Goal: Task Accomplishment & Management: Use online tool/utility

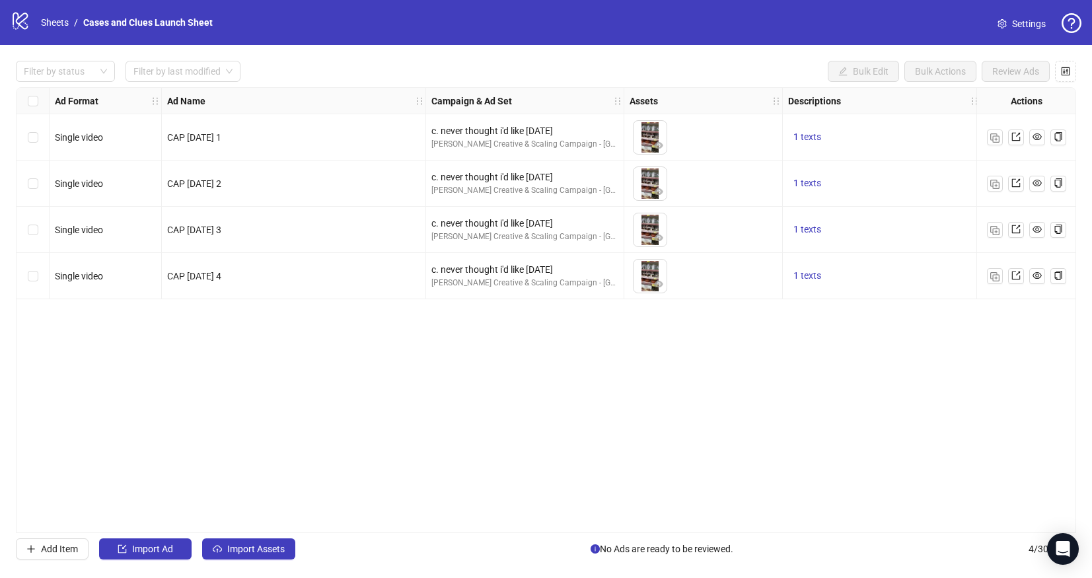
click at [37, 92] on div "Select all rows" at bounding box center [33, 101] width 33 height 26
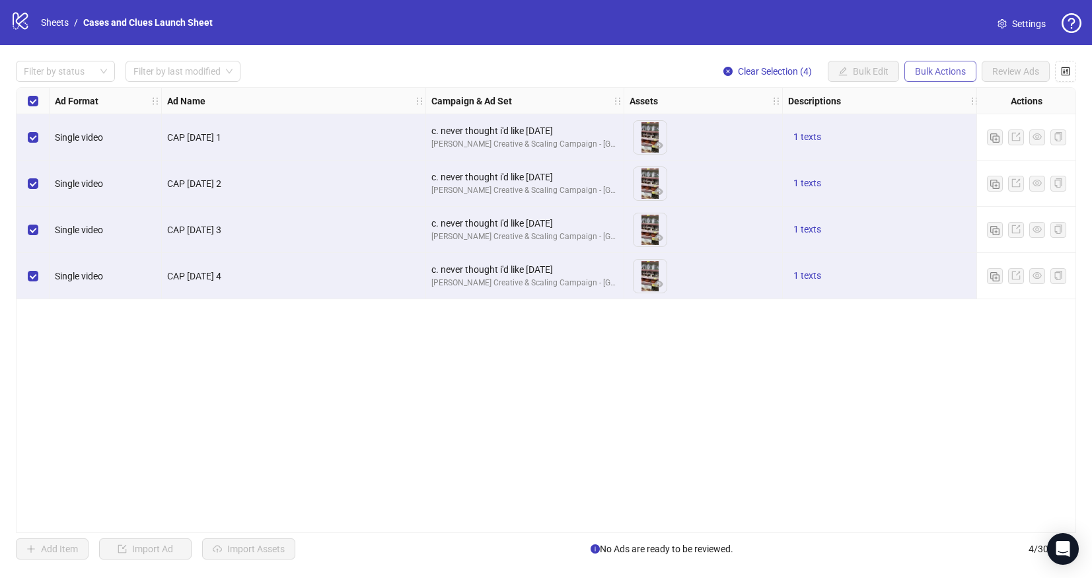
click at [927, 71] on span "Bulk Actions" at bounding box center [940, 71] width 51 height 11
click at [933, 93] on span "Delete" at bounding box center [959, 98] width 91 height 15
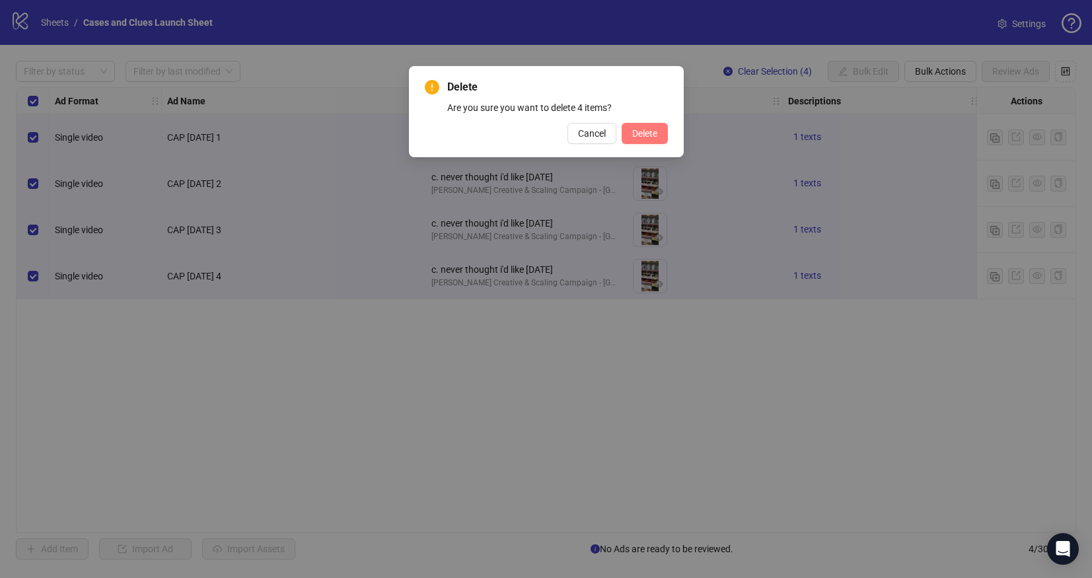
click at [642, 134] on span "Delete" at bounding box center [644, 133] width 25 height 11
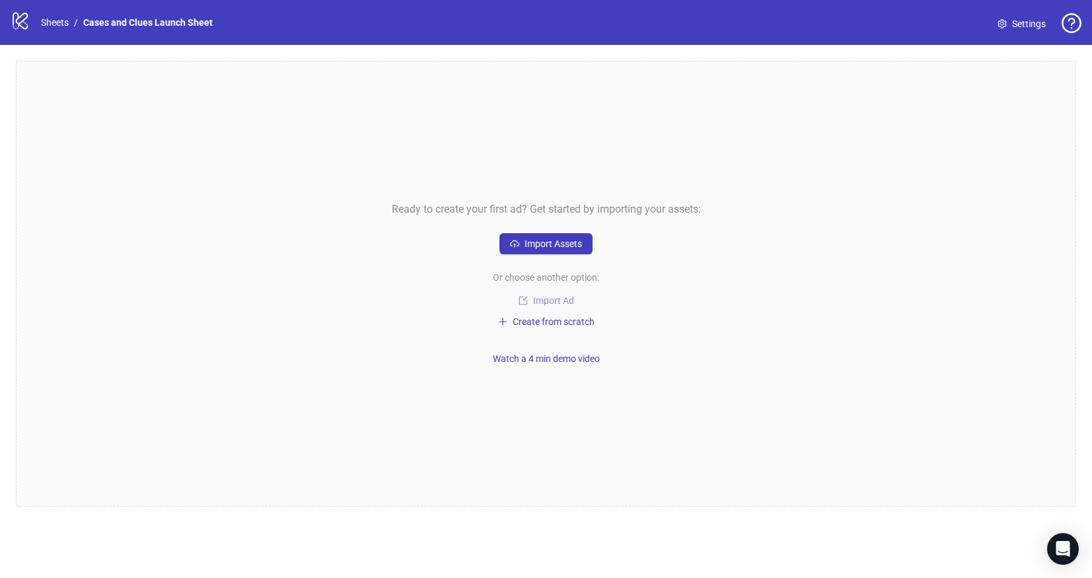
click at [549, 303] on span "Import Ad" at bounding box center [553, 300] width 41 height 11
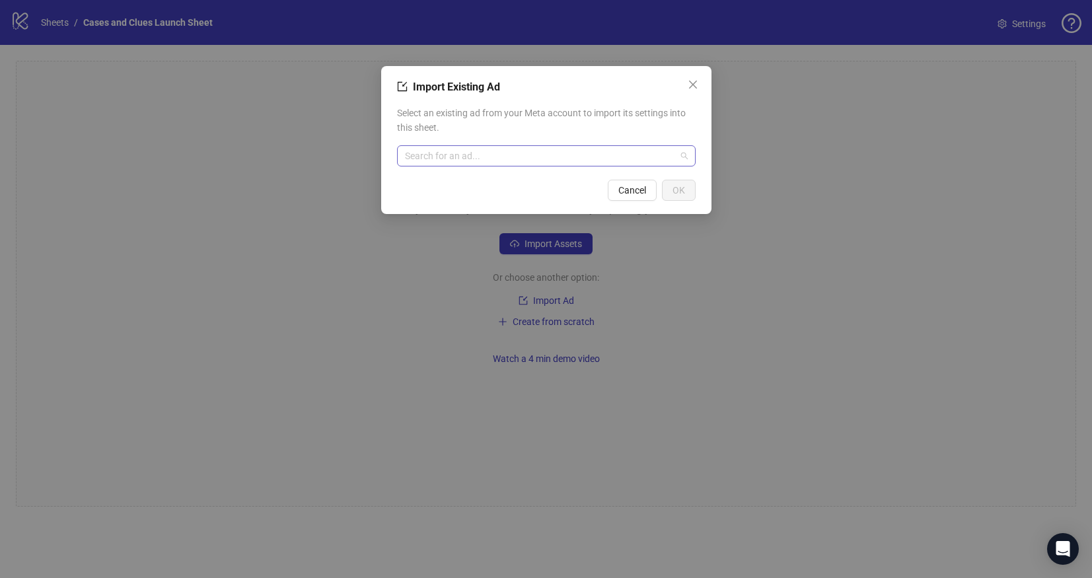
click at [478, 162] on input "search" at bounding box center [540, 156] width 271 height 20
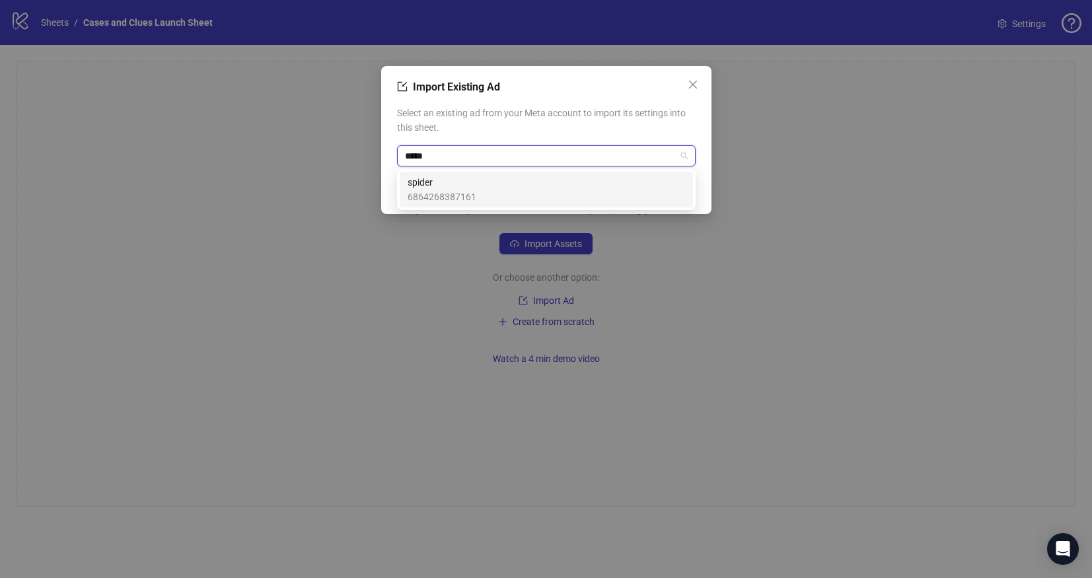
type input "******"
click at [462, 177] on span "spider" at bounding box center [442, 182] width 69 height 15
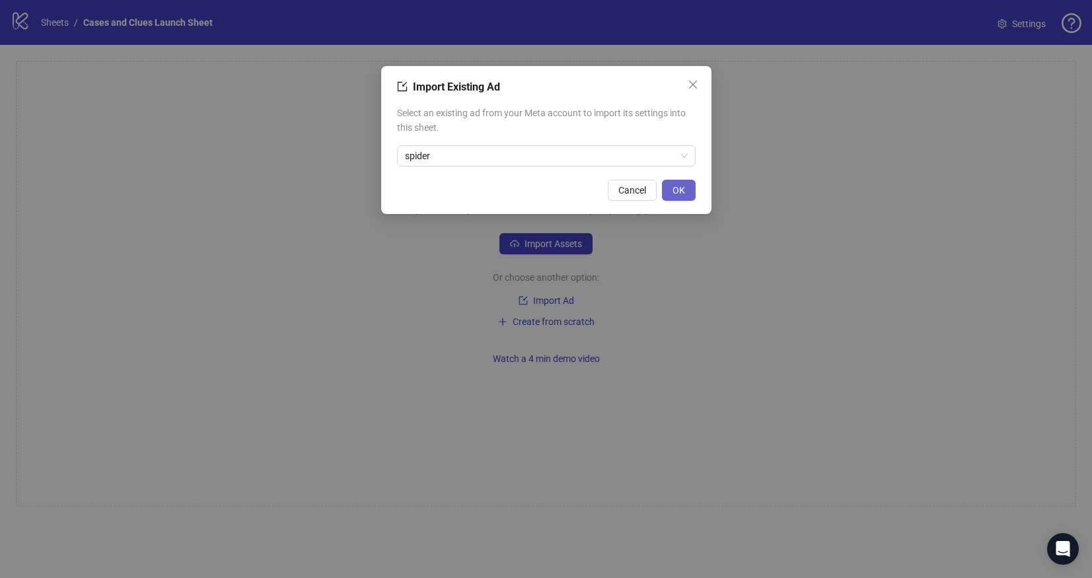
click at [677, 188] on span "OK" at bounding box center [679, 190] width 13 height 11
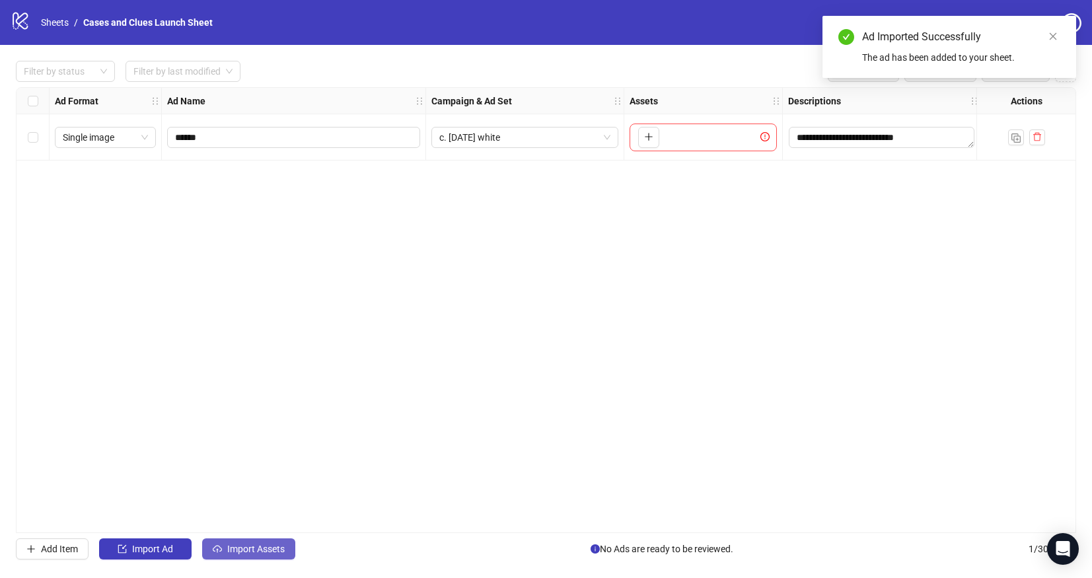
click at [258, 545] on span "Import Assets" at bounding box center [255, 549] width 57 height 11
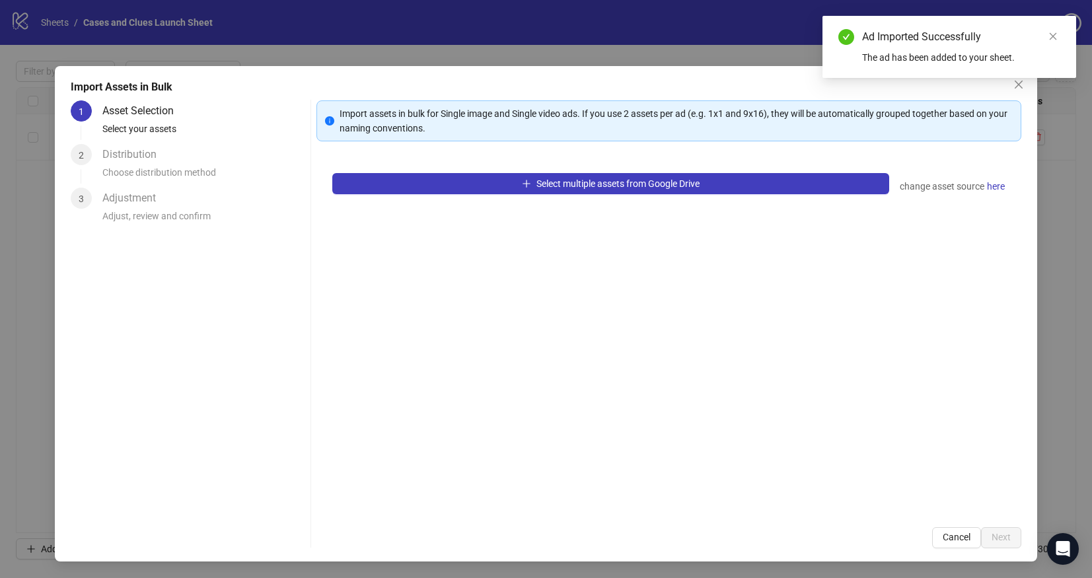
click at [945, 543] on button "Cancel" at bounding box center [956, 537] width 49 height 21
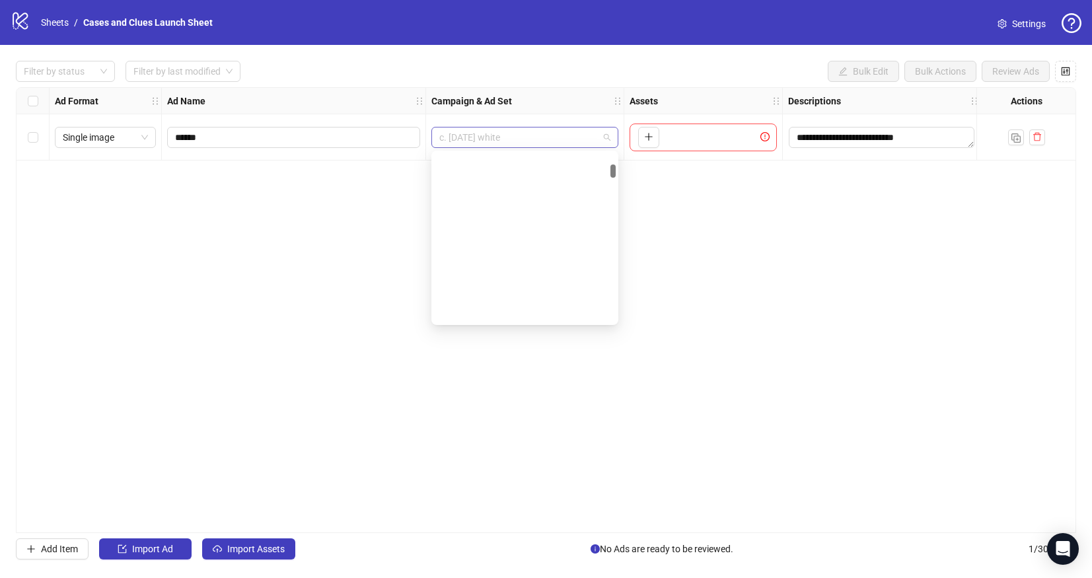
click at [572, 143] on span "c. [DATE] white" at bounding box center [524, 138] width 171 height 20
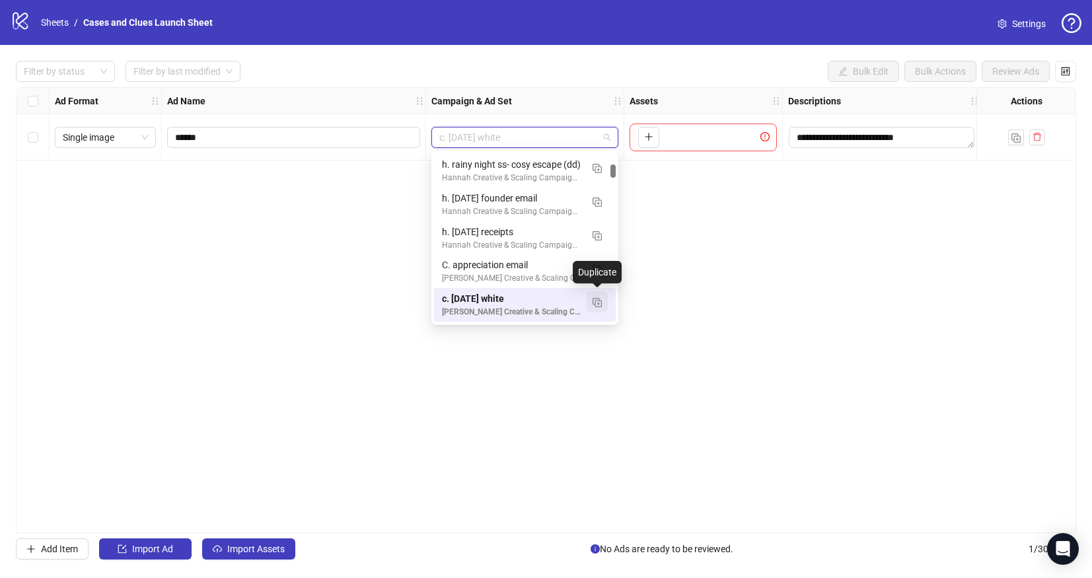
click at [602, 302] on button "button" at bounding box center [597, 301] width 21 height 21
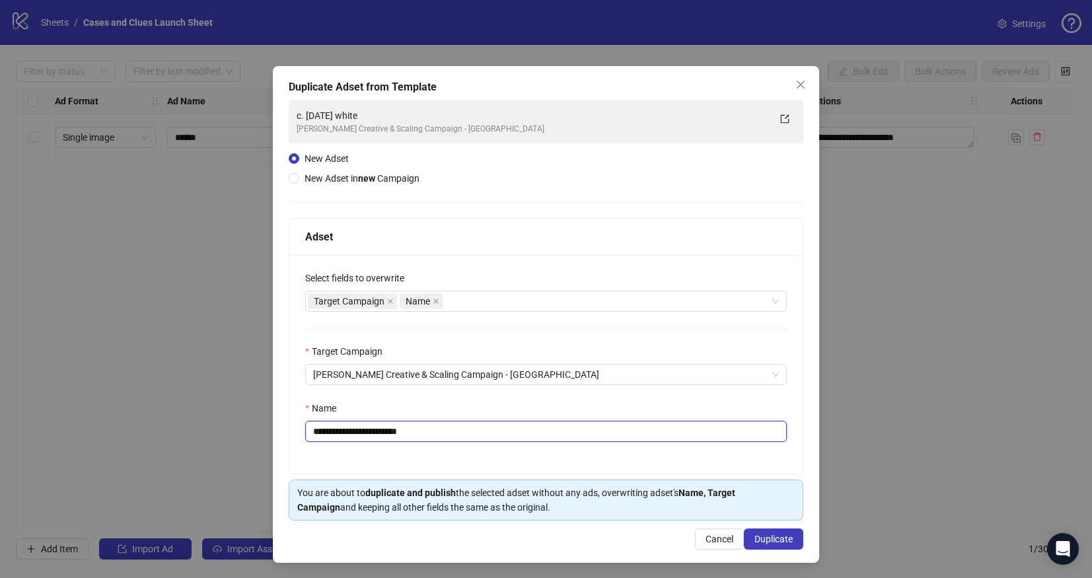
drag, startPoint x: 433, startPoint y: 434, endPoint x: 319, endPoint y: 437, distance: 113.7
click at [319, 437] on input "**********" at bounding box center [546, 431] width 482 height 21
type input "**********"
click at [776, 537] on span "Duplicate" at bounding box center [774, 539] width 38 height 11
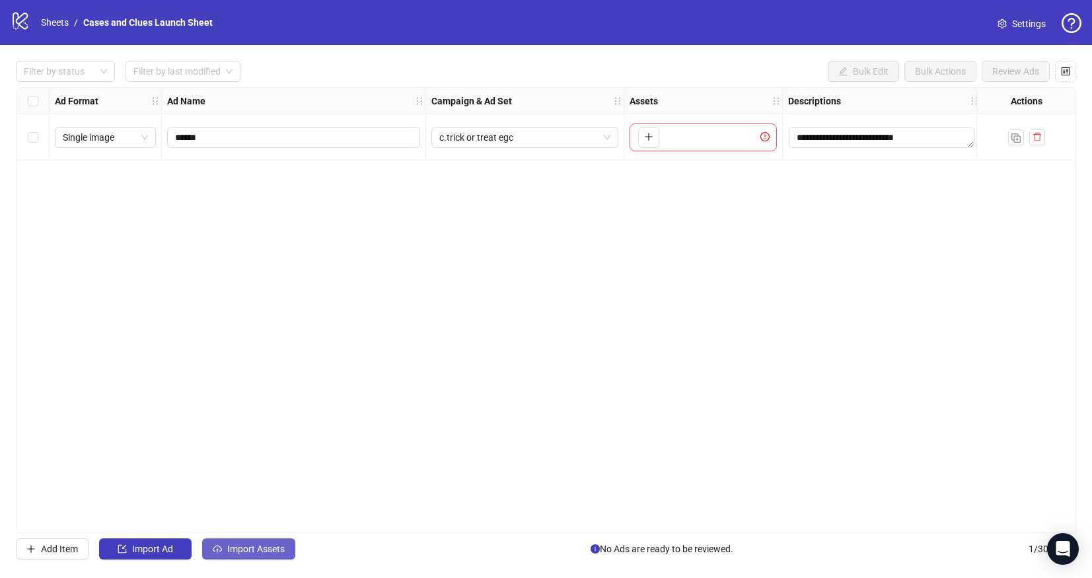
click at [250, 547] on span "Import Assets" at bounding box center [255, 549] width 57 height 11
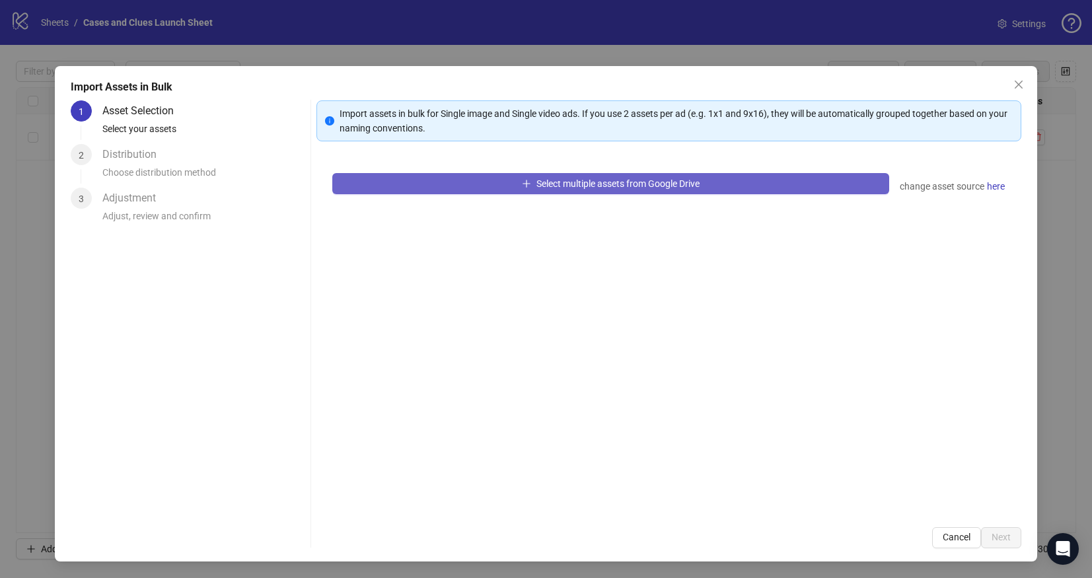
click at [457, 173] on button "Select multiple assets from Google Drive" at bounding box center [610, 183] width 557 height 21
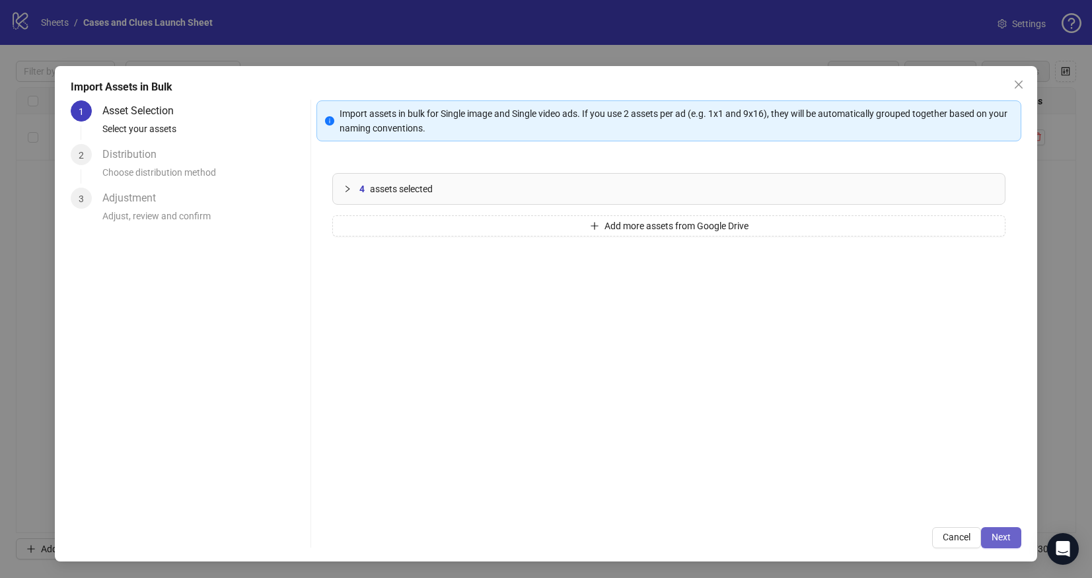
click at [999, 537] on span "Next" at bounding box center [1001, 537] width 19 height 11
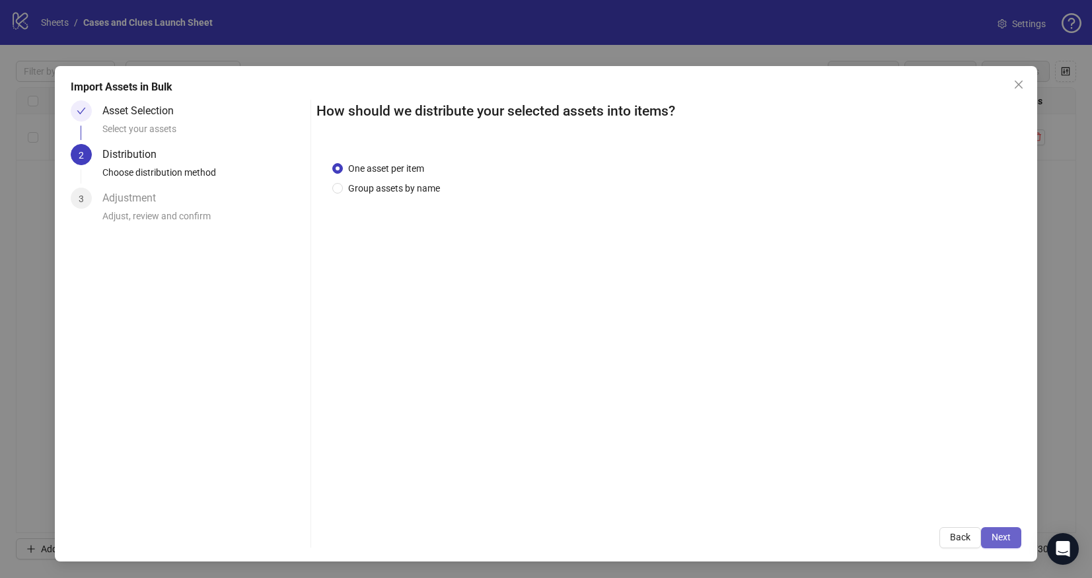
click at [1003, 532] on span "Next" at bounding box center [1001, 537] width 19 height 11
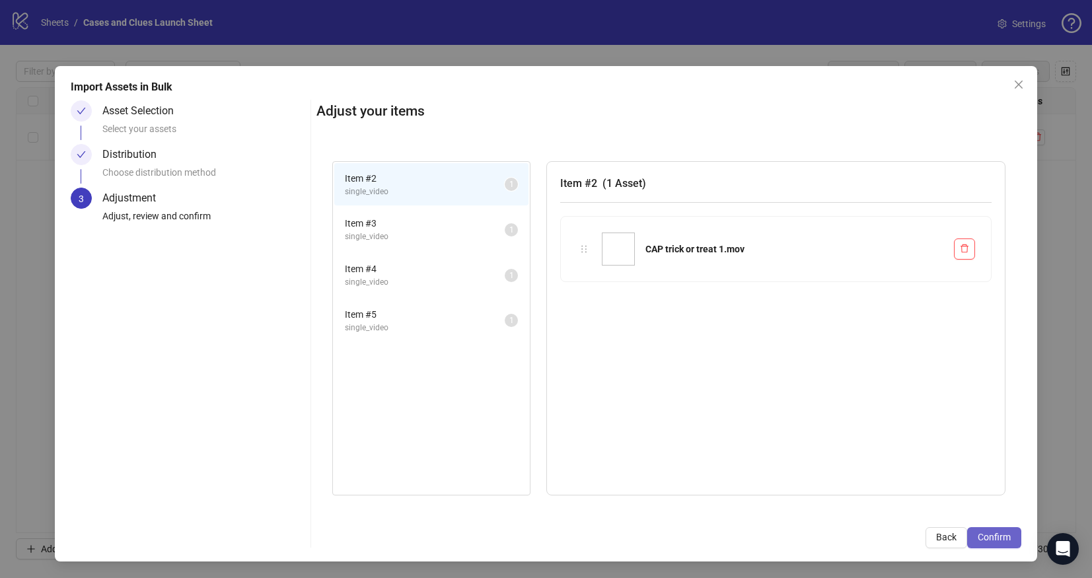
click at [996, 538] on span "Confirm" at bounding box center [994, 537] width 33 height 11
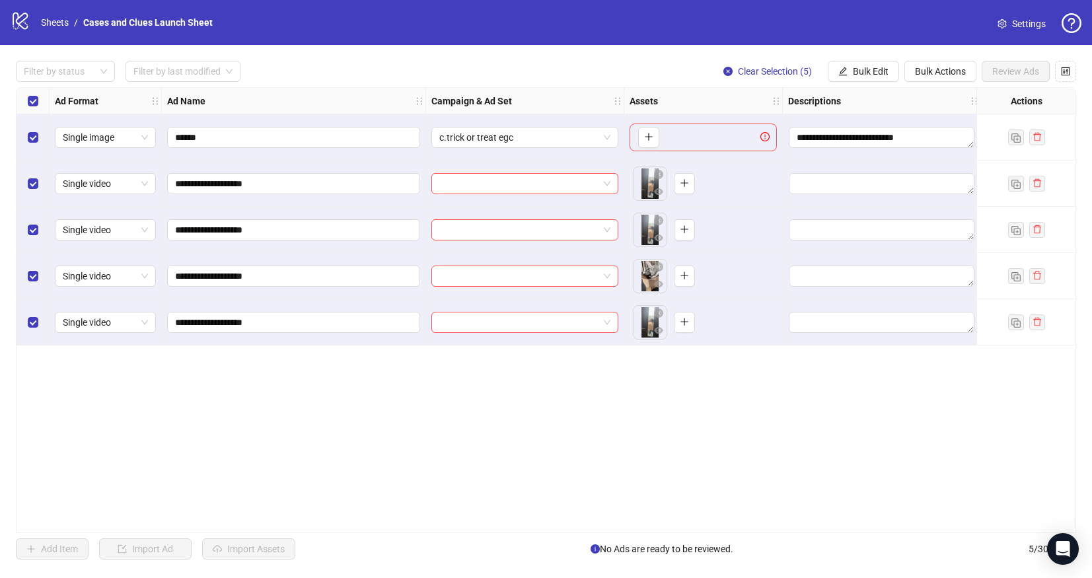
click at [857, 56] on div "**********" at bounding box center [546, 310] width 1092 height 531
click at [860, 63] on button "Bulk Edit" at bounding box center [863, 71] width 71 height 21
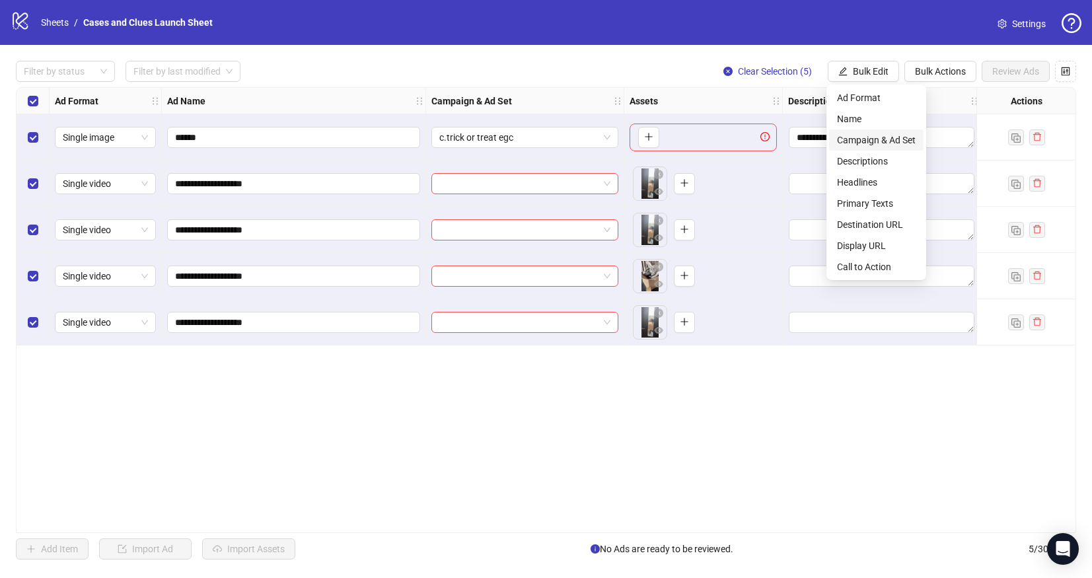
click at [852, 142] on span "Campaign & Ad Set" at bounding box center [876, 140] width 79 height 15
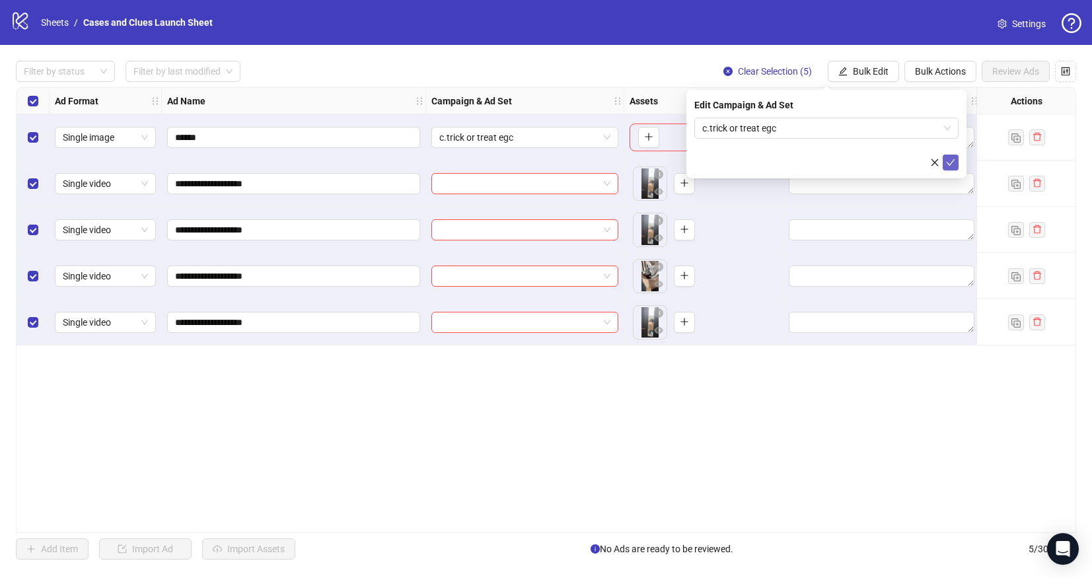
click at [950, 163] on icon "check" at bounding box center [950, 162] width 9 height 9
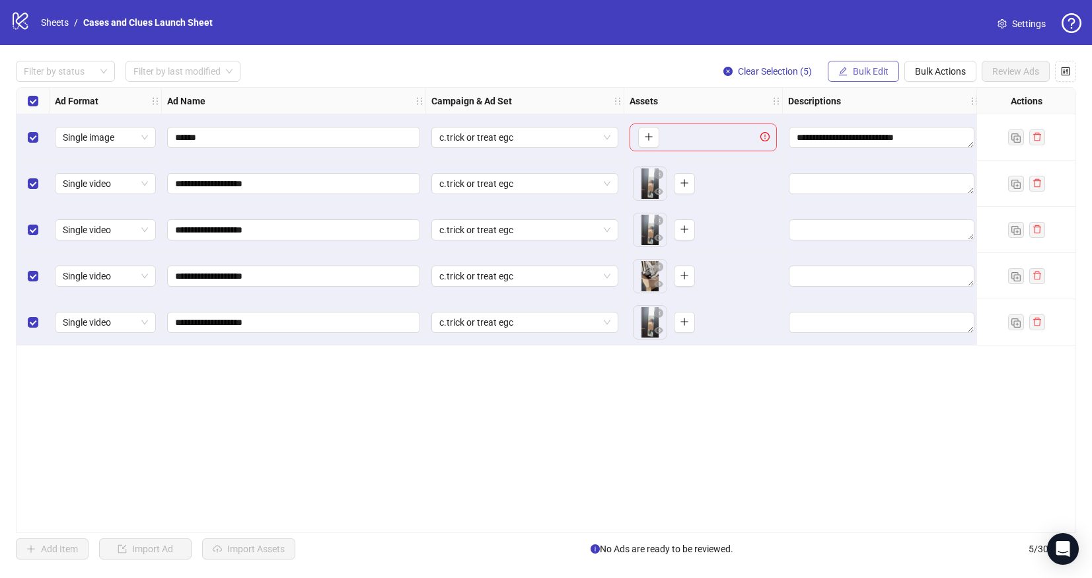
click at [864, 67] on span "Bulk Edit" at bounding box center [871, 71] width 36 height 11
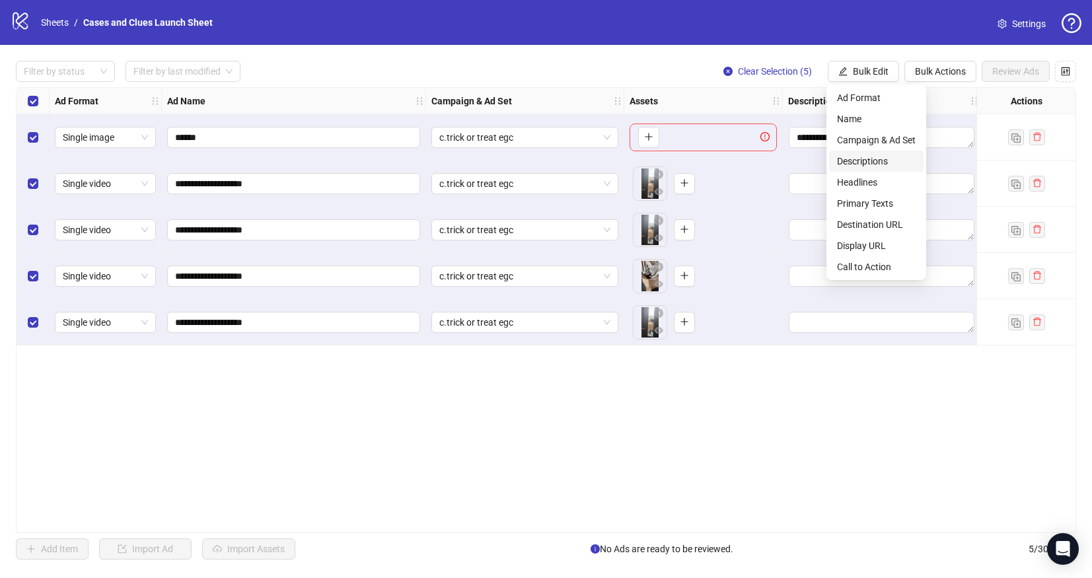
click at [872, 154] on span "Descriptions" at bounding box center [876, 161] width 79 height 15
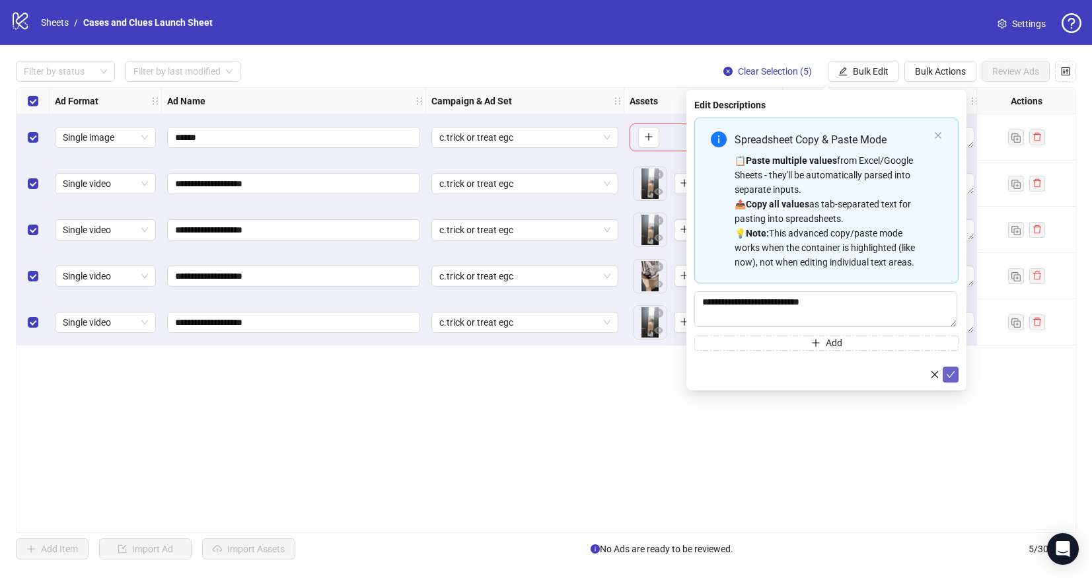
click at [952, 378] on icon "check" at bounding box center [950, 374] width 9 height 9
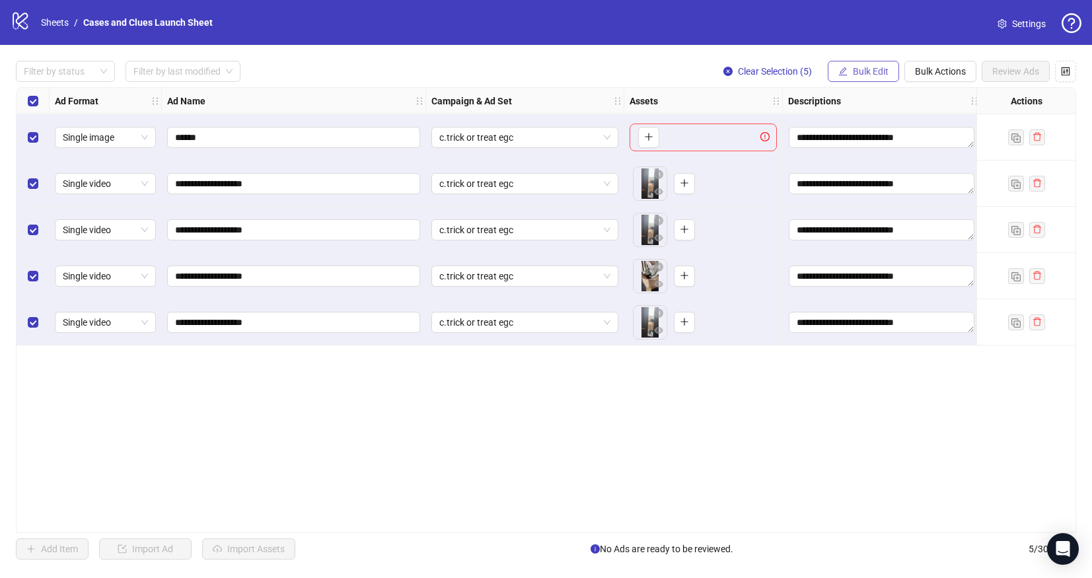
click at [858, 62] on button "Bulk Edit" at bounding box center [863, 71] width 71 height 21
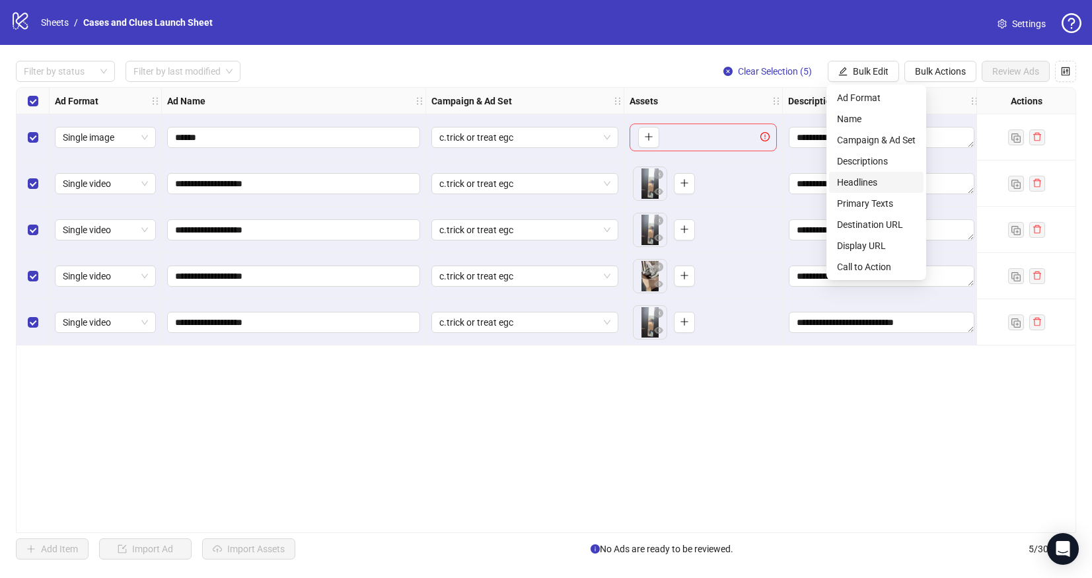
click at [864, 176] on span "Headlines" at bounding box center [876, 182] width 79 height 15
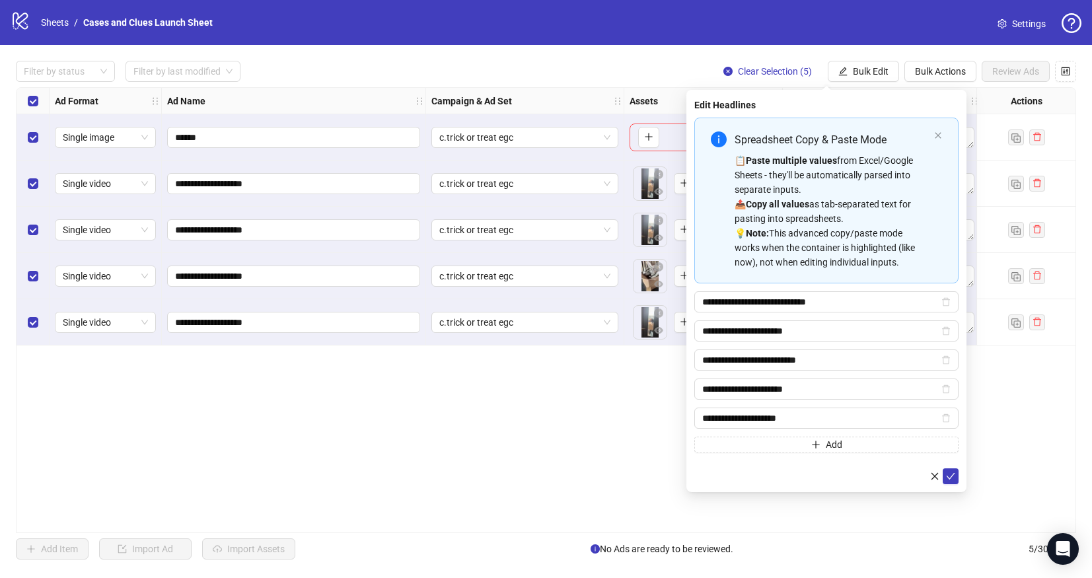
drag, startPoint x: 948, startPoint y: 473, endPoint x: 952, endPoint y: 461, distance: 12.3
click at [949, 473] on icon "check" at bounding box center [950, 476] width 9 height 9
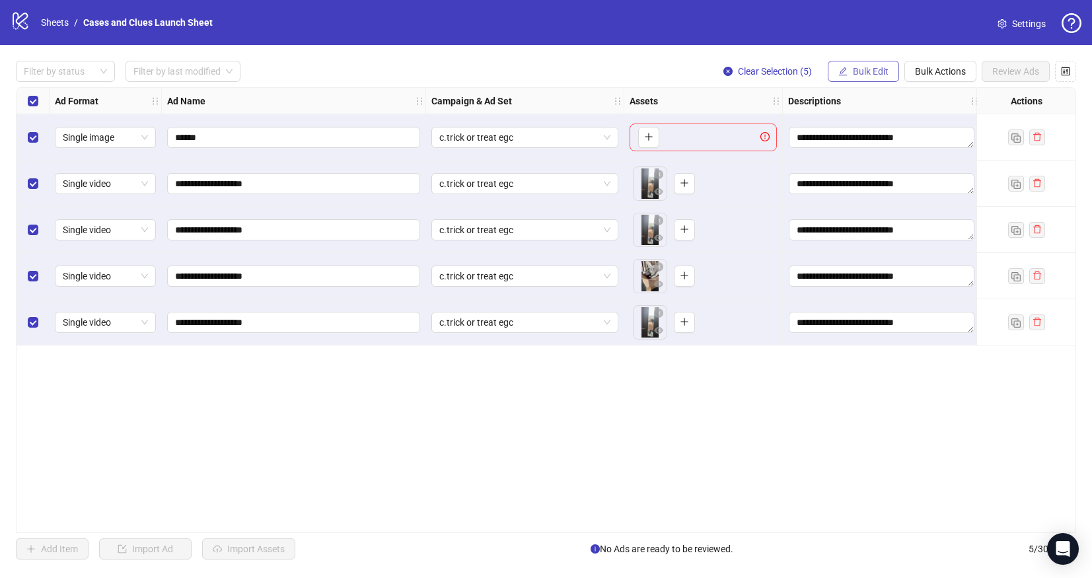
click at [866, 75] on button "Bulk Edit" at bounding box center [863, 71] width 71 height 21
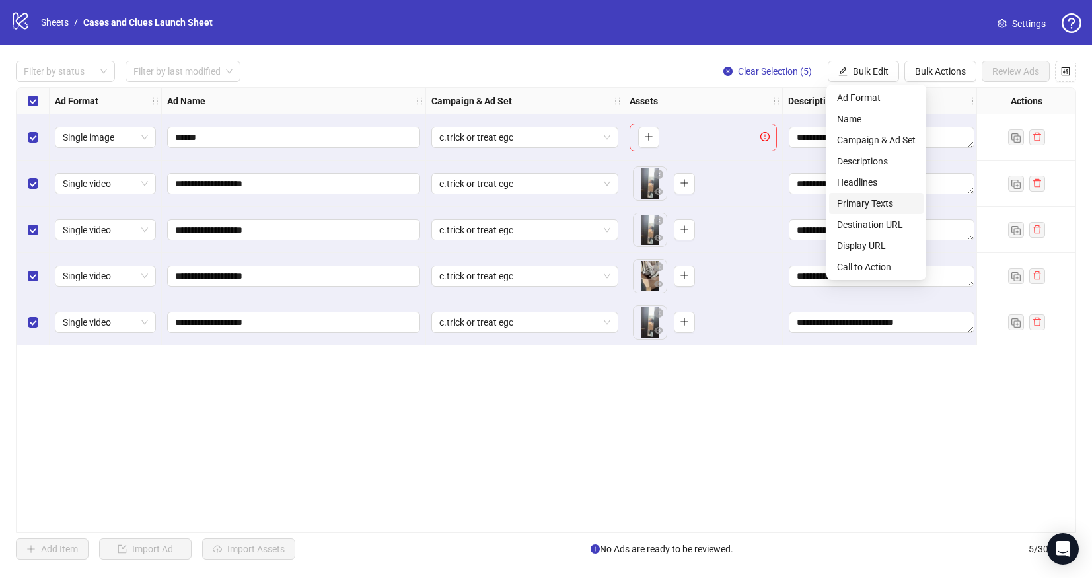
click at [873, 208] on span "Primary Texts" at bounding box center [876, 203] width 79 height 15
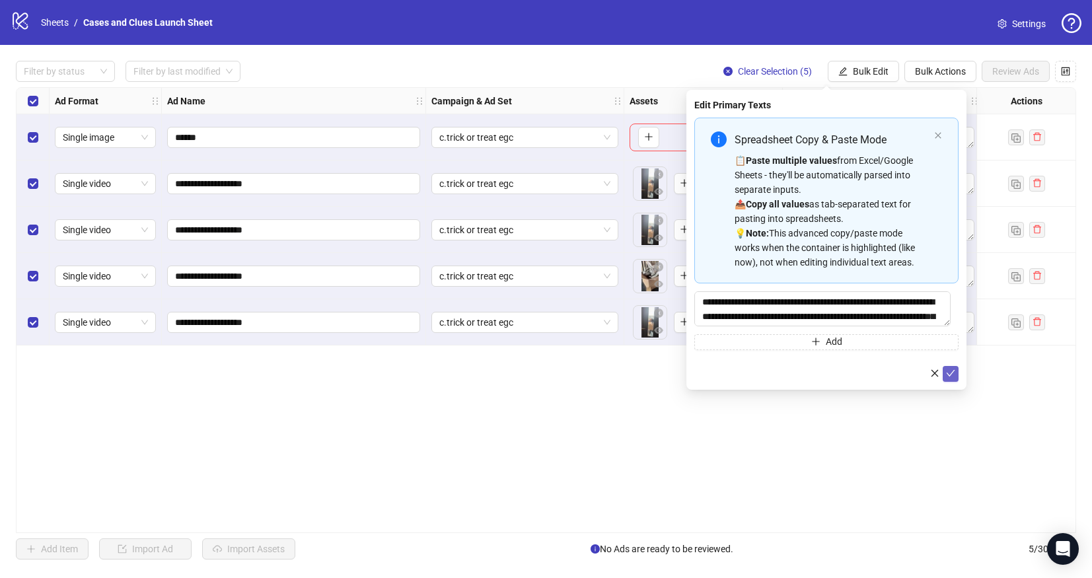
click at [951, 371] on icon "check" at bounding box center [950, 373] width 9 height 9
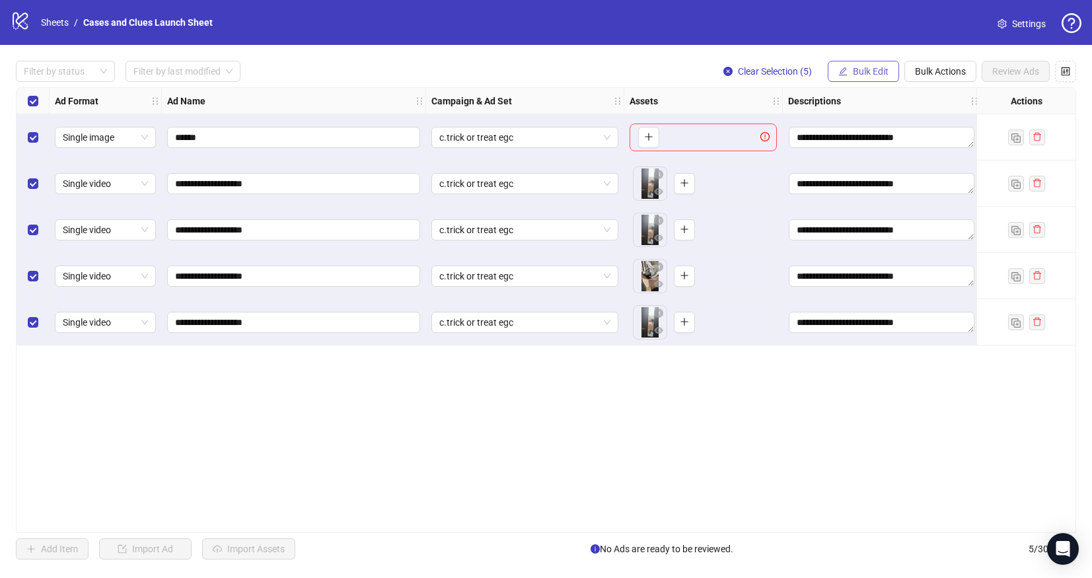
click at [858, 71] on span "Bulk Edit" at bounding box center [871, 71] width 36 height 11
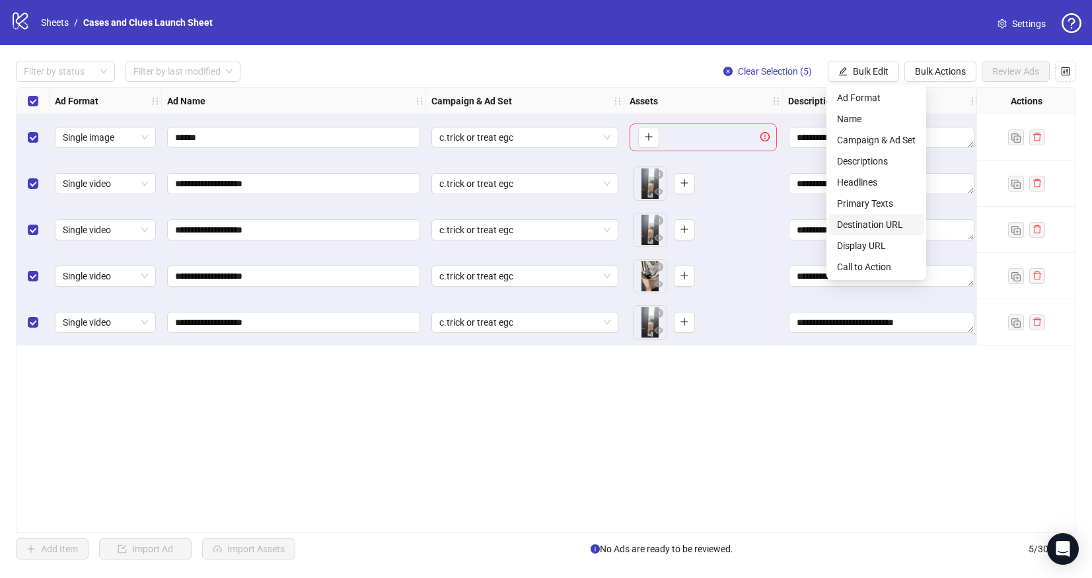
click at [875, 221] on span "Destination URL" at bounding box center [876, 224] width 79 height 15
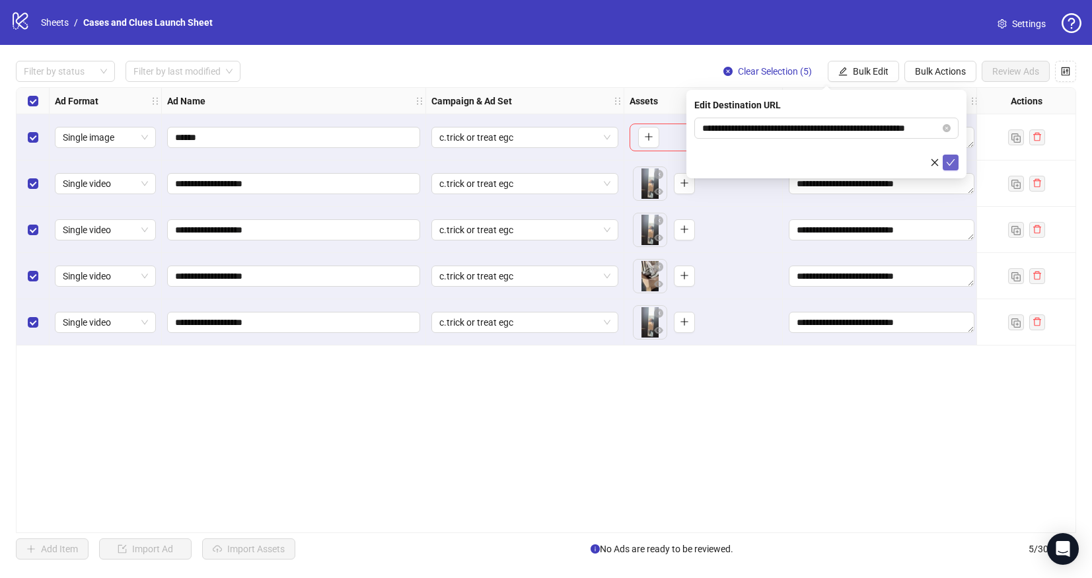
click at [950, 165] on icon "check" at bounding box center [950, 162] width 9 height 9
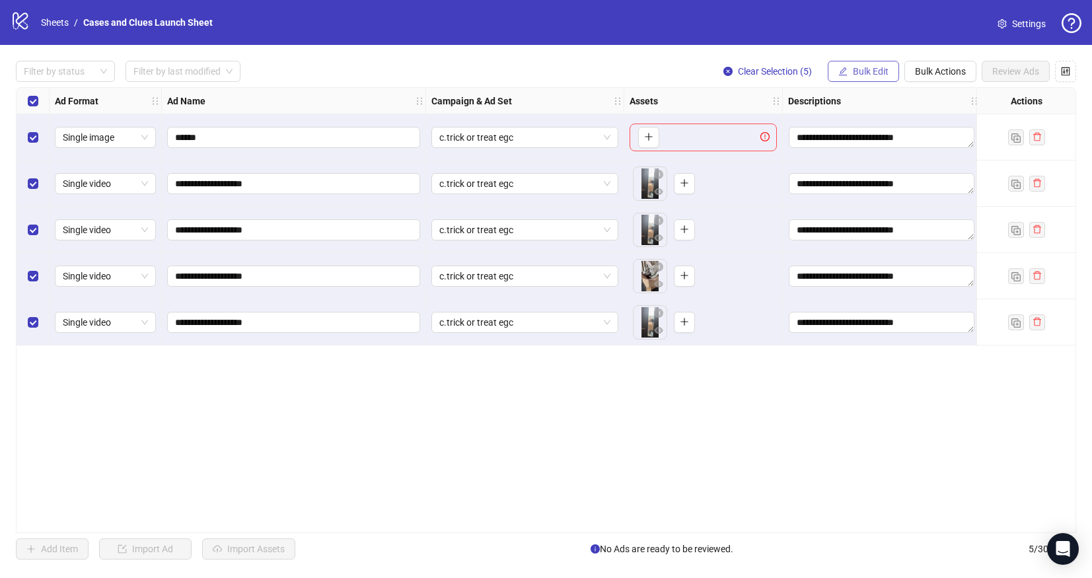
click at [858, 68] on span "Bulk Edit" at bounding box center [871, 71] width 36 height 11
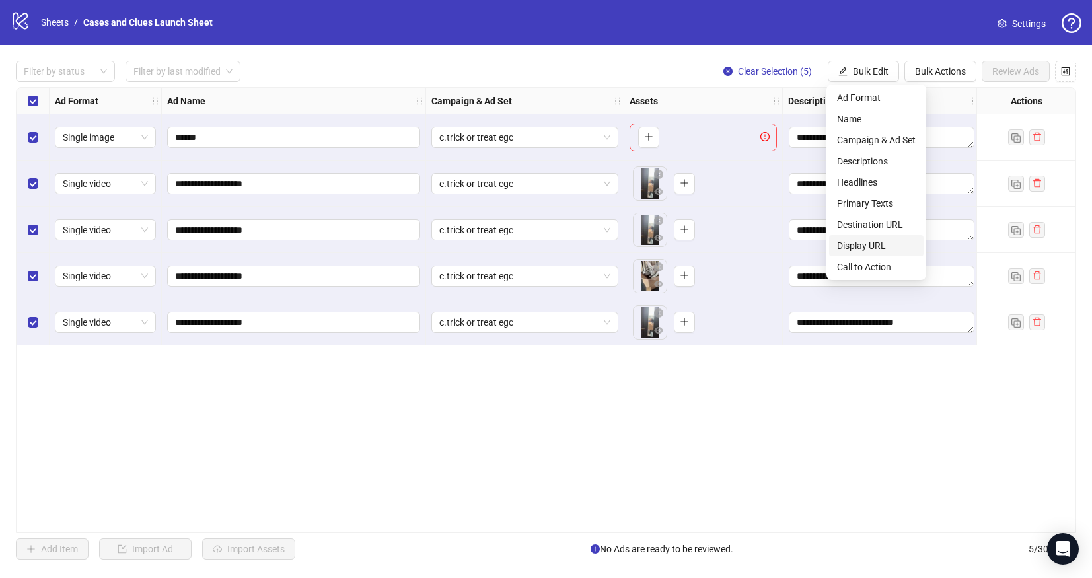
click at [873, 243] on span "Display URL" at bounding box center [876, 246] width 79 height 15
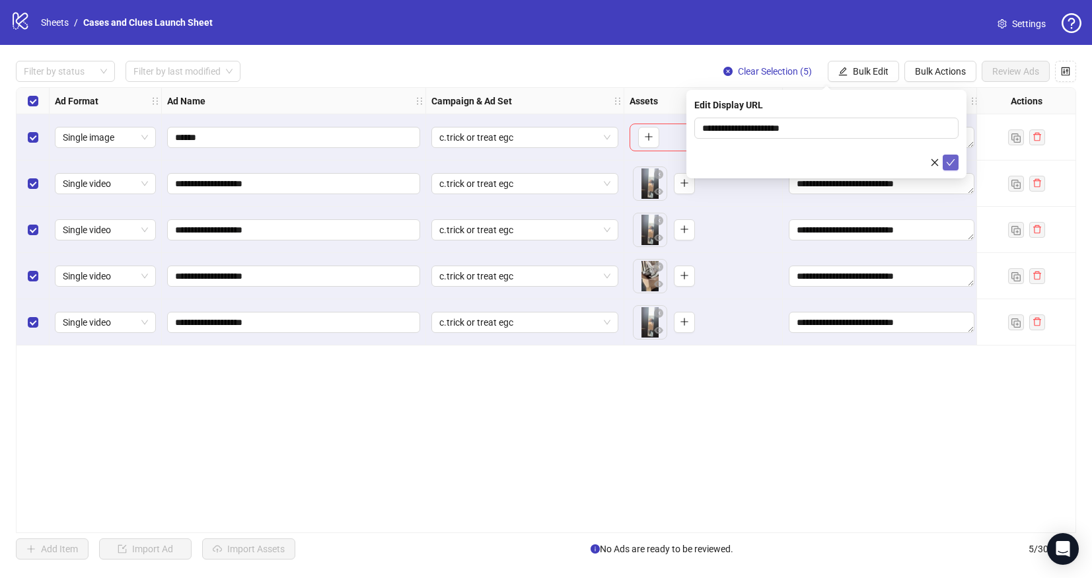
click at [950, 158] on icon "check" at bounding box center [950, 162] width 9 height 9
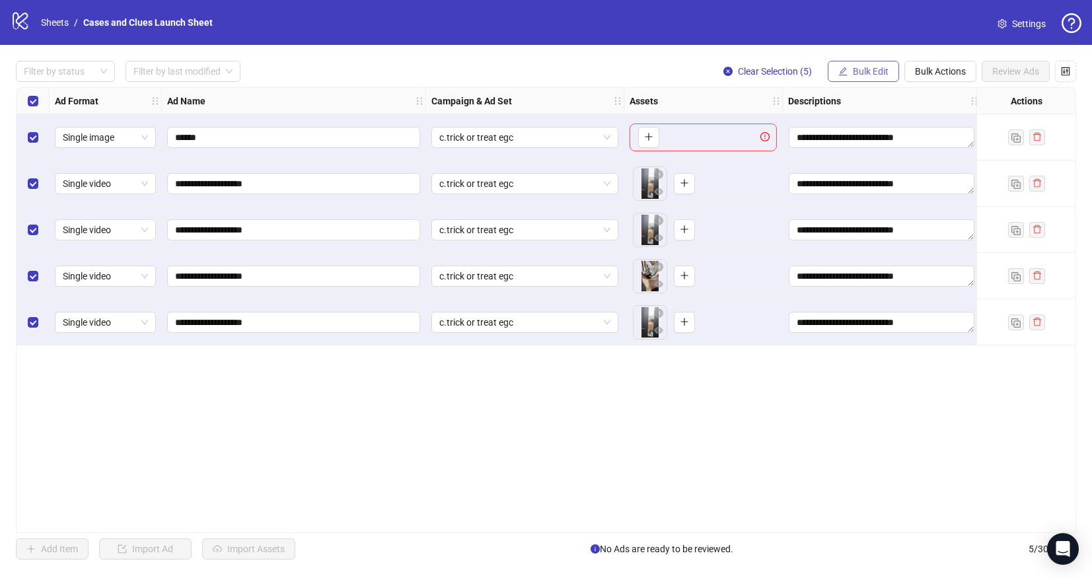
click at [854, 73] on span "Bulk Edit" at bounding box center [871, 71] width 36 height 11
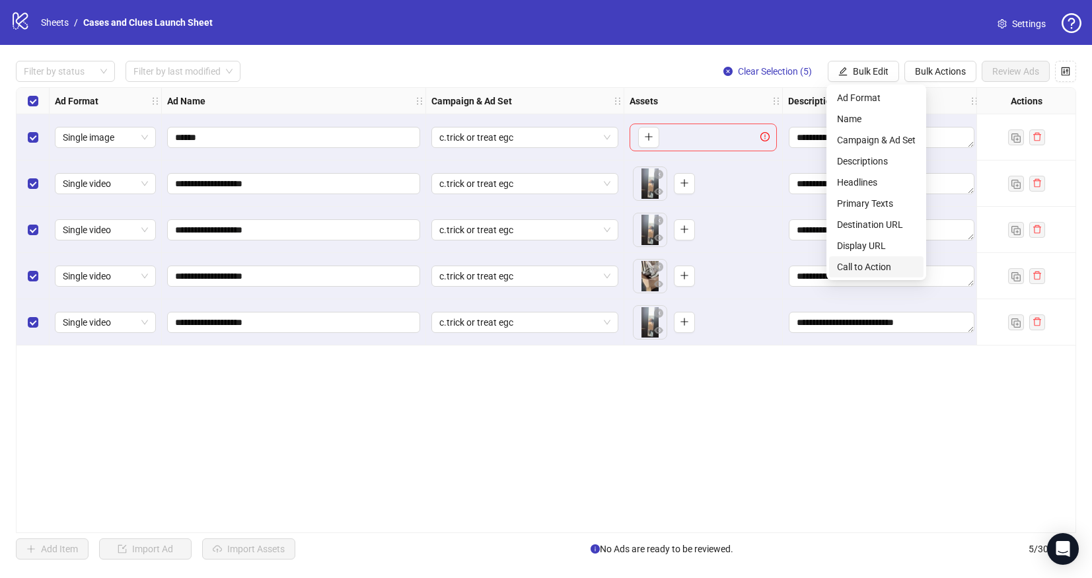
click at [874, 264] on span "Call to Action" at bounding box center [876, 267] width 79 height 15
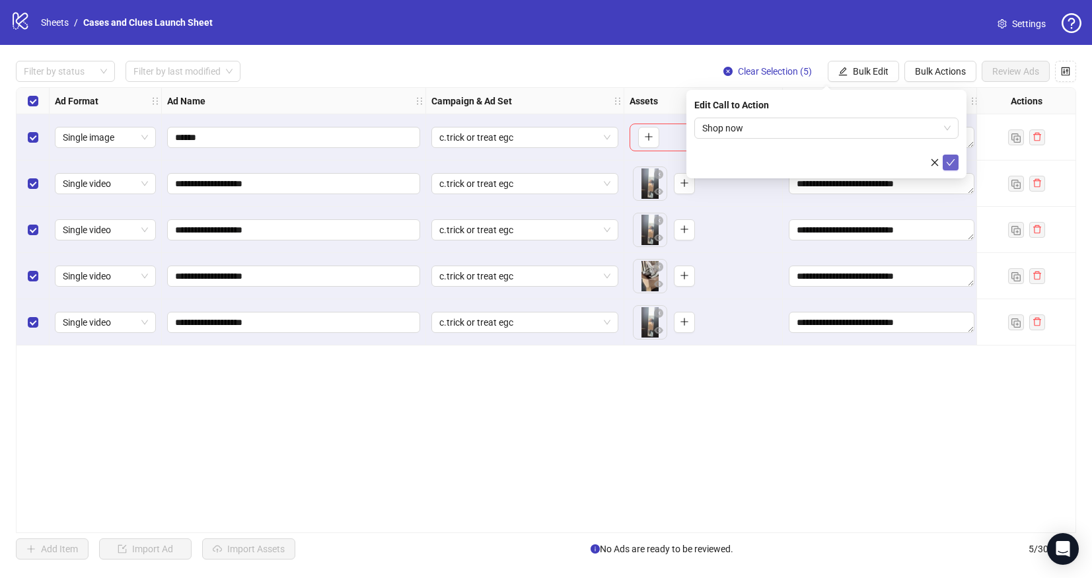
click at [950, 160] on icon "check" at bounding box center [950, 162] width 9 height 9
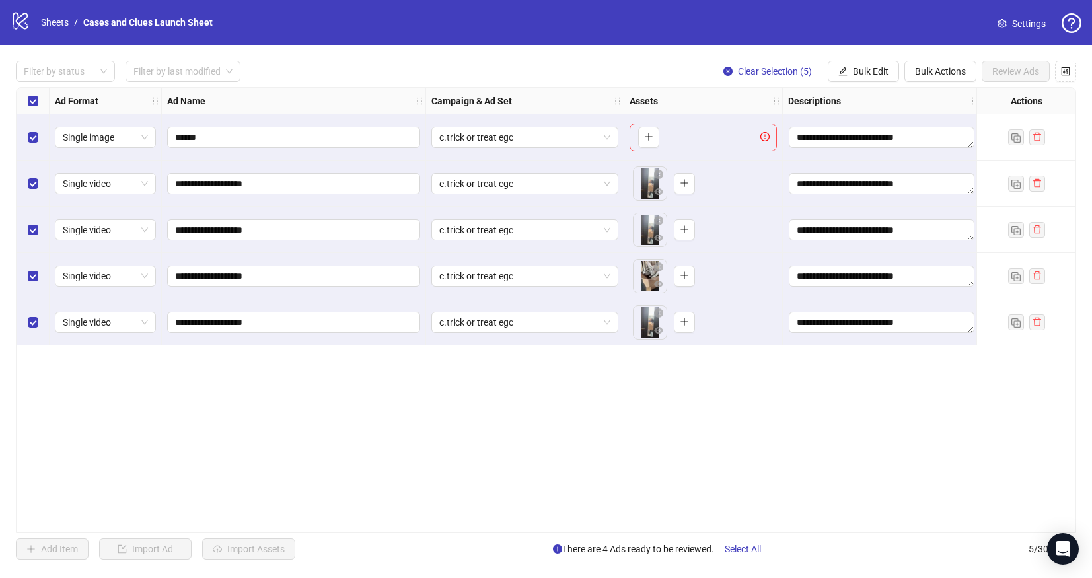
drag, startPoint x: 608, startPoint y: 532, endPoint x: 646, endPoint y: 525, distance: 38.4
click at [650, 526] on div "**********" at bounding box center [546, 310] width 1061 height 446
drag, startPoint x: 633, startPoint y: 525, endPoint x: 795, endPoint y: 512, distance: 162.5
click at [830, 512] on div "**********" at bounding box center [546, 310] width 1061 height 446
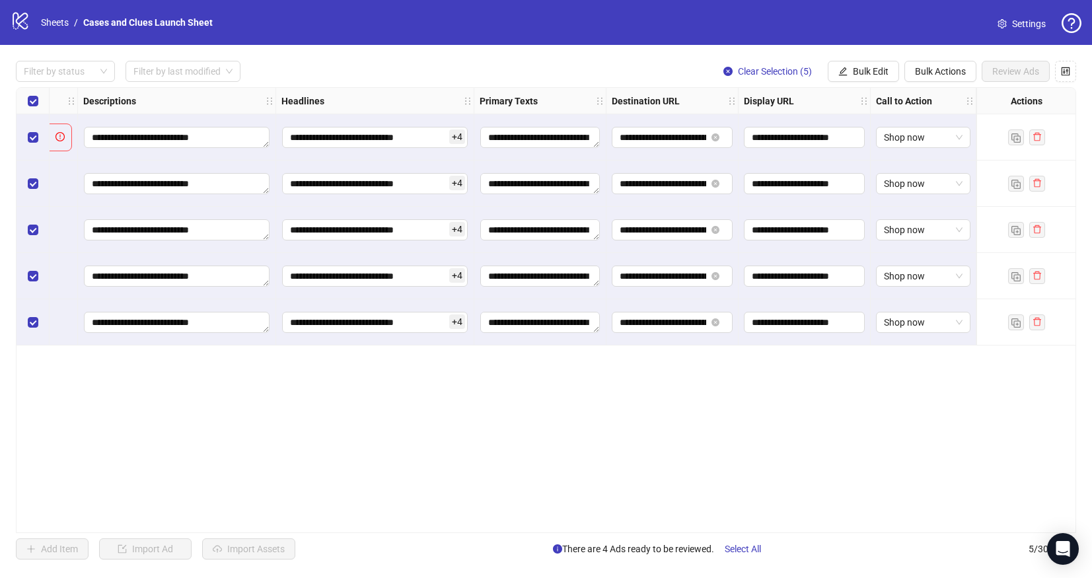
scroll to position [0, 0]
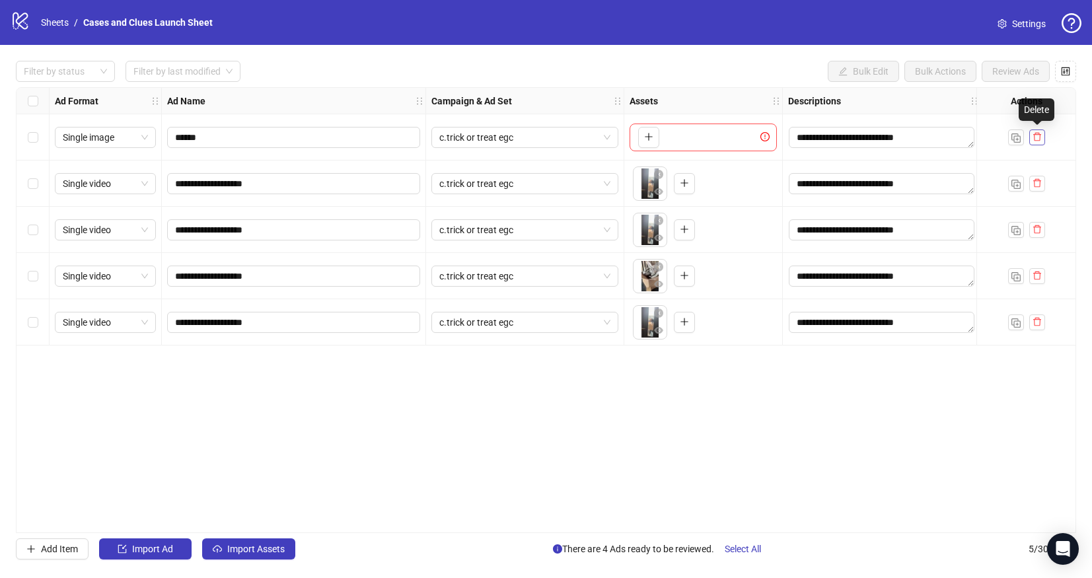
click at [1039, 134] on icon "delete" at bounding box center [1038, 137] width 8 height 9
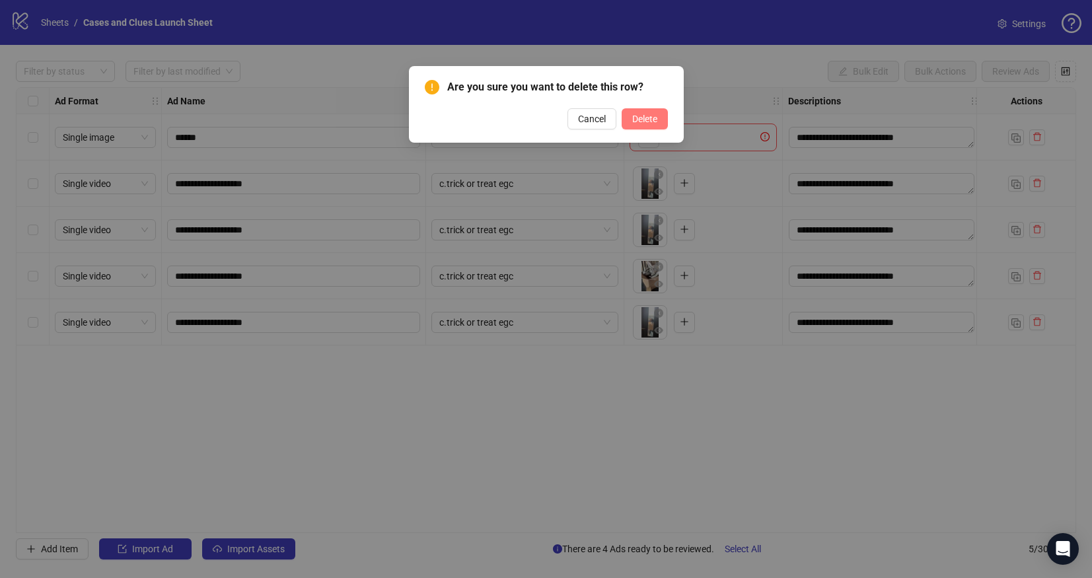
click at [650, 119] on span "Delete" at bounding box center [644, 119] width 25 height 11
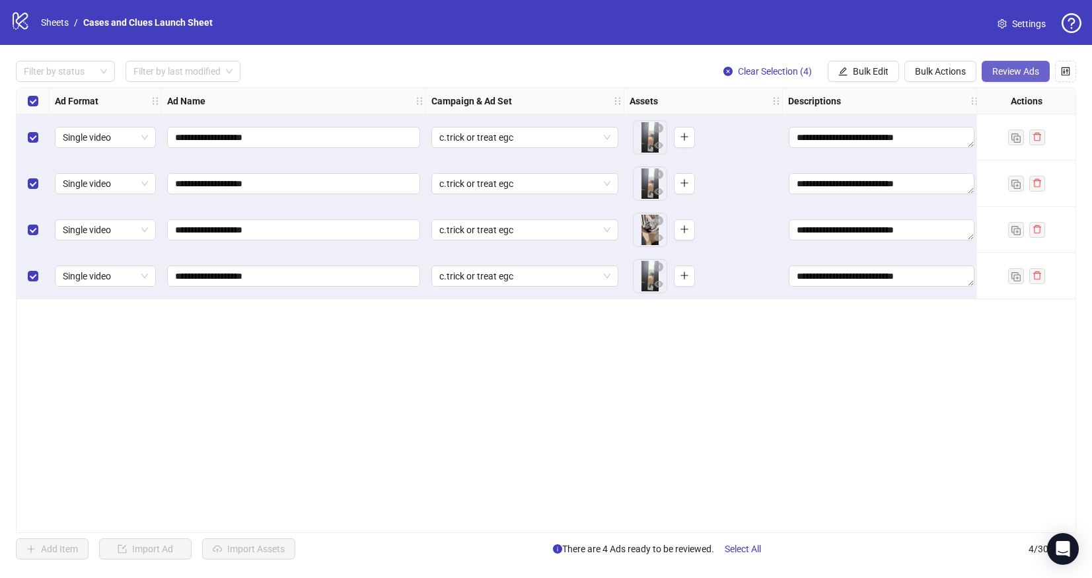
click at [1016, 67] on span "Review Ads" at bounding box center [1016, 71] width 47 height 11
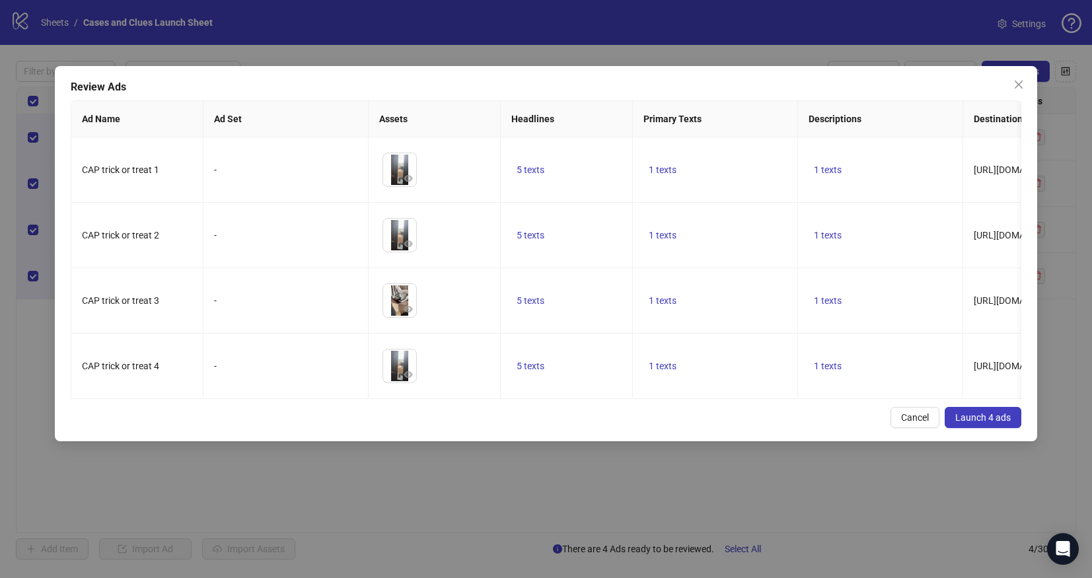
click at [971, 415] on span "Launch 4 ads" at bounding box center [984, 417] width 56 height 11
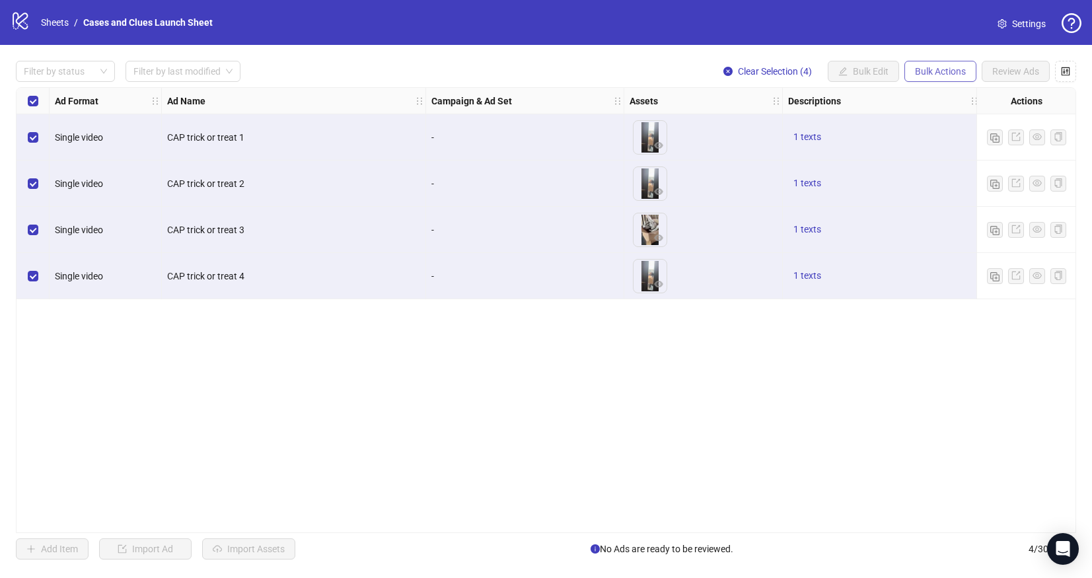
click at [932, 72] on span "Bulk Actions" at bounding box center [940, 71] width 51 height 11
click at [921, 92] on span "Delete" at bounding box center [959, 98] width 91 height 15
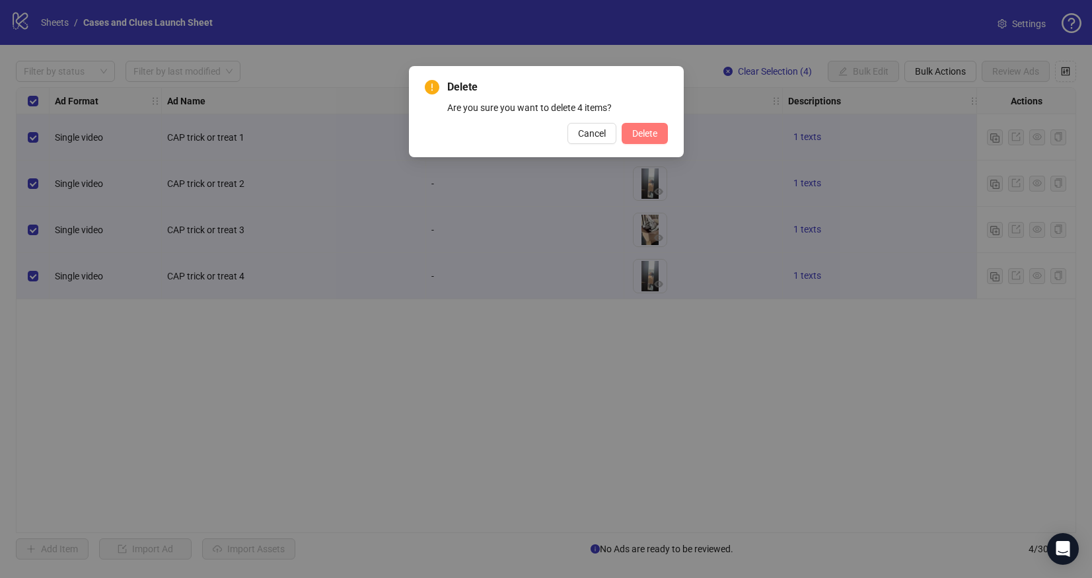
click at [632, 130] on span "Delete" at bounding box center [644, 133] width 25 height 11
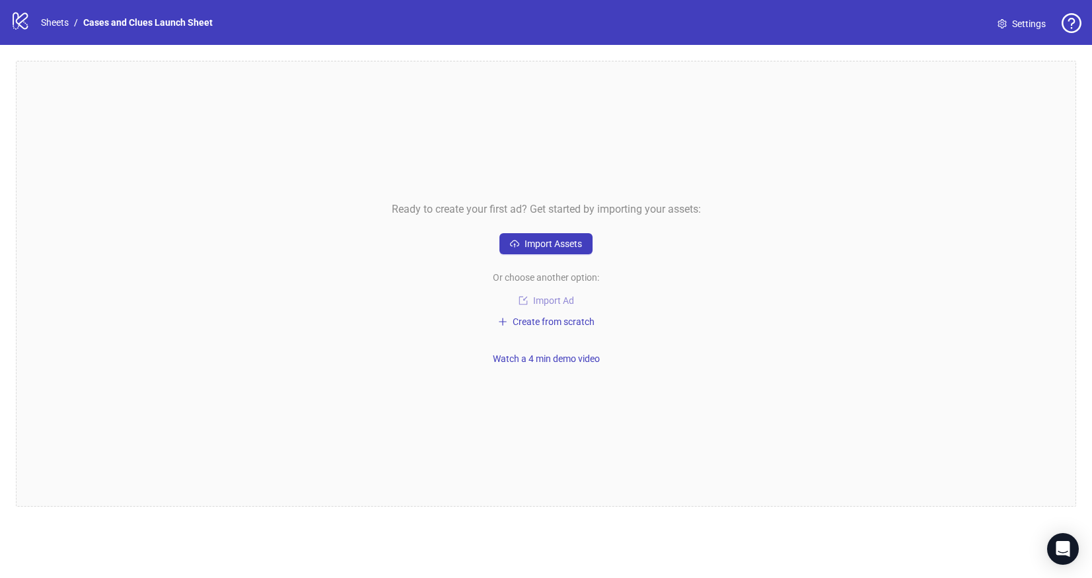
click at [558, 293] on button "Import Ad" at bounding box center [546, 301] width 93 height 16
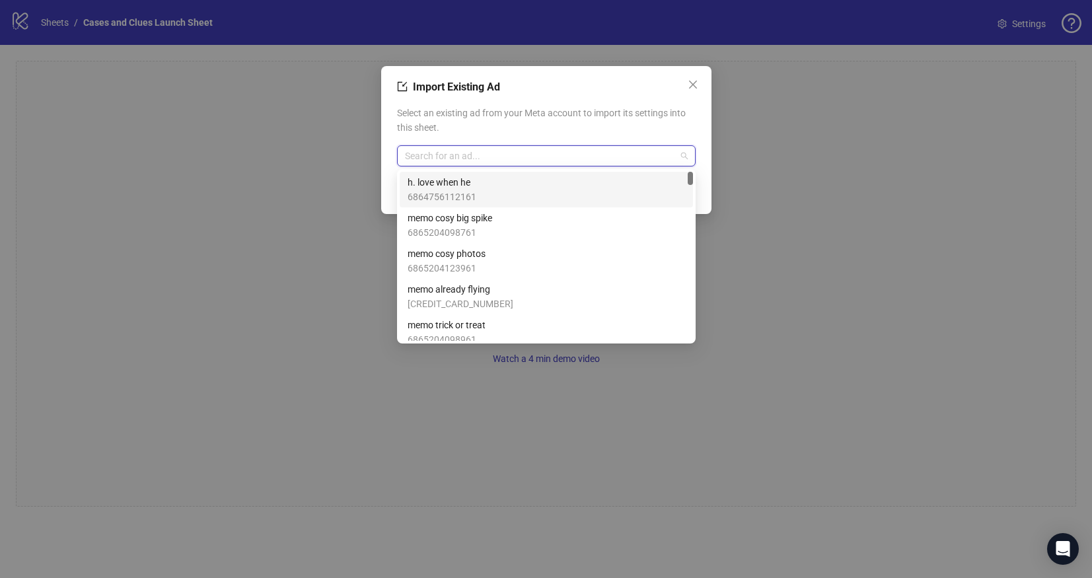
click at [472, 158] on input "search" at bounding box center [540, 156] width 271 height 20
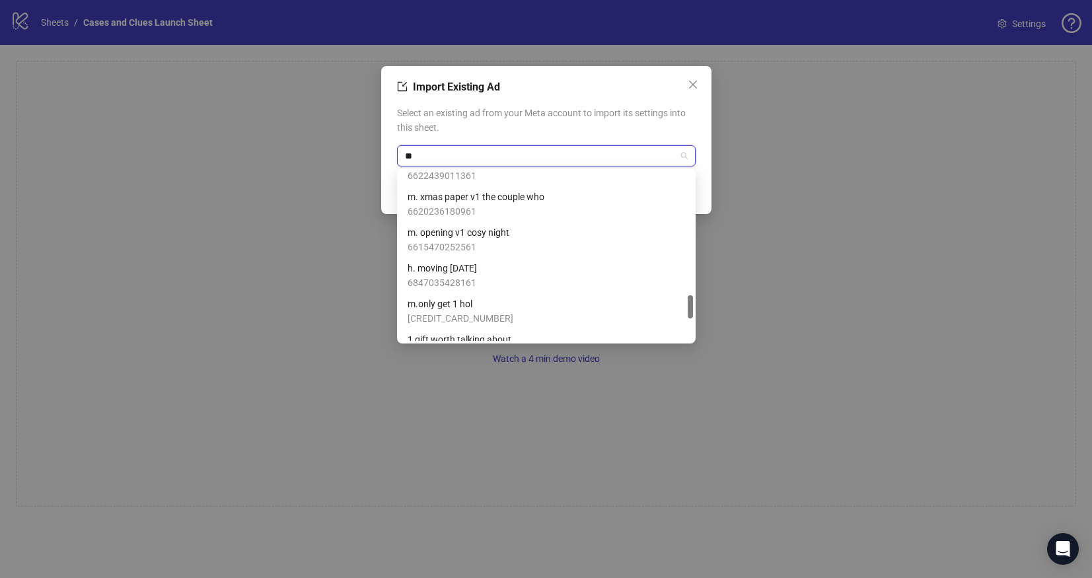
drag, startPoint x: 691, startPoint y: 206, endPoint x: 689, endPoint y: 312, distance: 105.8
click at [689, 312] on div at bounding box center [690, 306] width 5 height 23
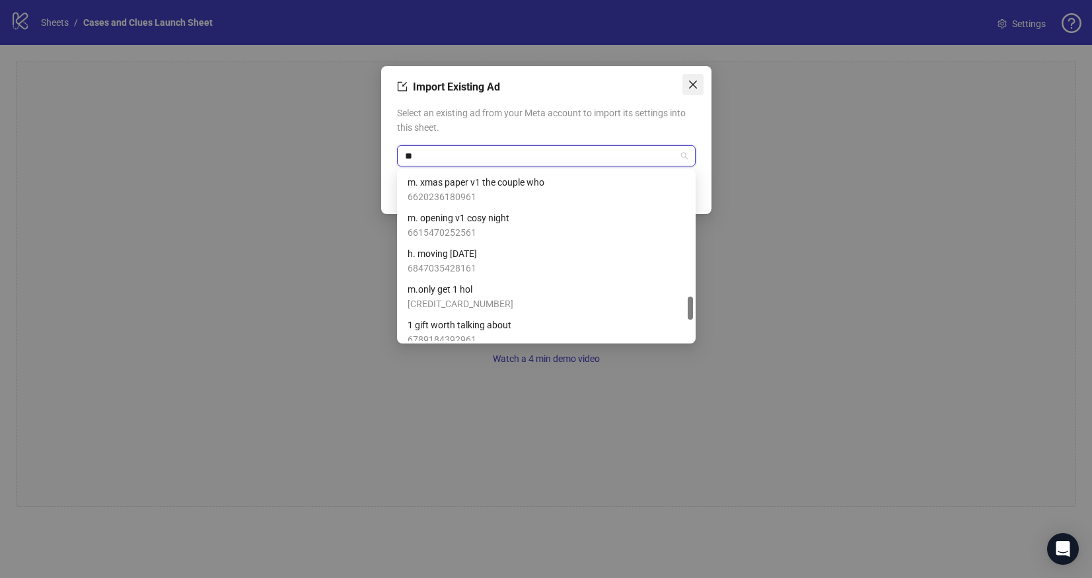
type input "*"
click at [691, 88] on icon "close" at bounding box center [693, 84] width 11 height 11
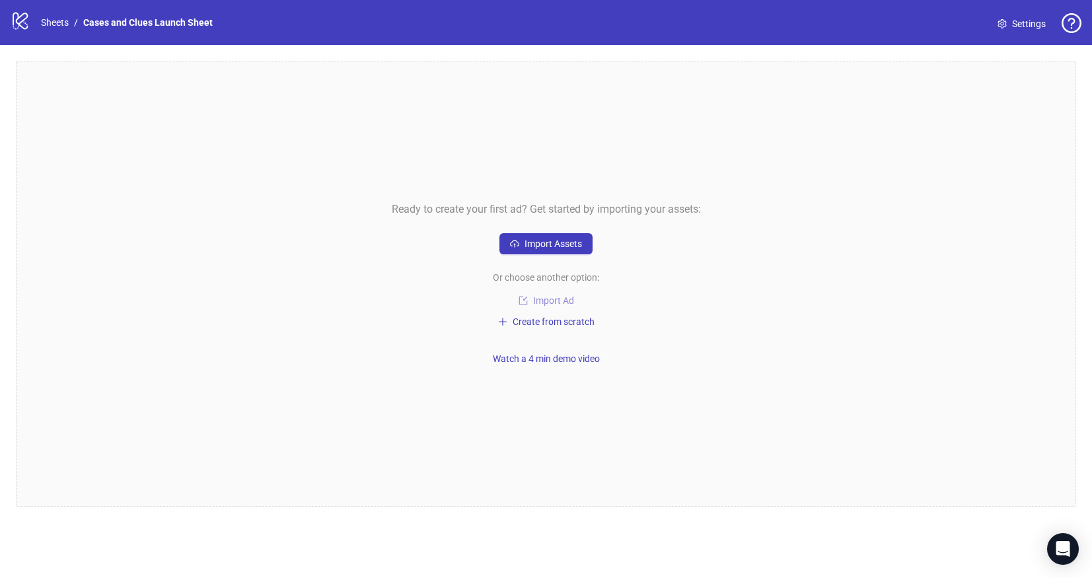
click at [546, 301] on span "Import Ad" at bounding box center [553, 300] width 41 height 11
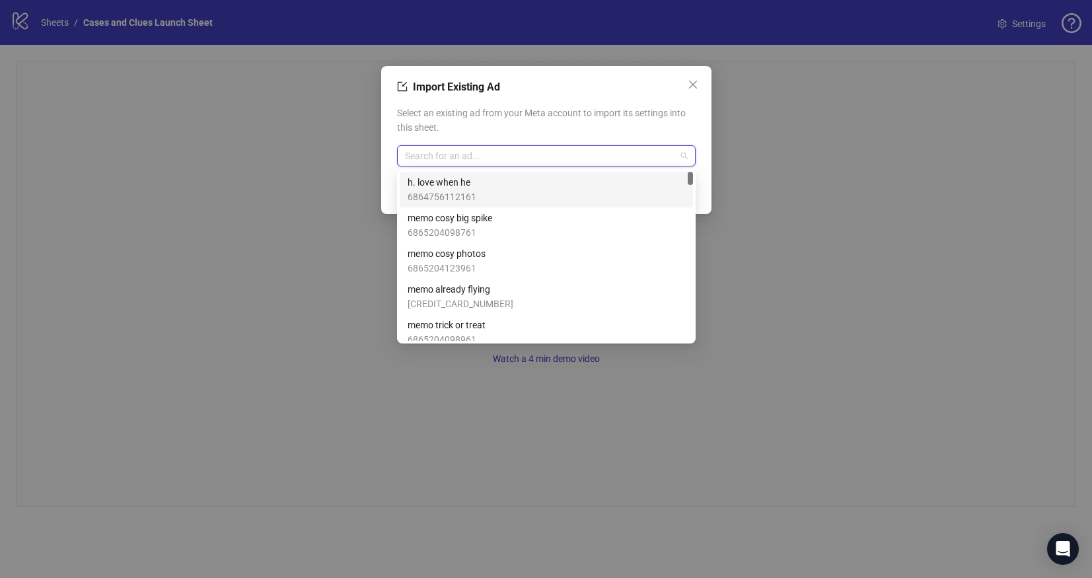
click at [443, 150] on input "search" at bounding box center [540, 156] width 271 height 20
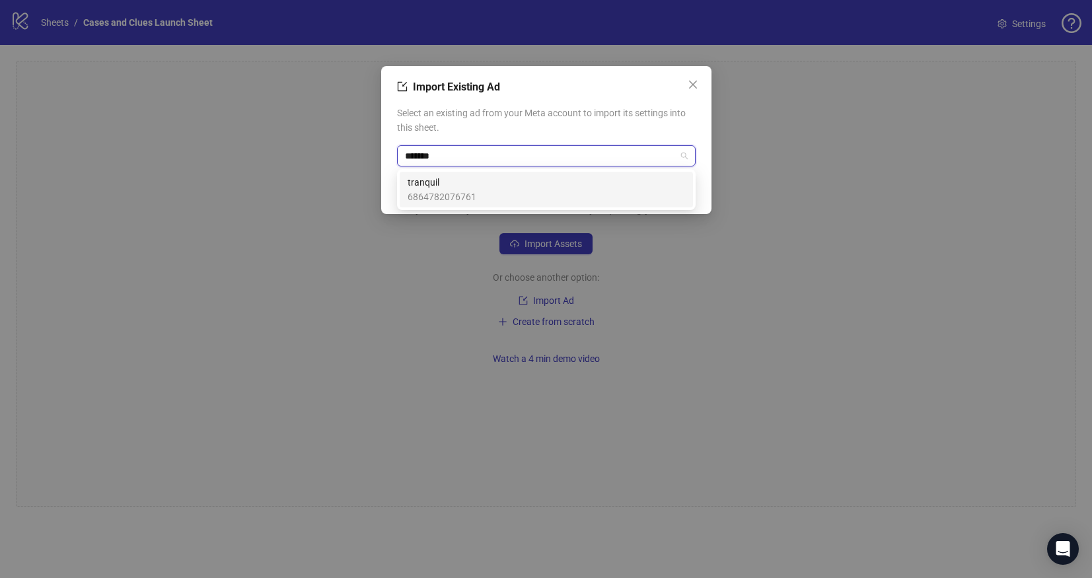
type input "********"
click at [434, 191] on span "6864782076761" at bounding box center [442, 197] width 69 height 15
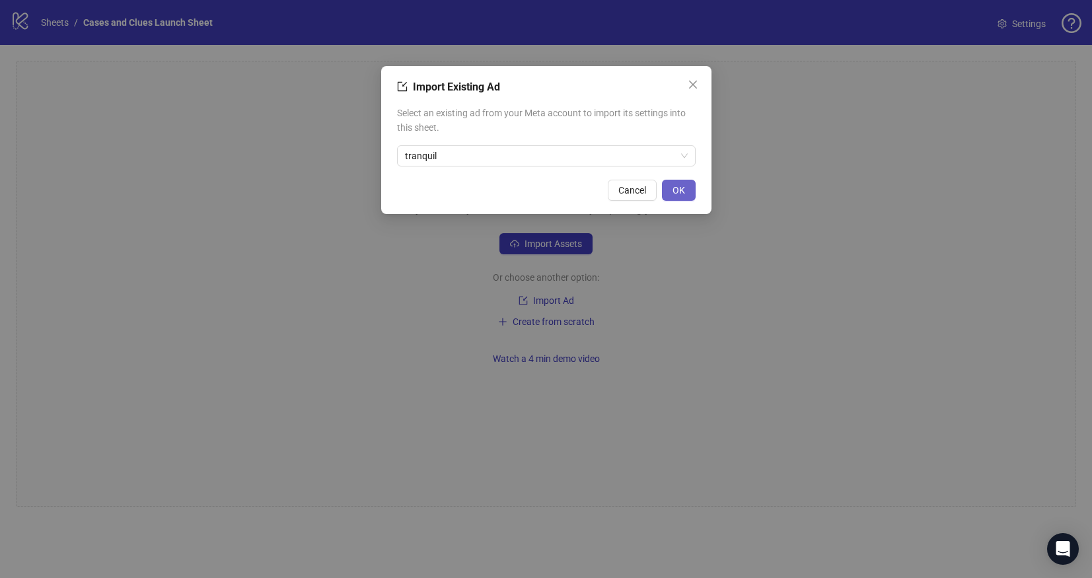
click at [684, 192] on span "OK" at bounding box center [679, 190] width 13 height 11
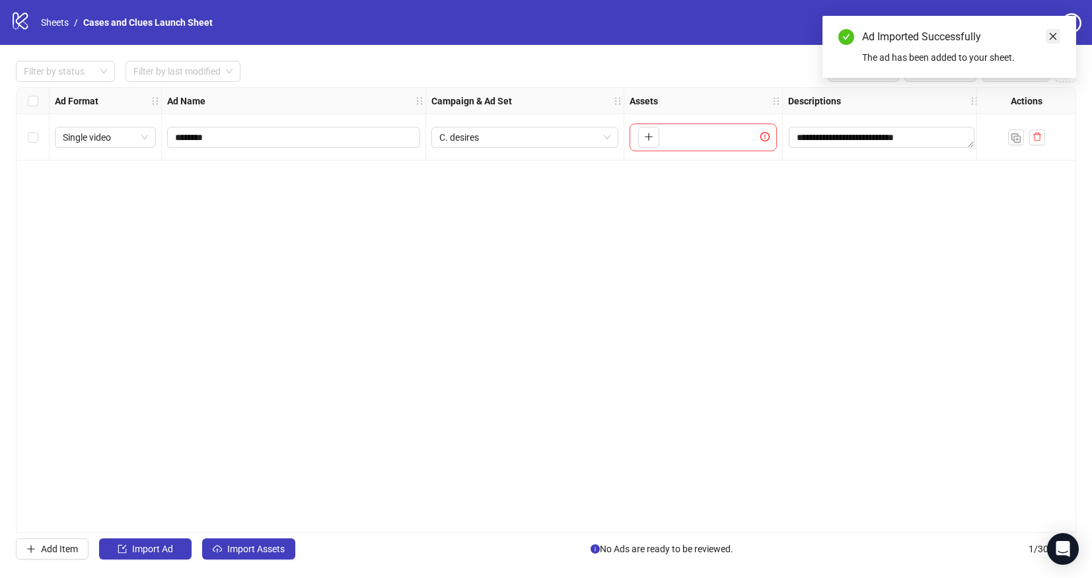
click at [1051, 36] on icon "close" at bounding box center [1053, 36] width 9 height 9
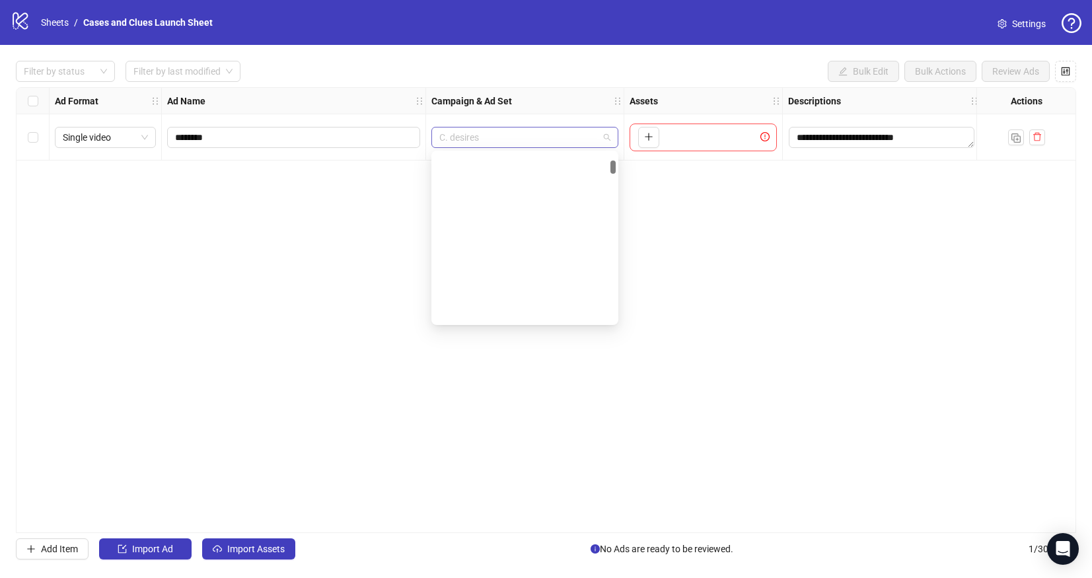
click at [600, 133] on span "C. desires" at bounding box center [524, 138] width 171 height 20
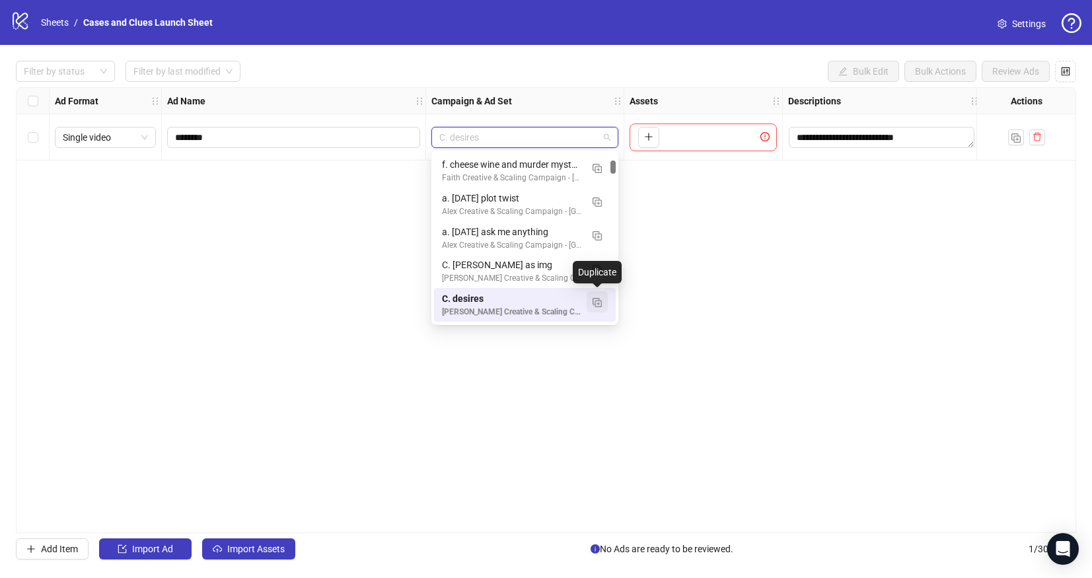
click at [594, 302] on img "button" at bounding box center [597, 302] width 9 height 9
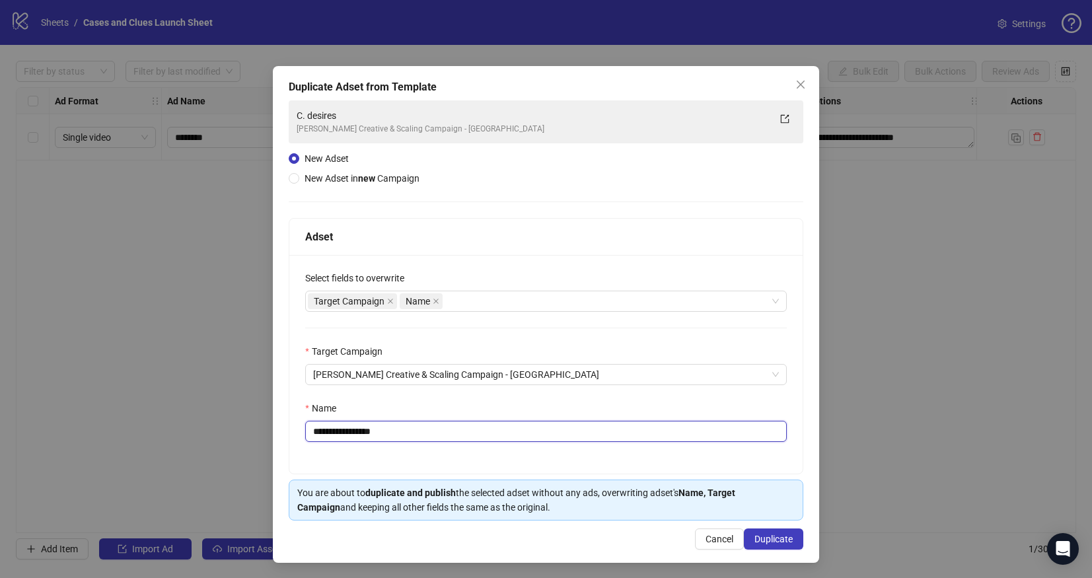
drag, startPoint x: 401, startPoint y: 432, endPoint x: 322, endPoint y: 433, distance: 78.6
click at [322, 433] on input "**********" at bounding box center [546, 431] width 482 height 21
type input "**********"
click at [774, 542] on span "Duplicate" at bounding box center [774, 539] width 38 height 11
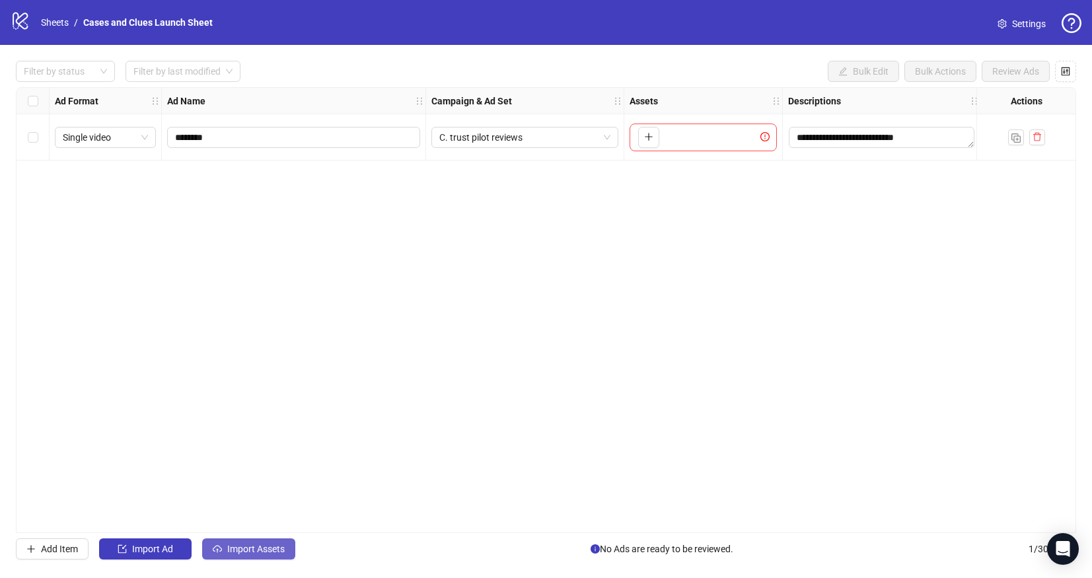
click at [239, 549] on span "Import Assets" at bounding box center [255, 549] width 57 height 11
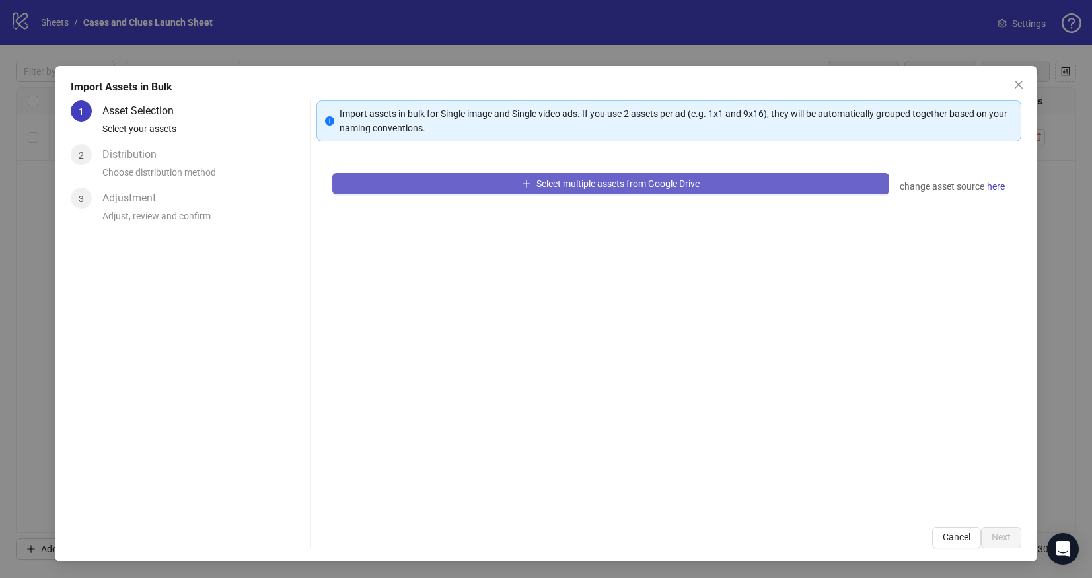
click at [474, 191] on button "Select multiple assets from Google Drive" at bounding box center [610, 183] width 557 height 21
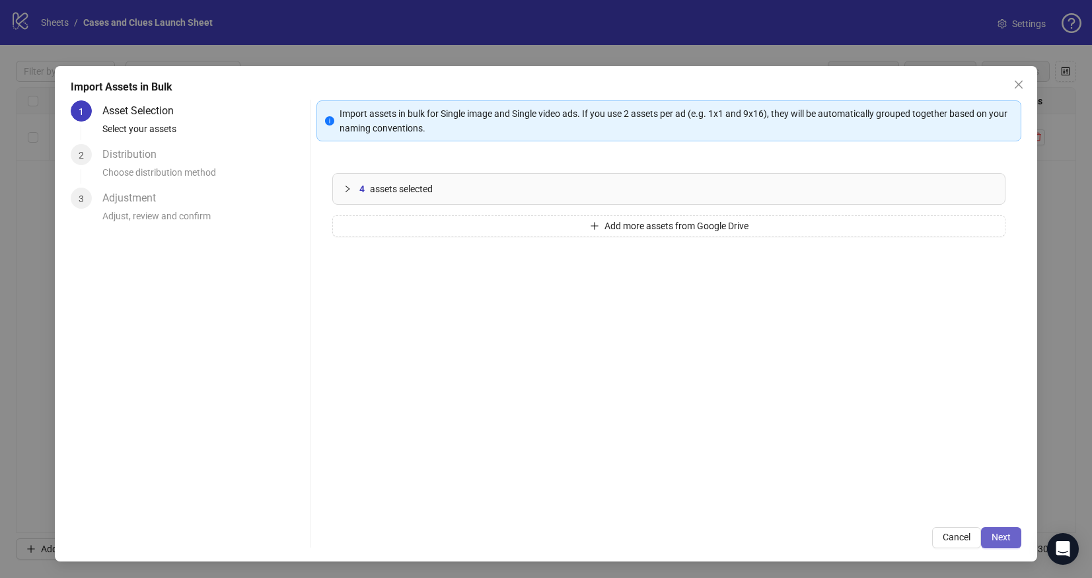
click at [1002, 533] on span "Next" at bounding box center [1001, 537] width 19 height 11
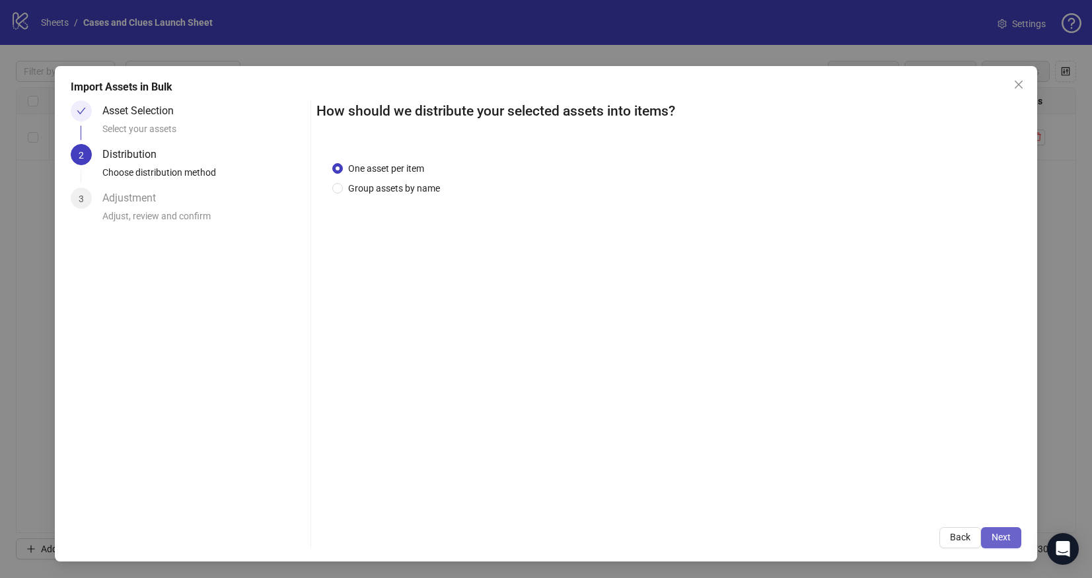
click at [1006, 535] on span "Next" at bounding box center [1001, 537] width 19 height 11
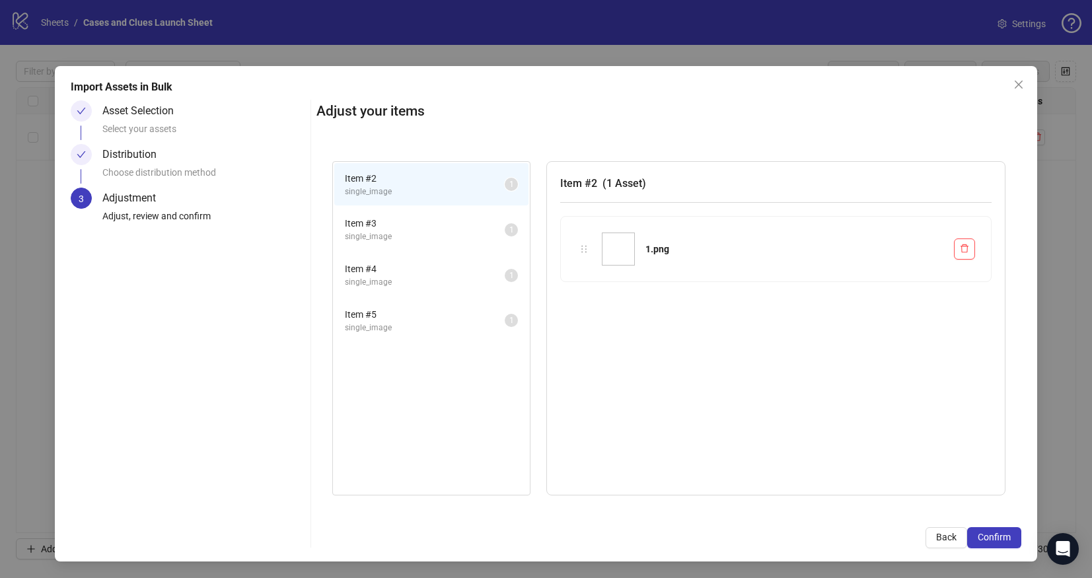
click at [370, 229] on span "Item # 3" at bounding box center [425, 223] width 160 height 15
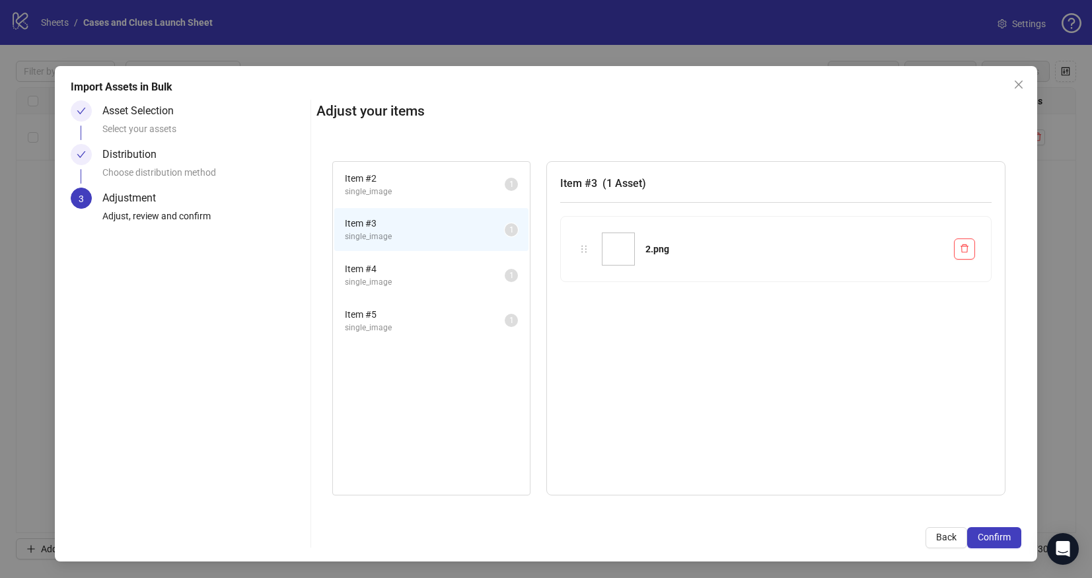
click at [416, 186] on span "single_image" at bounding box center [425, 192] width 160 height 13
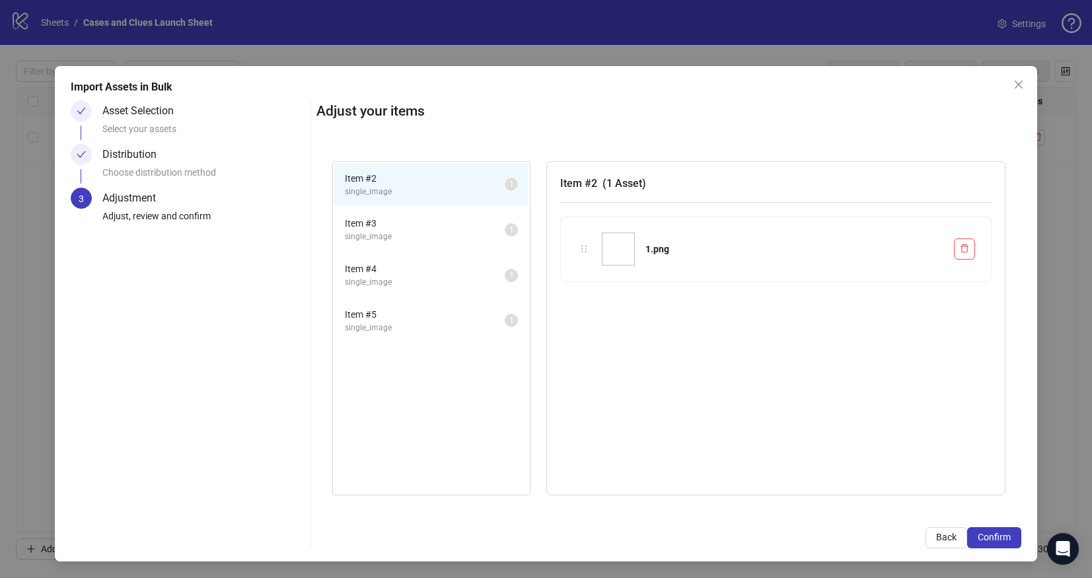
click at [658, 186] on h3 "Item # 2 ( 1 Asset )" at bounding box center [776, 183] width 432 height 17
click at [607, 238] on img at bounding box center [618, 249] width 33 height 33
click at [581, 250] on icon "holder" at bounding box center [584, 249] width 9 height 9
click at [582, 251] on div "Item # 2 single_image 1 Item # 3 single_image 1 Item # 4 single_image 1 Item # …" at bounding box center [669, 328] width 705 height 366
click at [782, 356] on div "Item # 2 ( 1 Asset ) 1.png" at bounding box center [776, 328] width 459 height 334
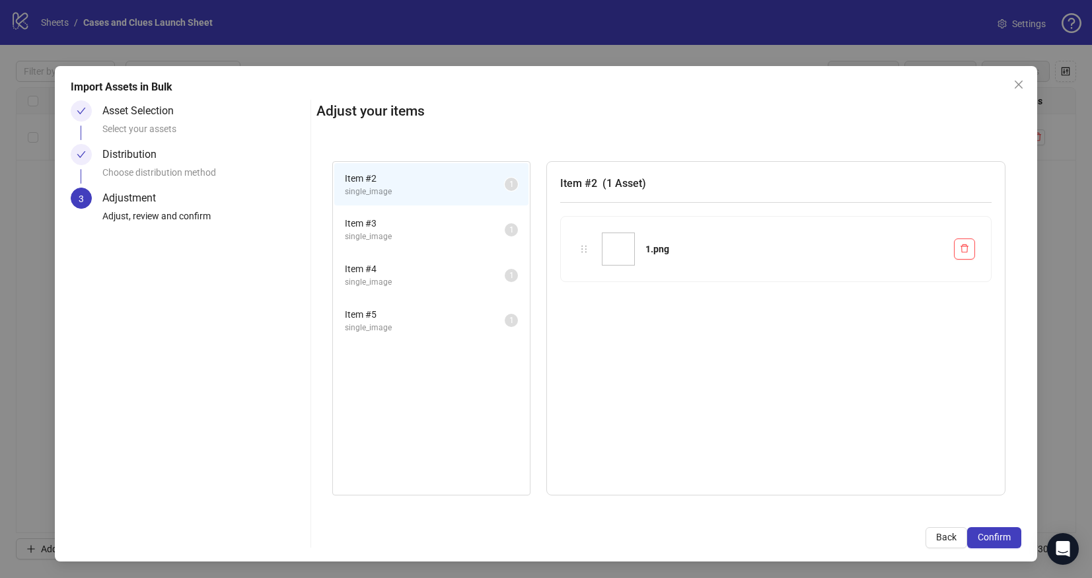
drag, startPoint x: 782, startPoint y: 356, endPoint x: 796, endPoint y: 343, distance: 18.2
click at [782, 356] on div "Item # 2 ( 1 Asset ) 1.png" at bounding box center [776, 328] width 459 height 334
click at [393, 309] on span "Item # 5" at bounding box center [425, 314] width 160 height 15
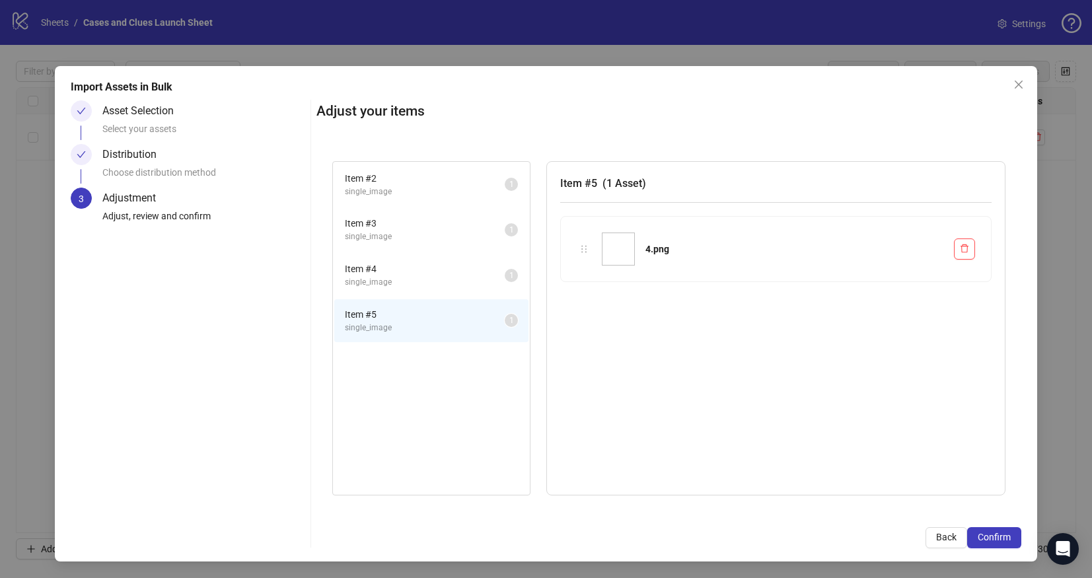
click at [392, 312] on span "Item # 5" at bounding box center [425, 314] width 160 height 15
click at [608, 243] on img at bounding box center [618, 249] width 33 height 33
click at [613, 239] on img at bounding box center [618, 249] width 33 height 33
click at [649, 246] on div "4.png" at bounding box center [795, 249] width 298 height 15
click at [997, 539] on span "Confirm" at bounding box center [994, 537] width 33 height 11
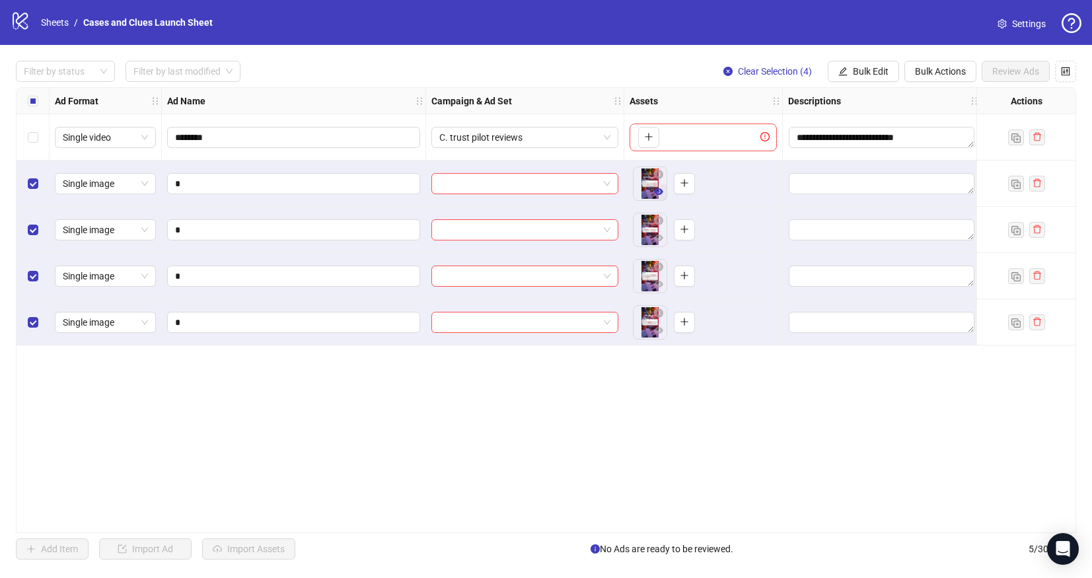
click at [656, 191] on icon "eye" at bounding box center [658, 191] width 9 height 7
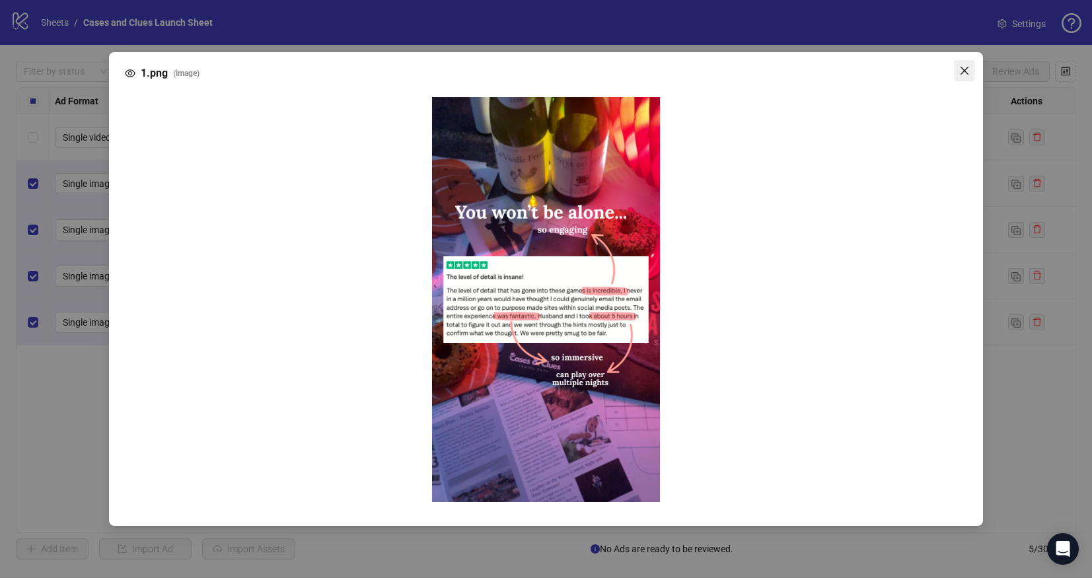
click at [959, 63] on button "Close" at bounding box center [964, 70] width 21 height 21
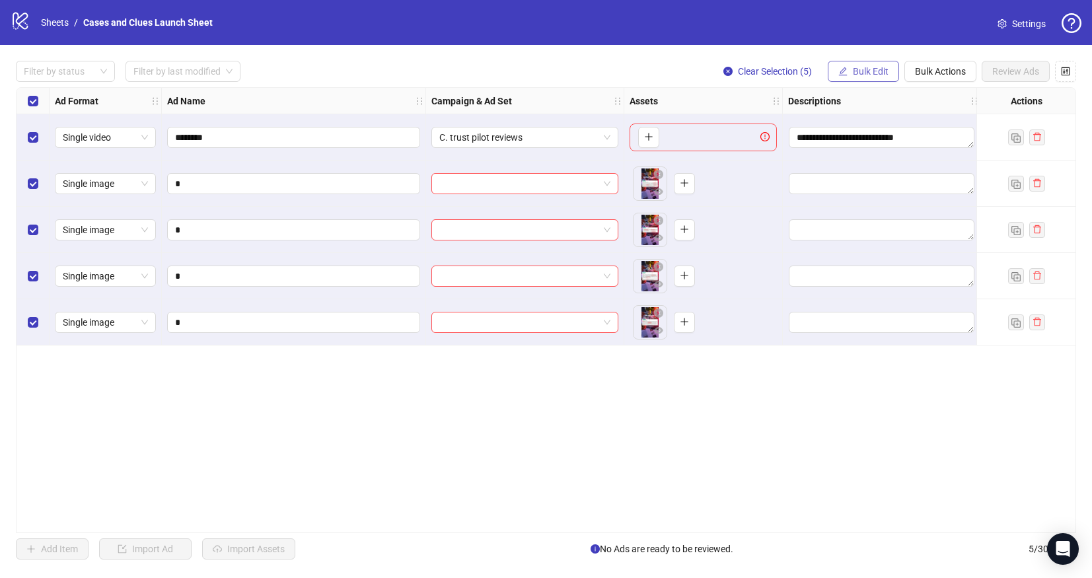
drag, startPoint x: 854, startPoint y: 71, endPoint x: 861, endPoint y: 75, distance: 8.3
click at [854, 71] on span "Bulk Edit" at bounding box center [871, 71] width 36 height 11
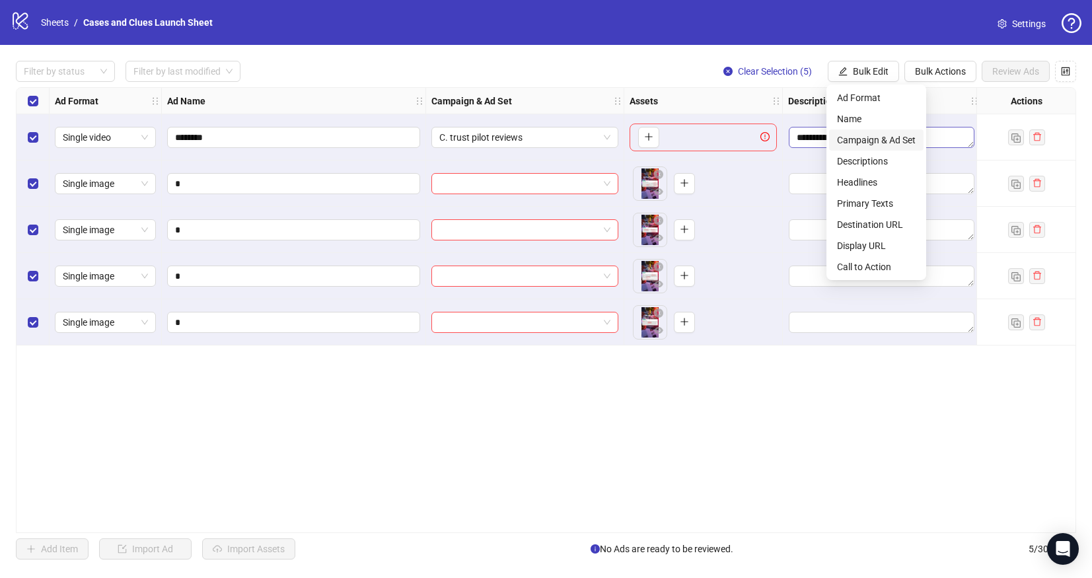
click at [870, 136] on span "Campaign & Ad Set" at bounding box center [876, 140] width 79 height 15
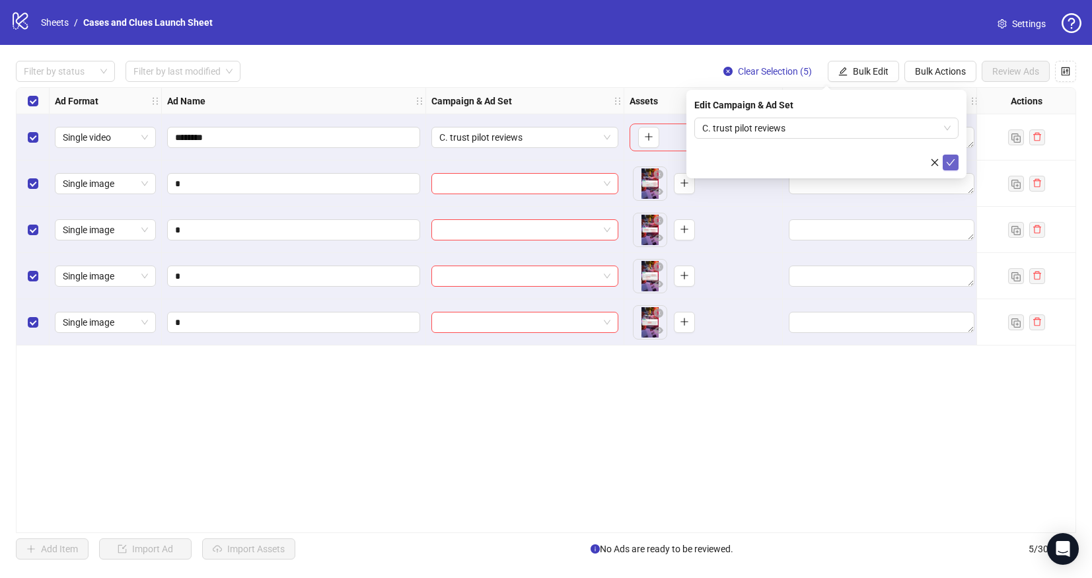
click at [954, 165] on icon "check" at bounding box center [950, 162] width 9 height 9
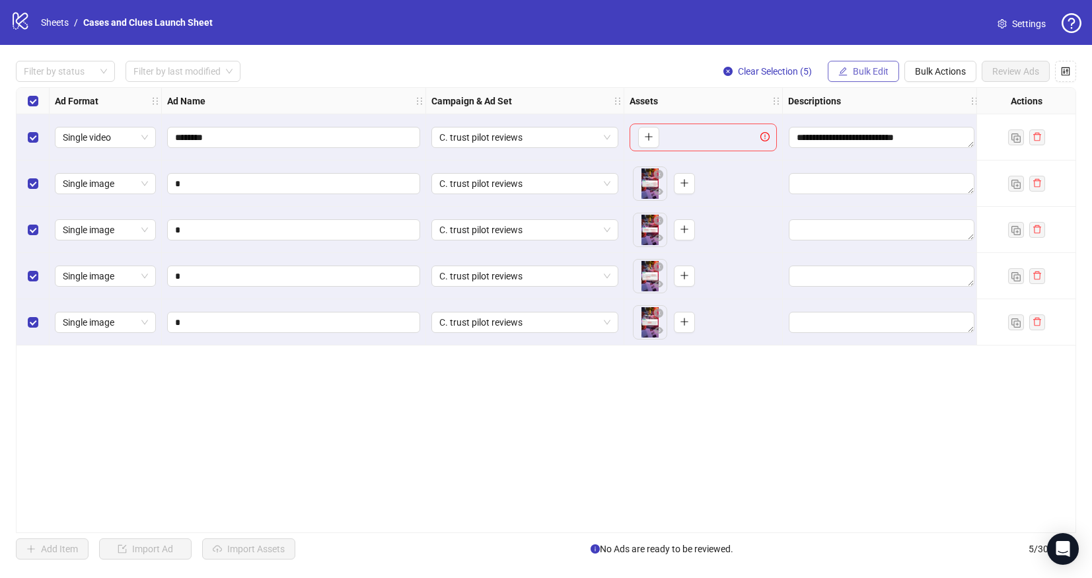
click at [860, 68] on span "Bulk Edit" at bounding box center [871, 71] width 36 height 11
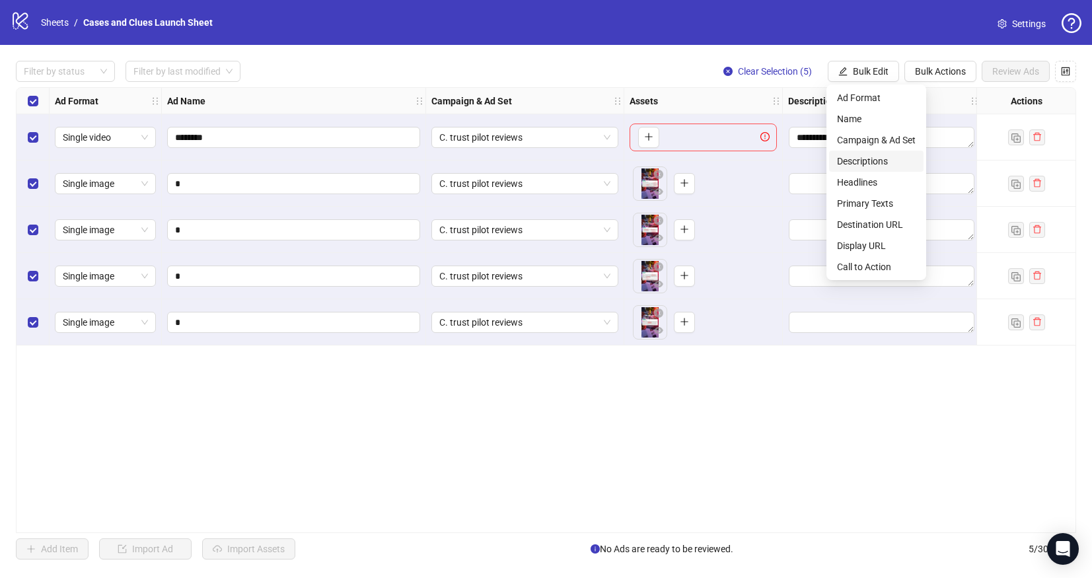
click at [870, 163] on span "Descriptions" at bounding box center [876, 161] width 79 height 15
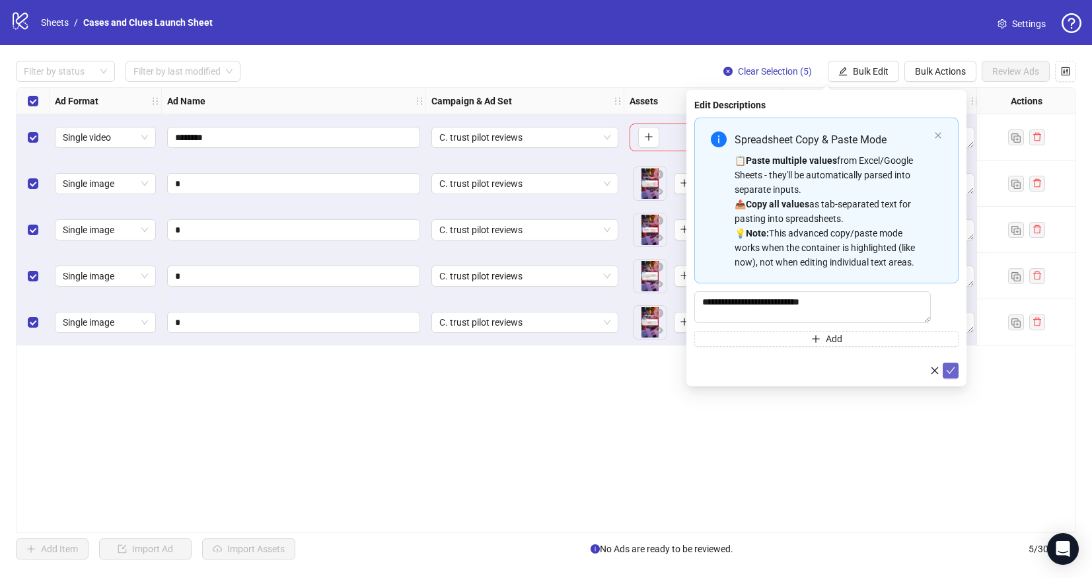
click at [950, 369] on span "submit" at bounding box center [950, 370] width 9 height 11
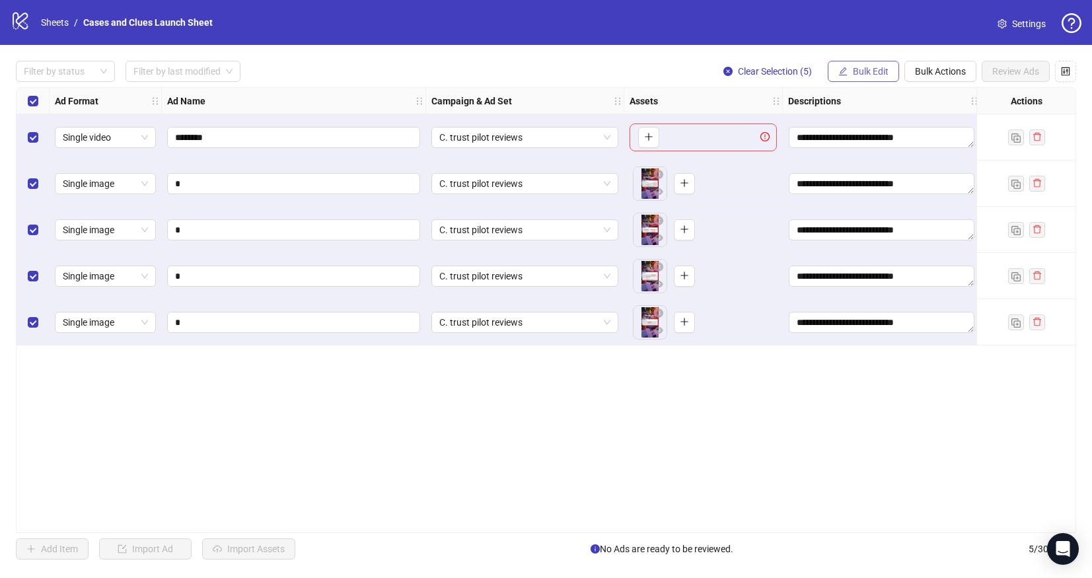
click at [856, 64] on button "Bulk Edit" at bounding box center [863, 71] width 71 height 21
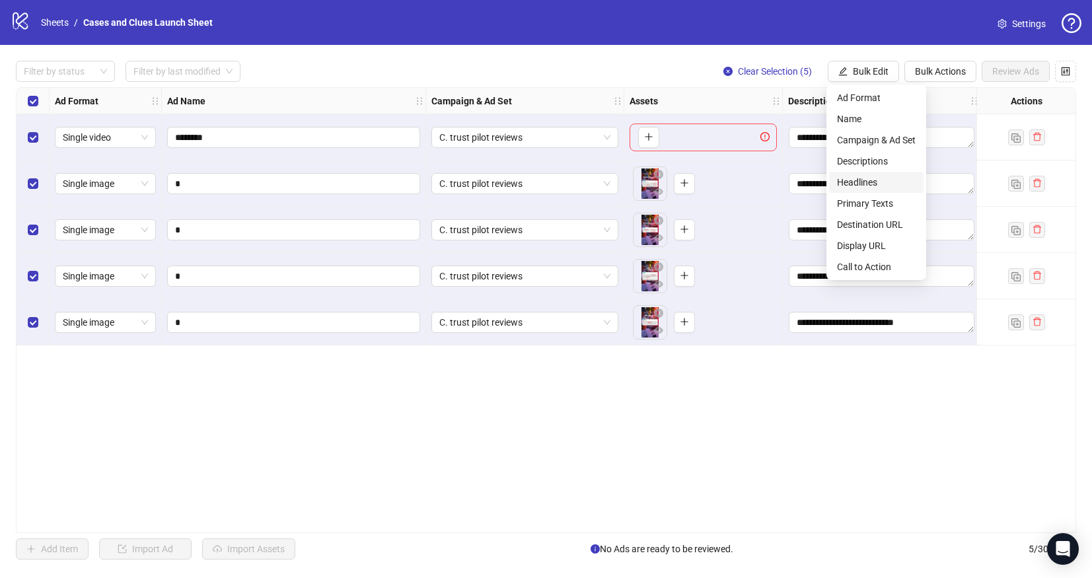
click at [870, 185] on span "Headlines" at bounding box center [876, 182] width 79 height 15
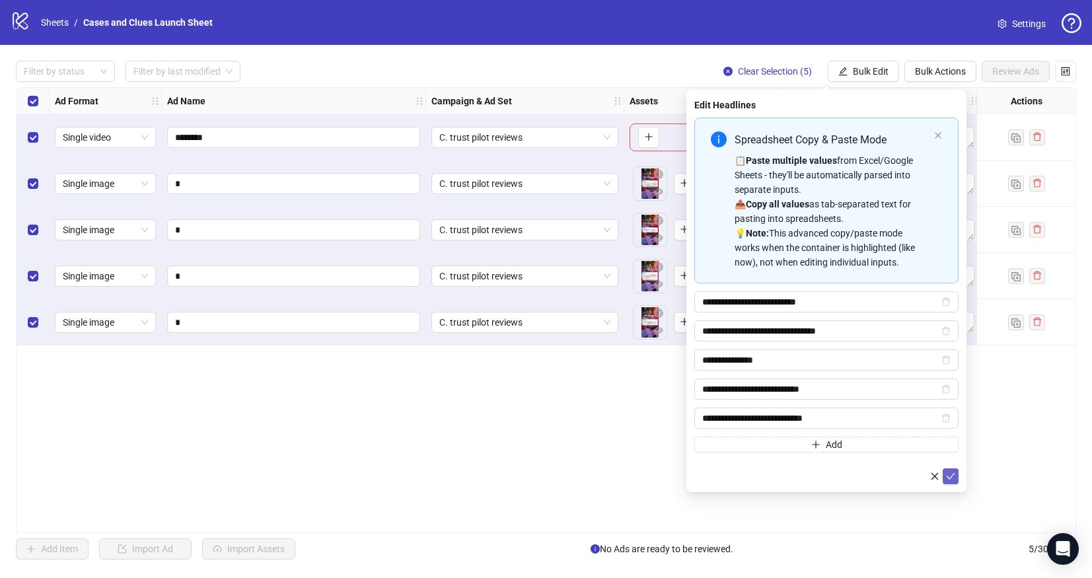
click at [953, 471] on button "submit" at bounding box center [951, 477] width 16 height 16
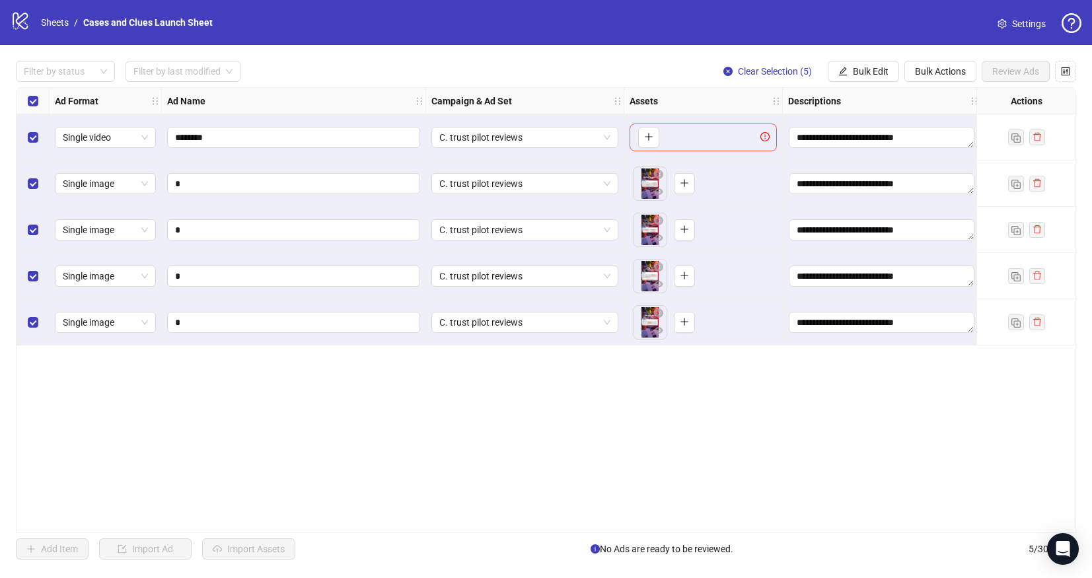
drag, startPoint x: 881, startPoint y: 64, endPoint x: 882, endPoint y: 84, distance: 19.9
click at [881, 64] on button "Bulk Edit" at bounding box center [863, 71] width 71 height 21
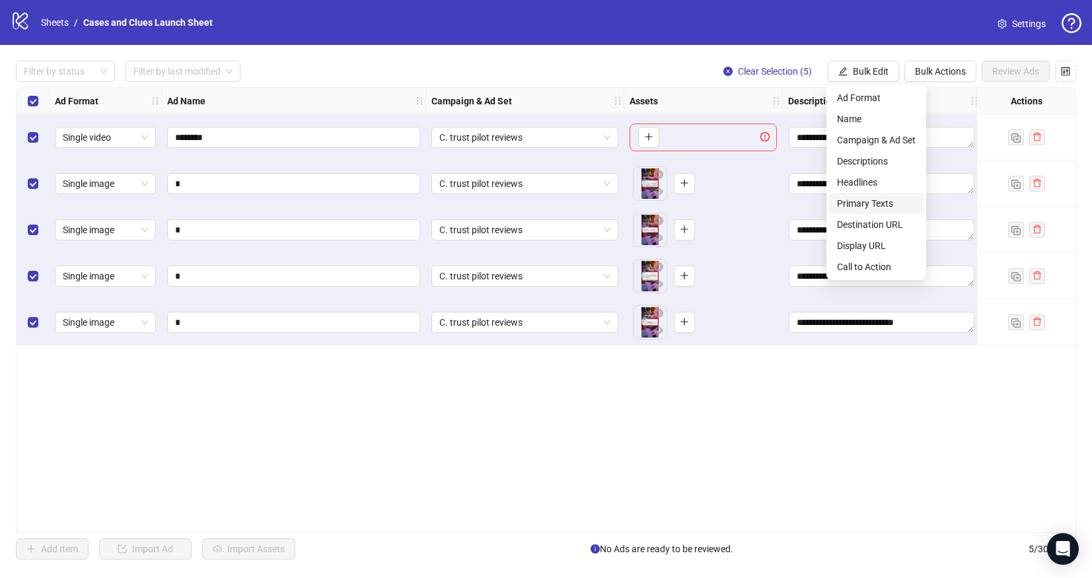
click at [870, 197] on span "Primary Texts" at bounding box center [876, 203] width 79 height 15
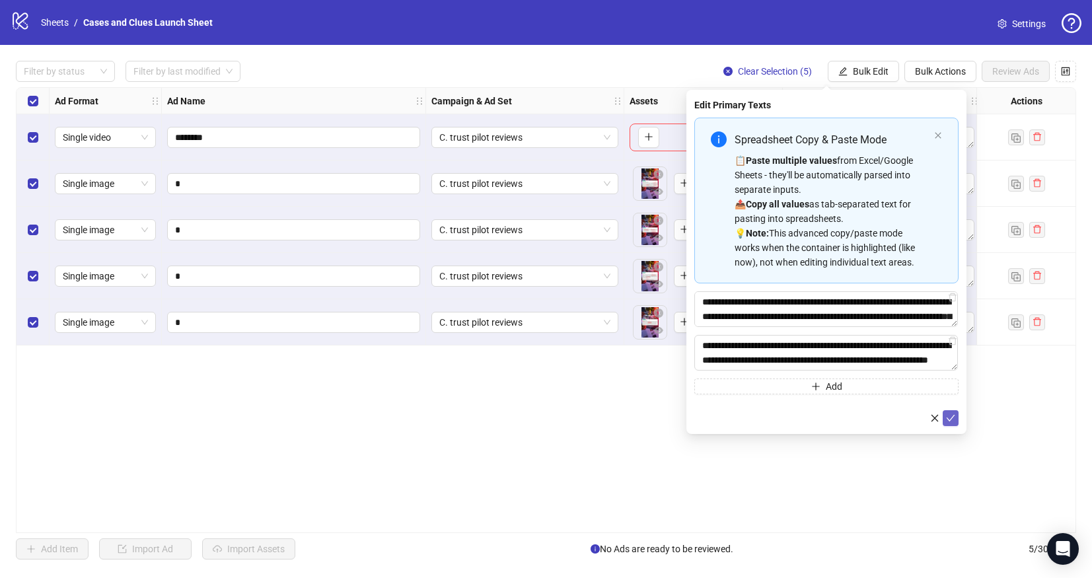
click at [950, 415] on icon "check" at bounding box center [950, 418] width 9 height 9
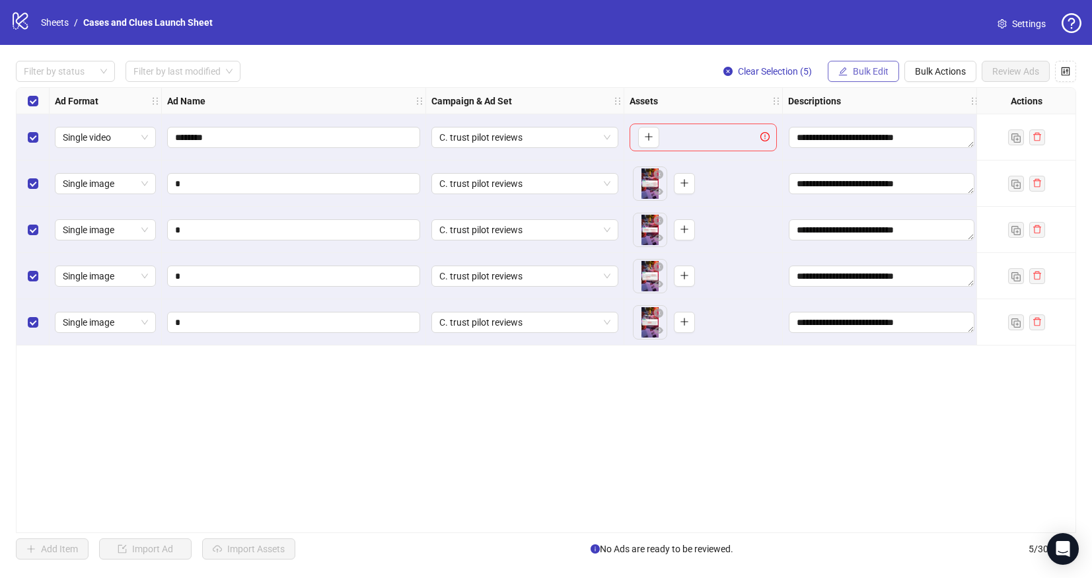
click at [867, 72] on span "Bulk Edit" at bounding box center [871, 71] width 36 height 11
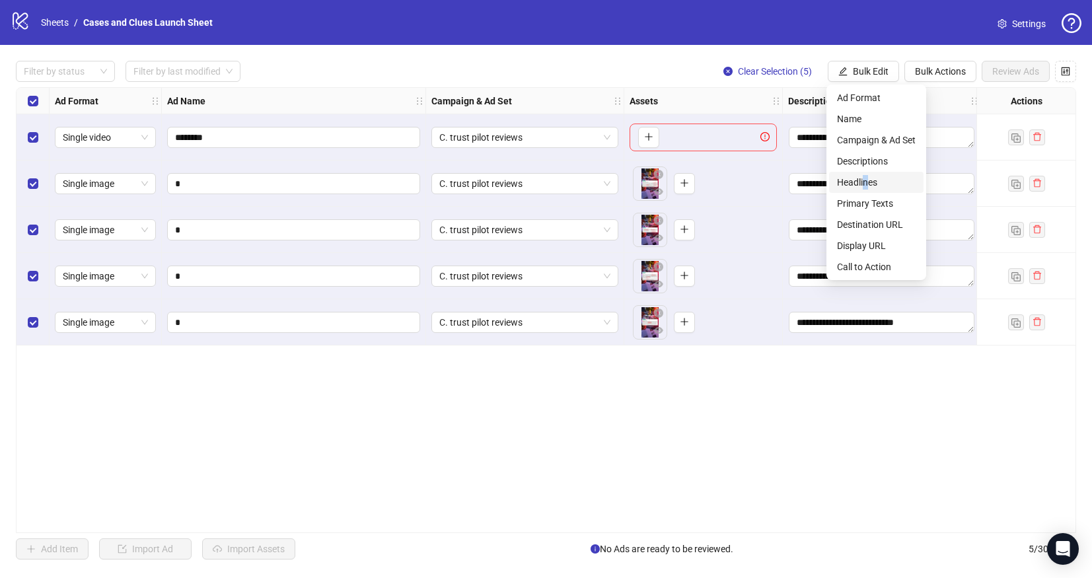
click at [866, 186] on span "Headlines" at bounding box center [876, 182] width 79 height 15
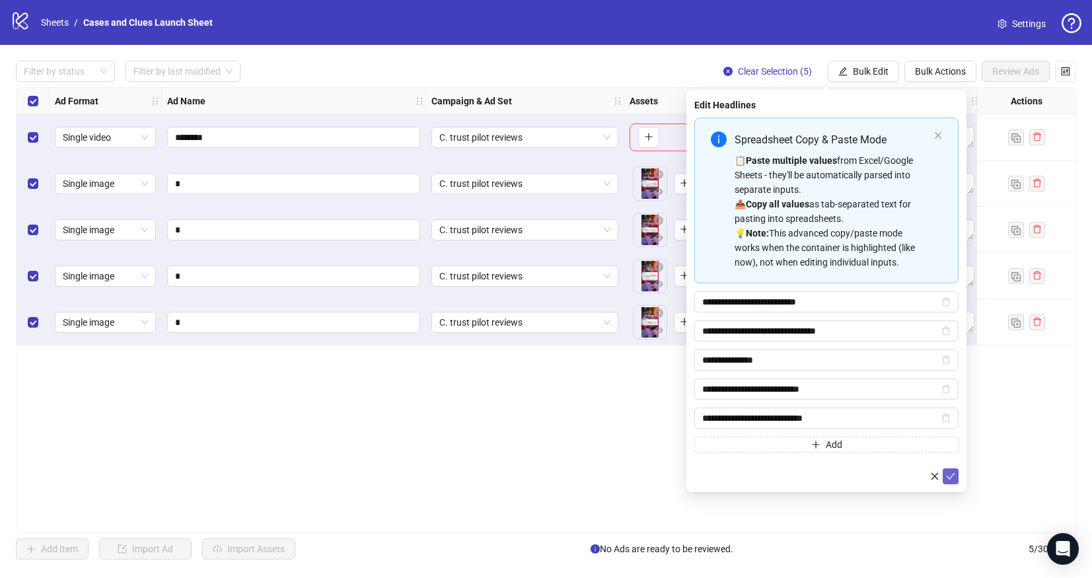
click at [950, 474] on icon "check" at bounding box center [950, 476] width 9 height 9
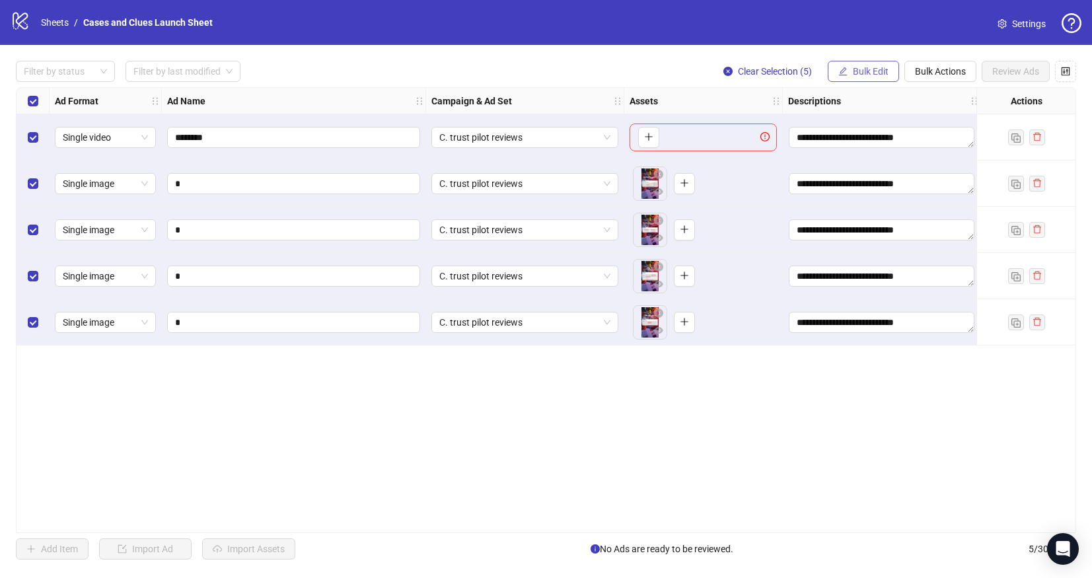
click at [853, 67] on span "Bulk Edit" at bounding box center [871, 71] width 36 height 11
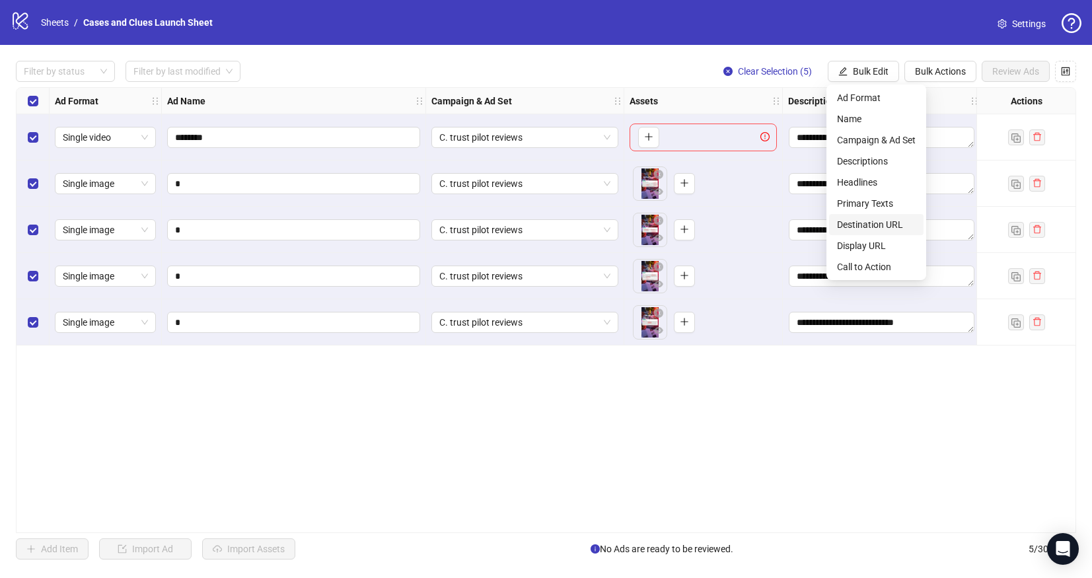
click at [868, 219] on span "Destination URL" at bounding box center [876, 224] width 79 height 15
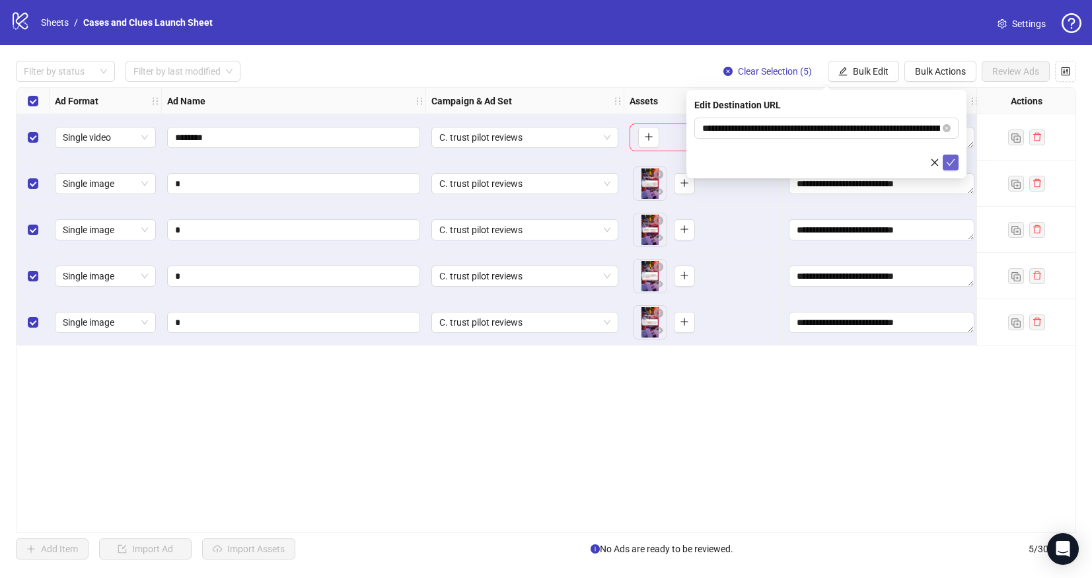
click at [956, 157] on button "submit" at bounding box center [951, 163] width 16 height 16
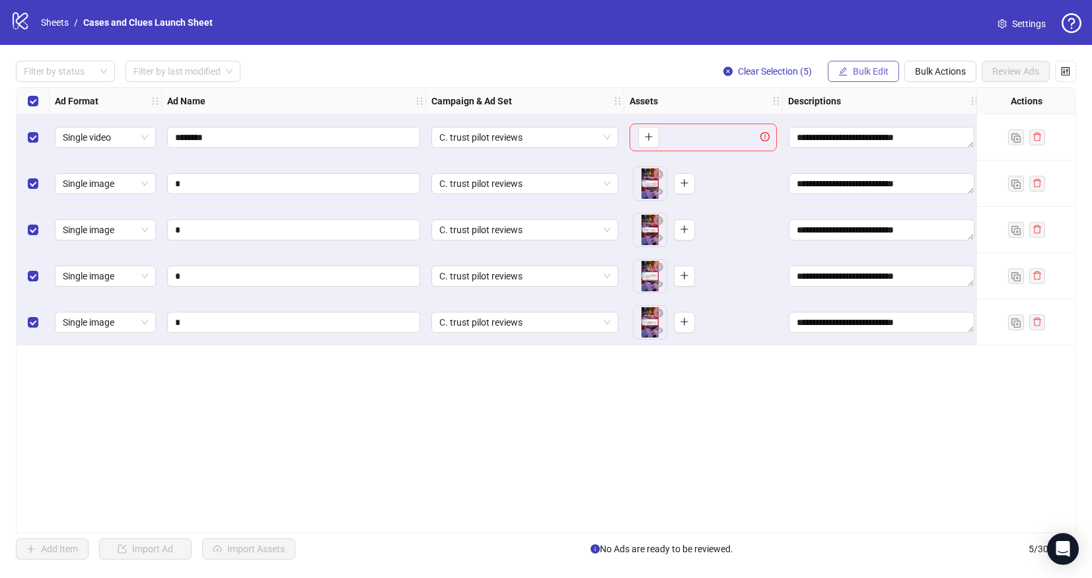
click at [882, 71] on span "Bulk Edit" at bounding box center [871, 71] width 36 height 11
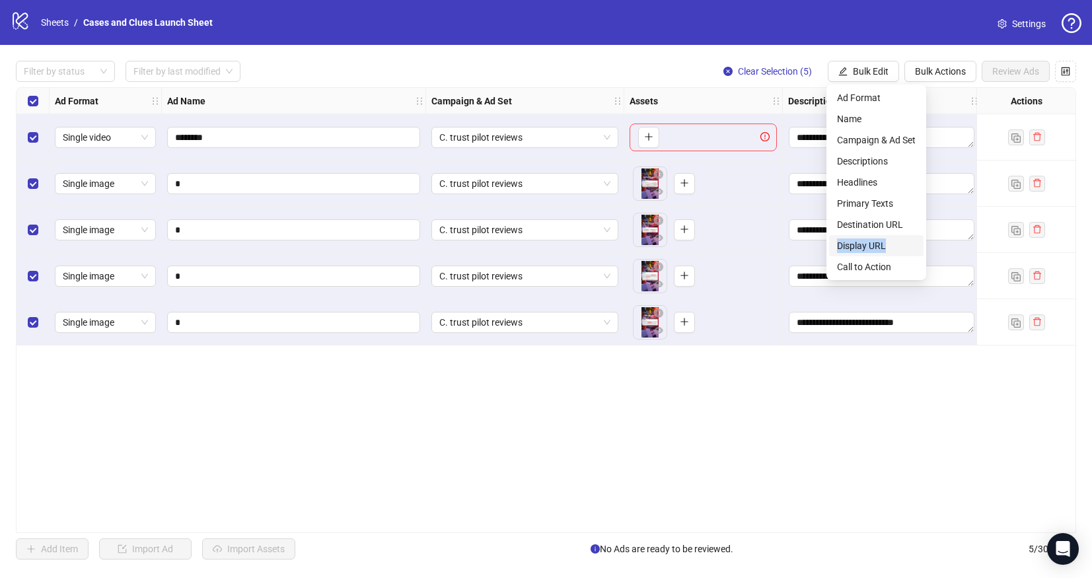
click at [898, 239] on span "Display URL" at bounding box center [876, 246] width 79 height 15
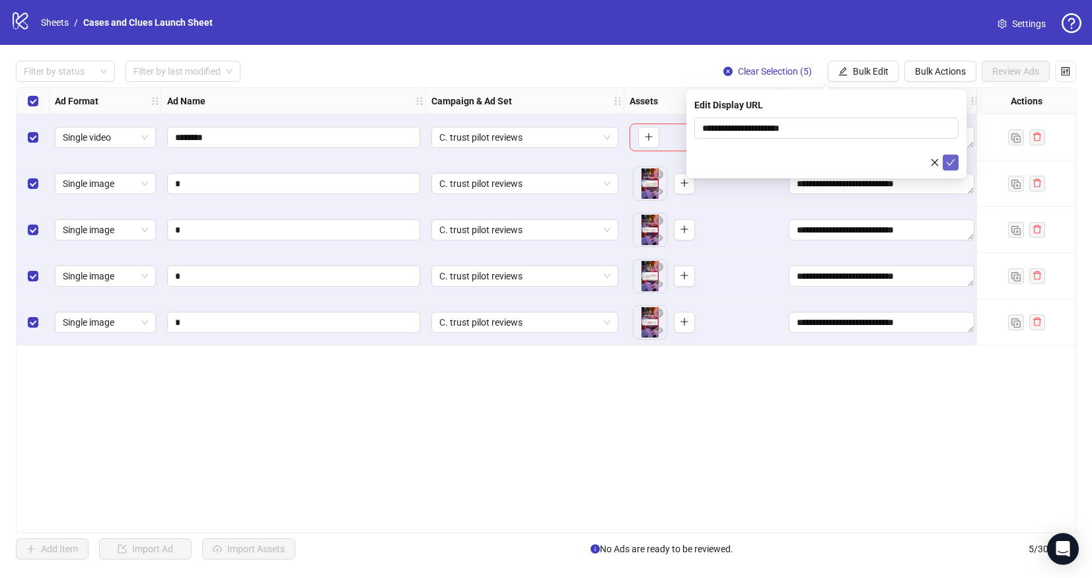
click at [951, 159] on icon "check" at bounding box center [950, 162] width 9 height 9
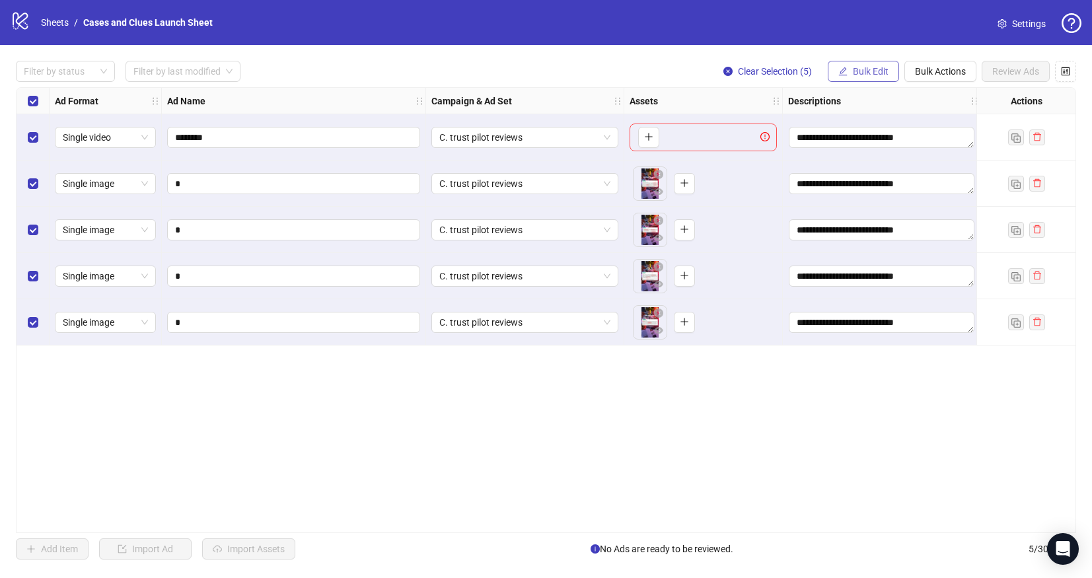
click at [874, 71] on span "Bulk Edit" at bounding box center [871, 71] width 36 height 11
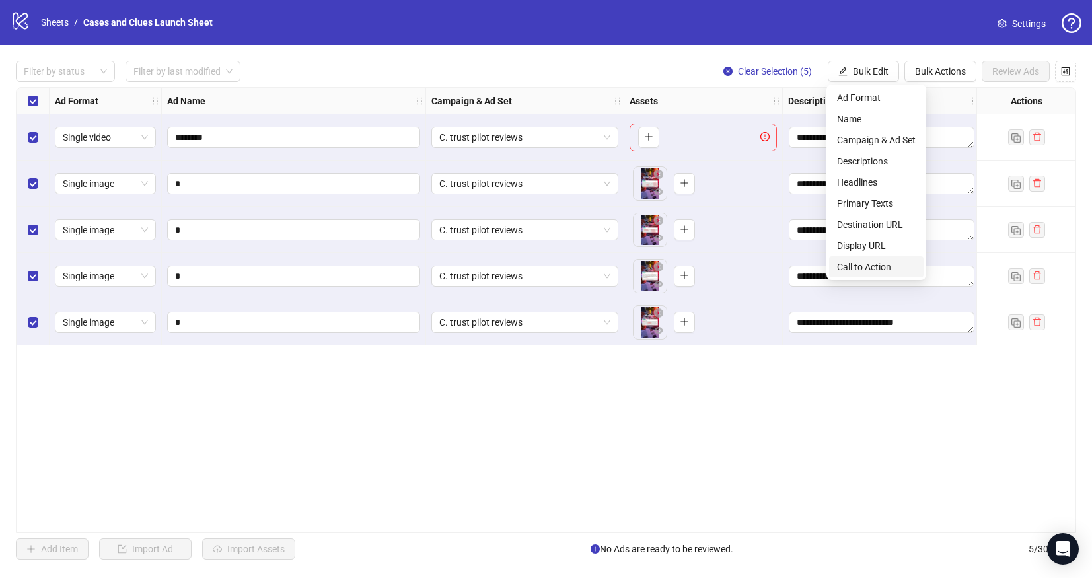
click at [896, 268] on span "Call to Action" at bounding box center [876, 267] width 79 height 15
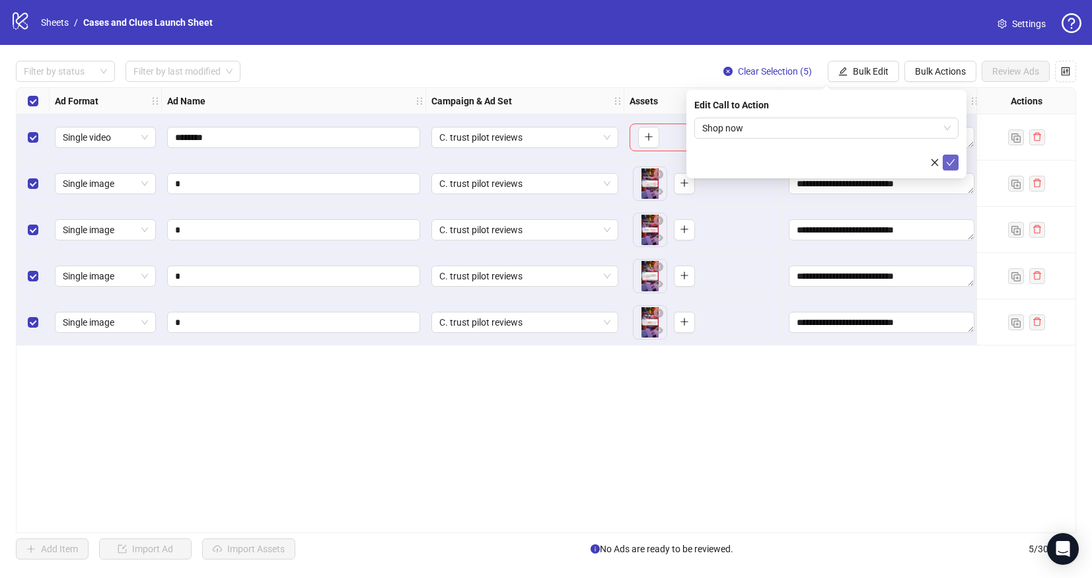
click at [954, 163] on icon "check" at bounding box center [950, 162] width 9 height 9
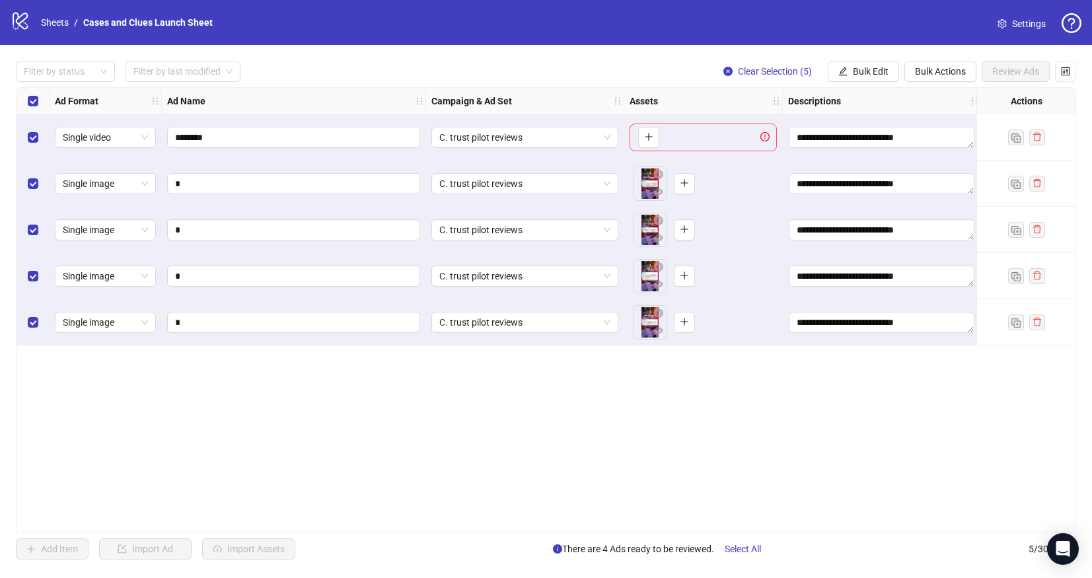
drag, startPoint x: 671, startPoint y: 526, endPoint x: 704, endPoint y: 509, distance: 36.7
click at [799, 512] on div "**********" at bounding box center [546, 310] width 1061 height 446
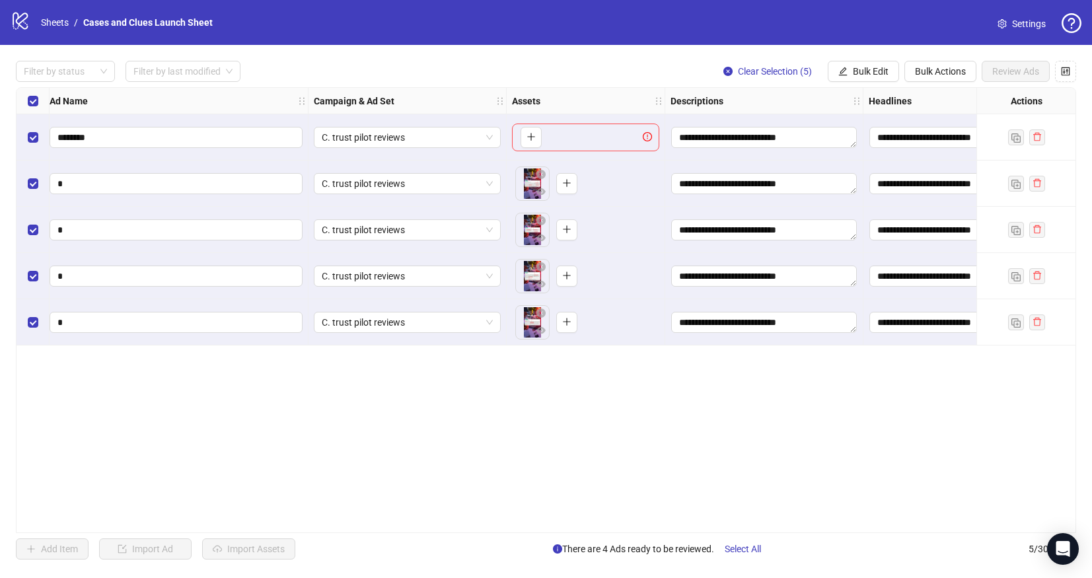
scroll to position [0, 0]
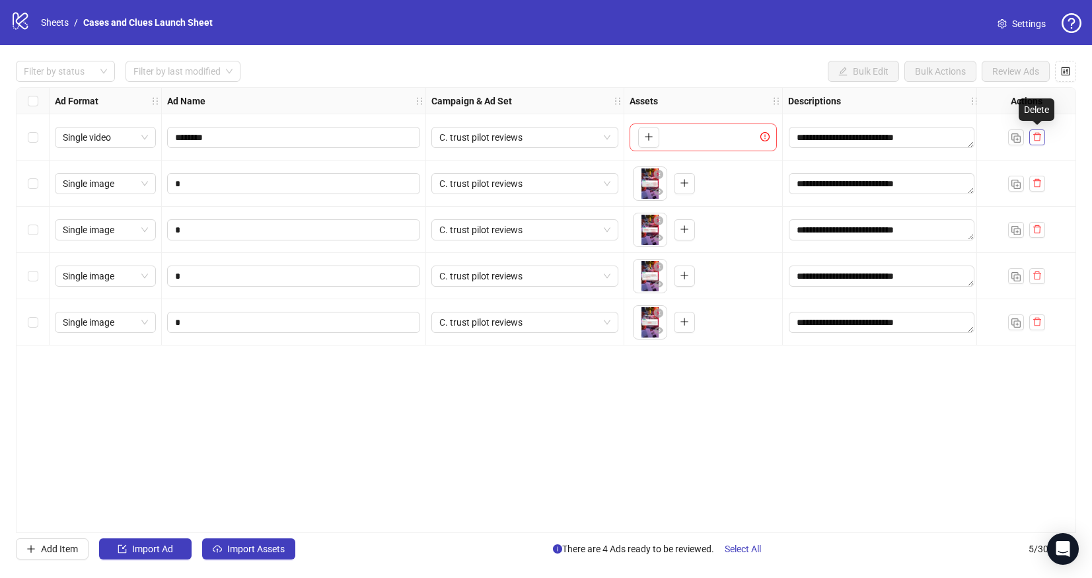
click at [1038, 136] on icon "delete" at bounding box center [1037, 136] width 9 height 9
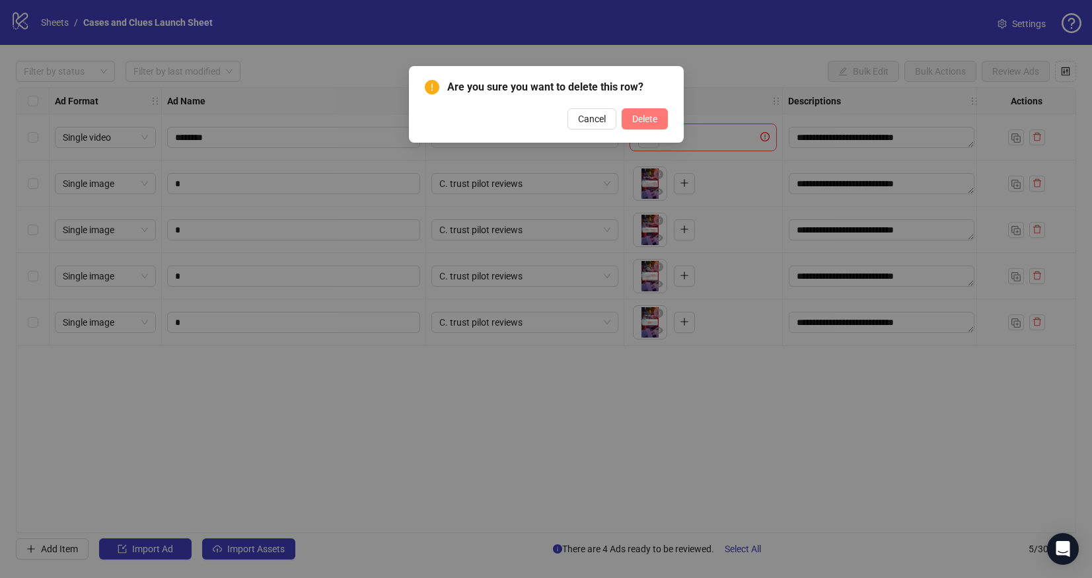
click at [644, 116] on span "Delete" at bounding box center [644, 119] width 25 height 11
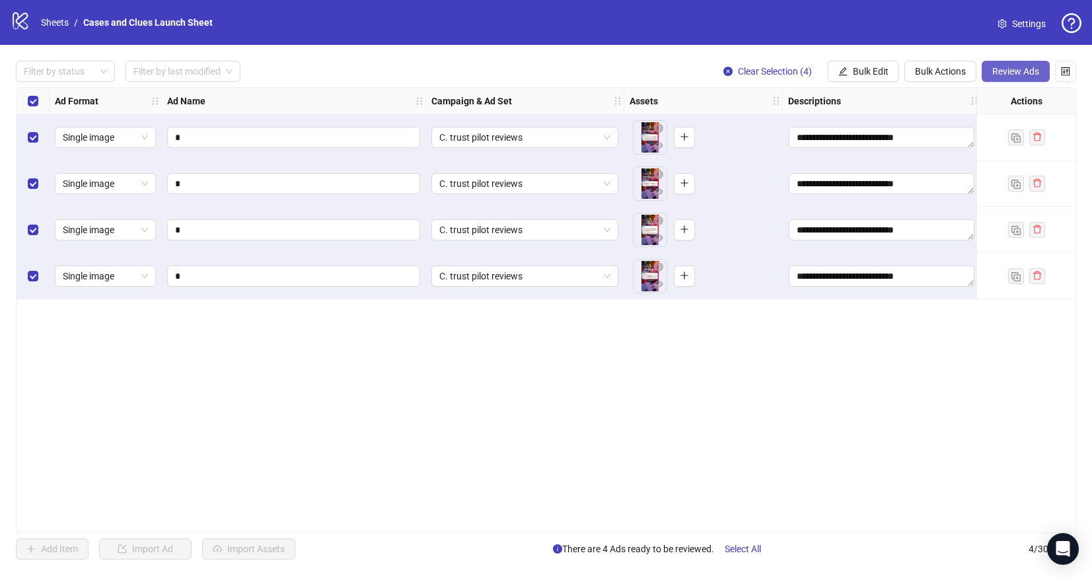
click at [1002, 70] on span "Review Ads" at bounding box center [1016, 71] width 47 height 11
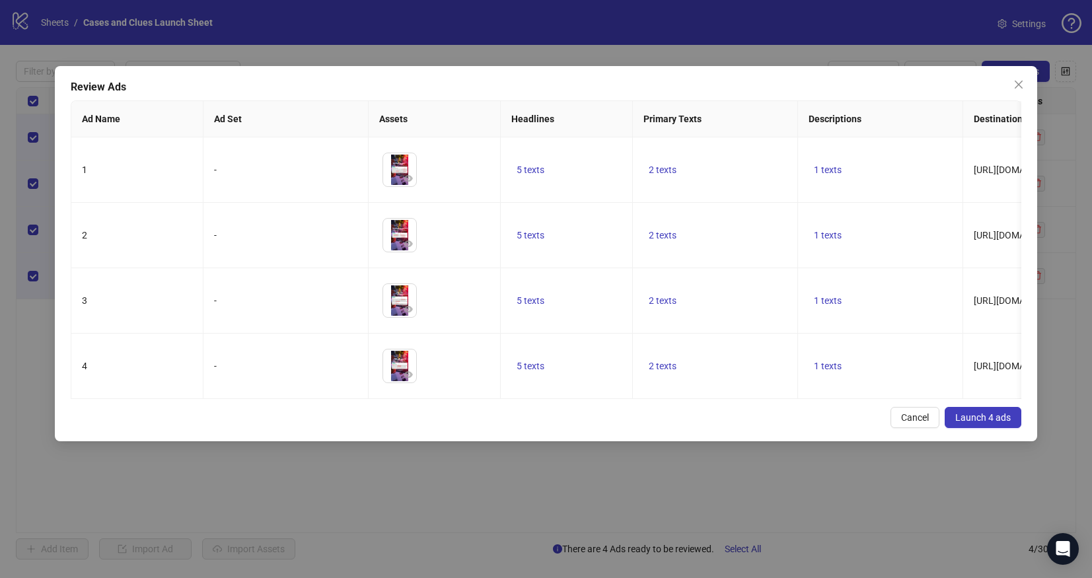
click at [969, 423] on span "Launch 4 ads" at bounding box center [984, 417] width 56 height 11
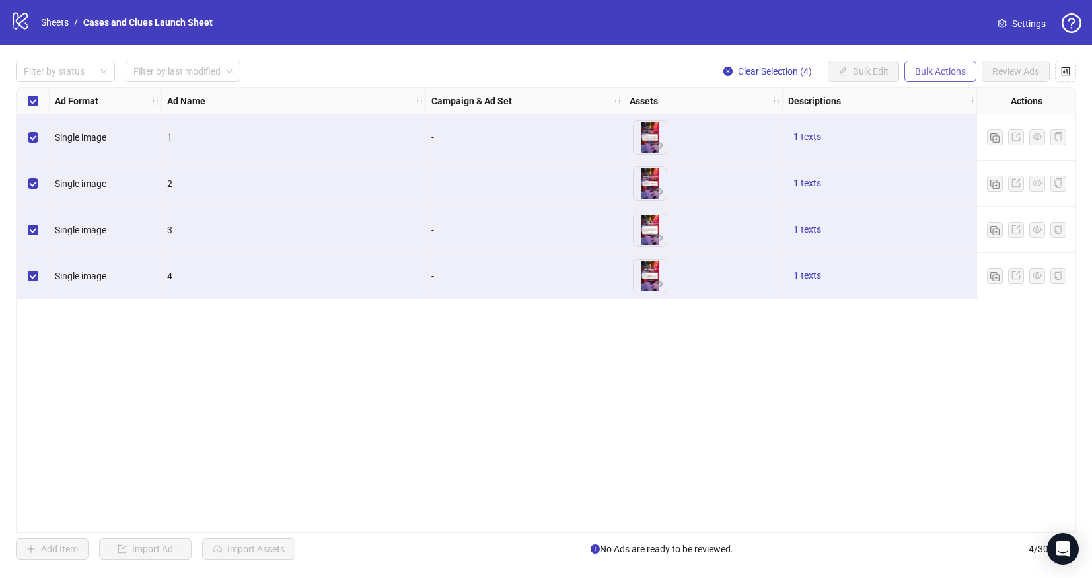
click at [925, 67] on span "Bulk Actions" at bounding box center [940, 71] width 51 height 11
click at [634, 57] on div "Filter by status Filter by last modified Clear Selection (4) Bulk Edit Bulk Act…" at bounding box center [546, 310] width 1092 height 531
click at [944, 73] on span "Bulk Actions" at bounding box center [940, 71] width 51 height 11
click at [944, 95] on span "Delete" at bounding box center [959, 98] width 91 height 15
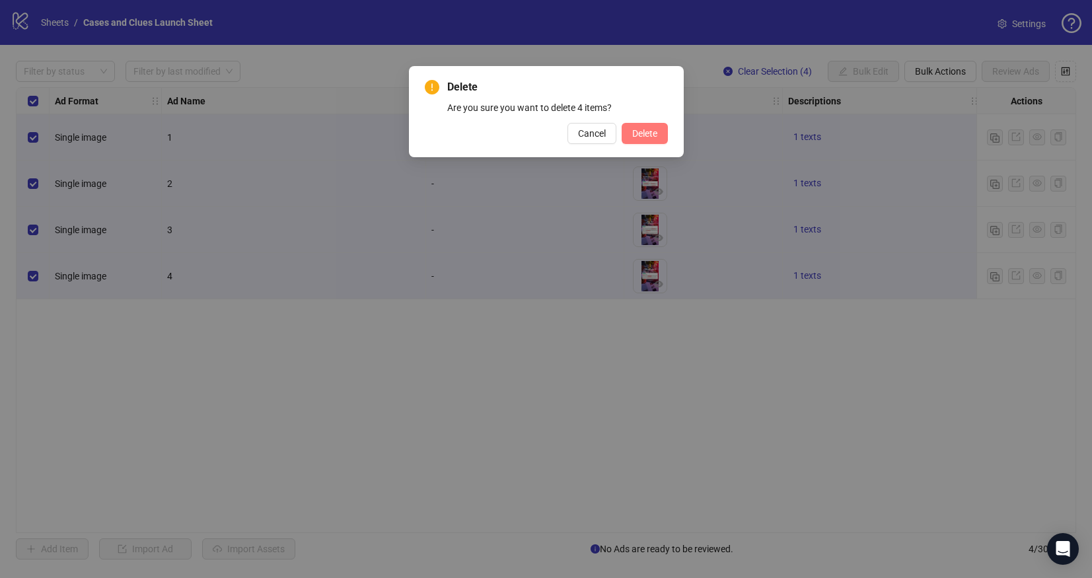
click at [659, 128] on button "Delete" at bounding box center [645, 133] width 46 height 21
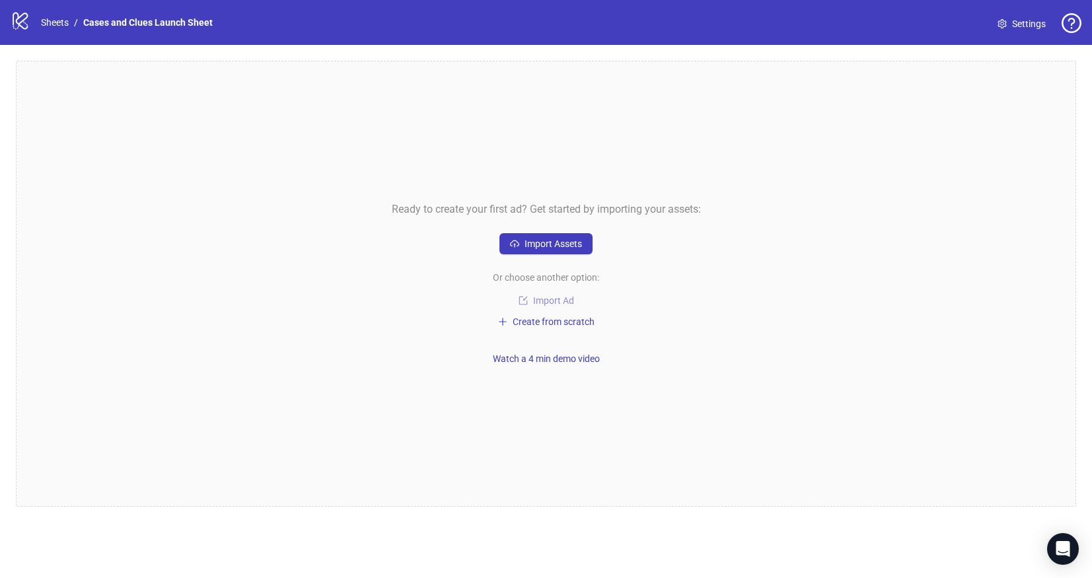
click at [548, 302] on span "Import Ad" at bounding box center [553, 300] width 41 height 11
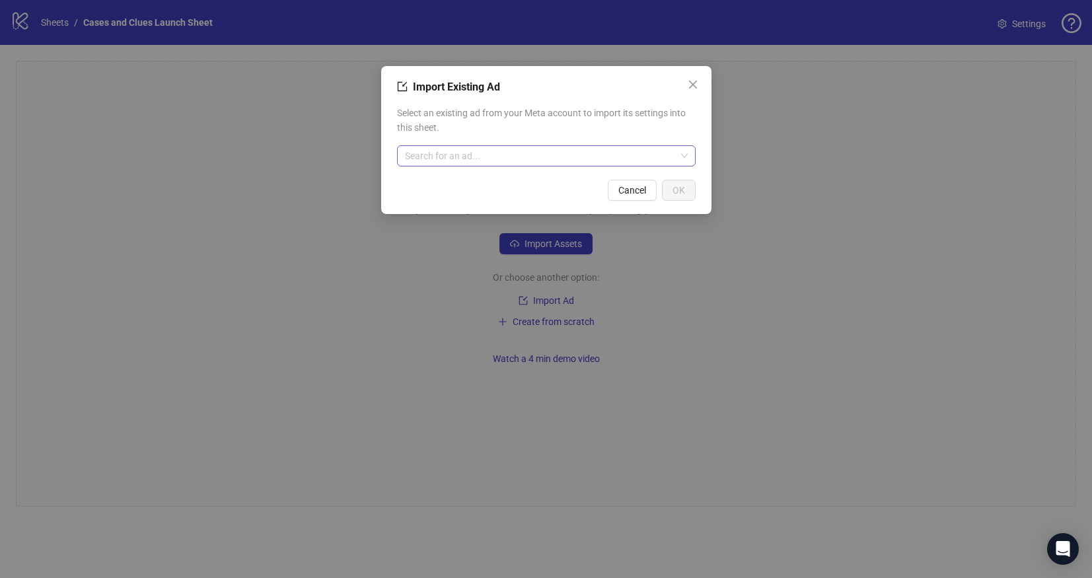
click at [494, 153] on input "search" at bounding box center [540, 156] width 271 height 20
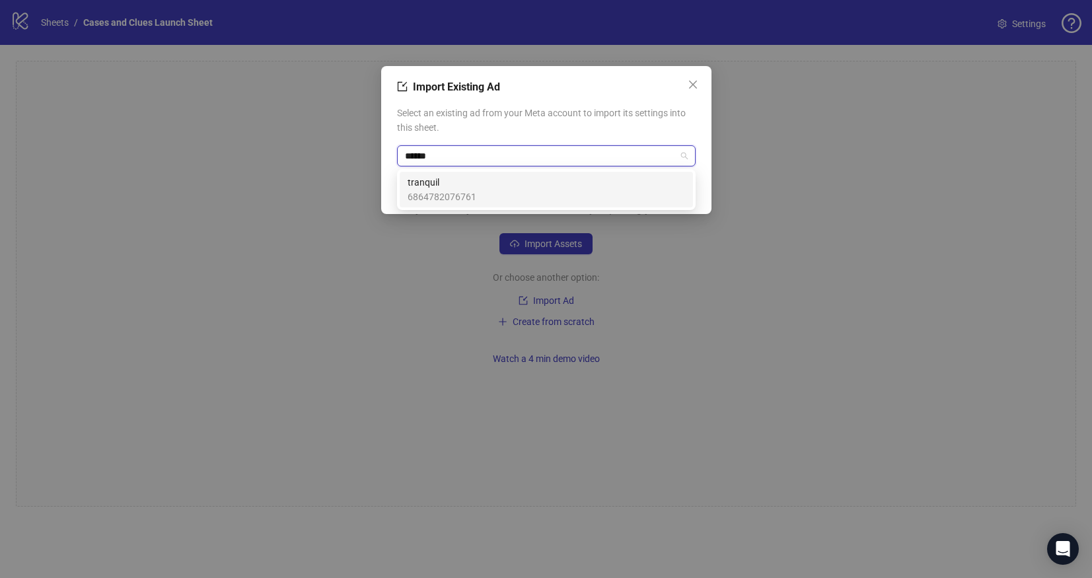
type input "*******"
click at [446, 183] on span "tranquil" at bounding box center [442, 182] width 69 height 15
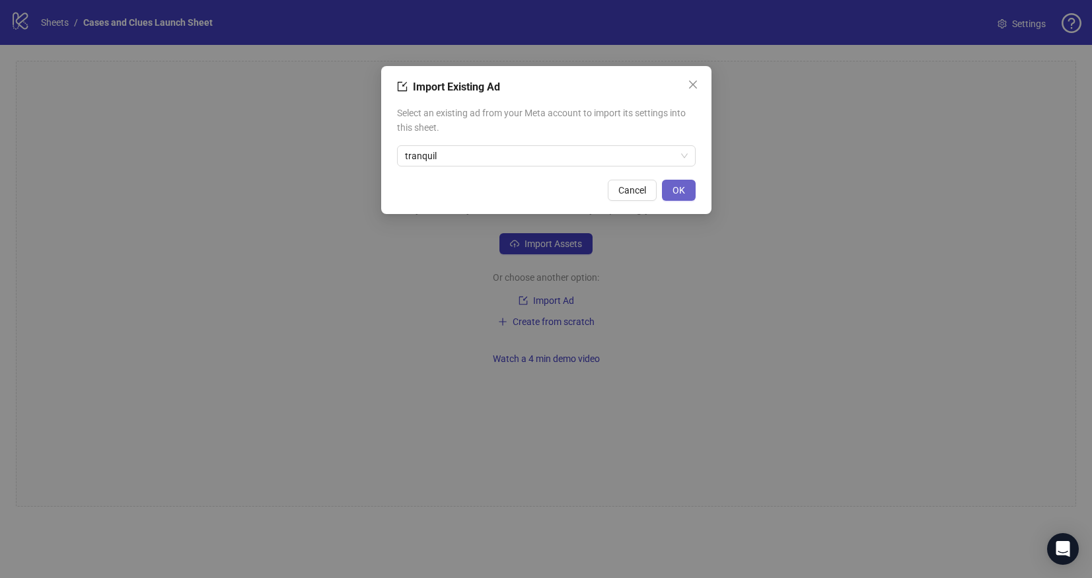
click at [681, 192] on span "OK" at bounding box center [679, 190] width 13 height 11
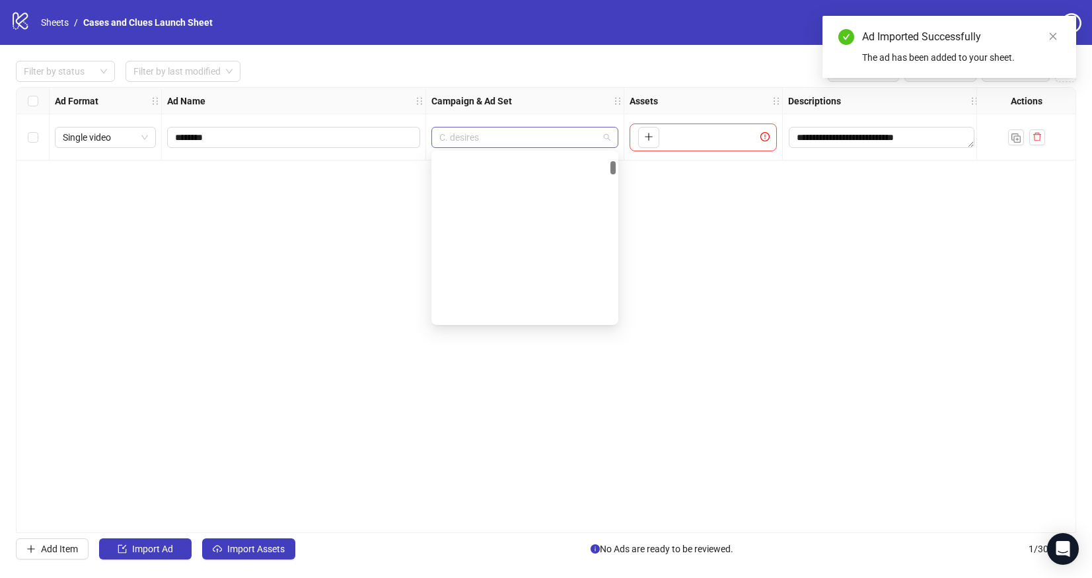
click at [602, 137] on span "C. desires" at bounding box center [524, 138] width 171 height 20
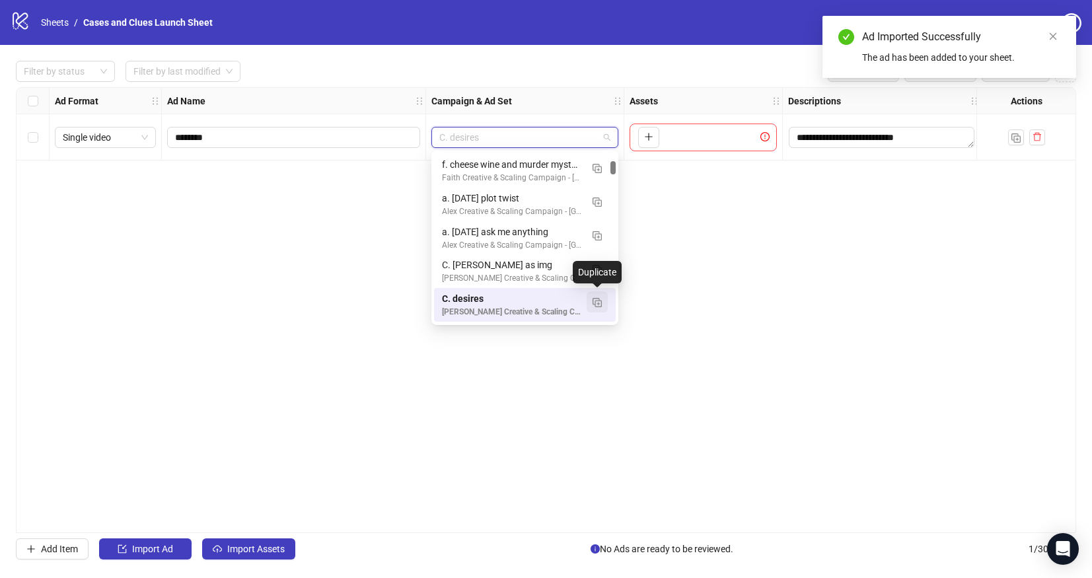
click at [595, 298] on img "button" at bounding box center [597, 302] width 9 height 9
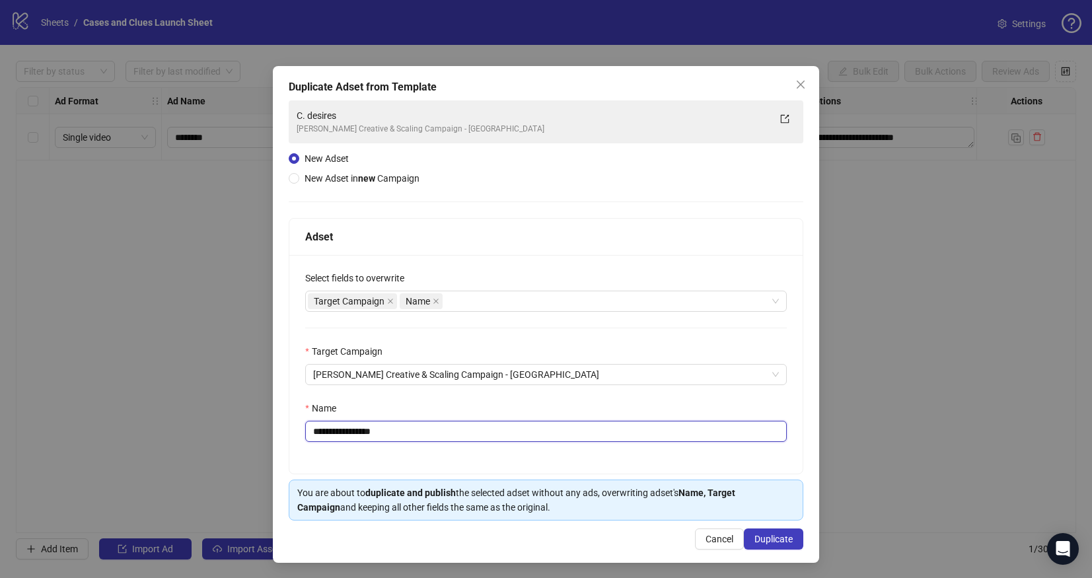
drag, startPoint x: 399, startPoint y: 434, endPoint x: 323, endPoint y: 428, distance: 76.2
click at [323, 428] on input "**********" at bounding box center [546, 431] width 482 height 21
type input "**********"
click at [777, 535] on span "Duplicate" at bounding box center [774, 539] width 38 height 11
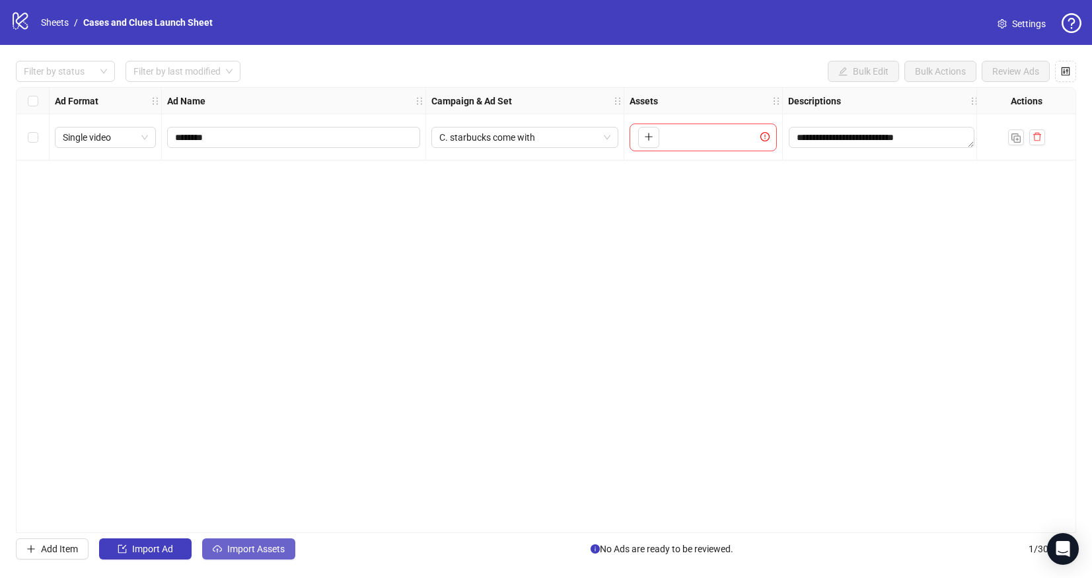
click at [241, 548] on span "Import Assets" at bounding box center [255, 549] width 57 height 11
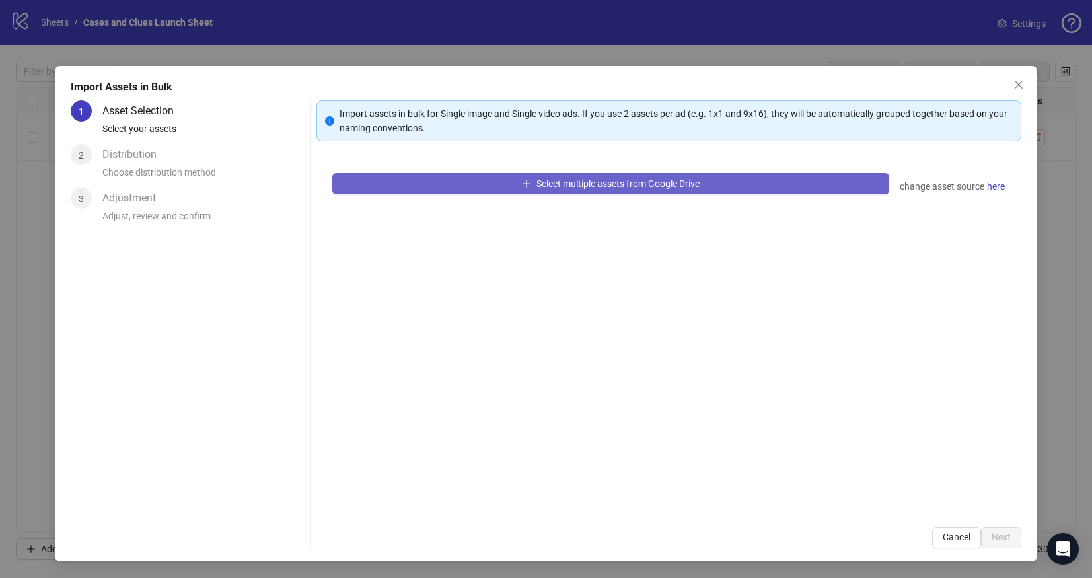
click at [511, 184] on button "Select multiple assets from Google Drive" at bounding box center [610, 183] width 557 height 21
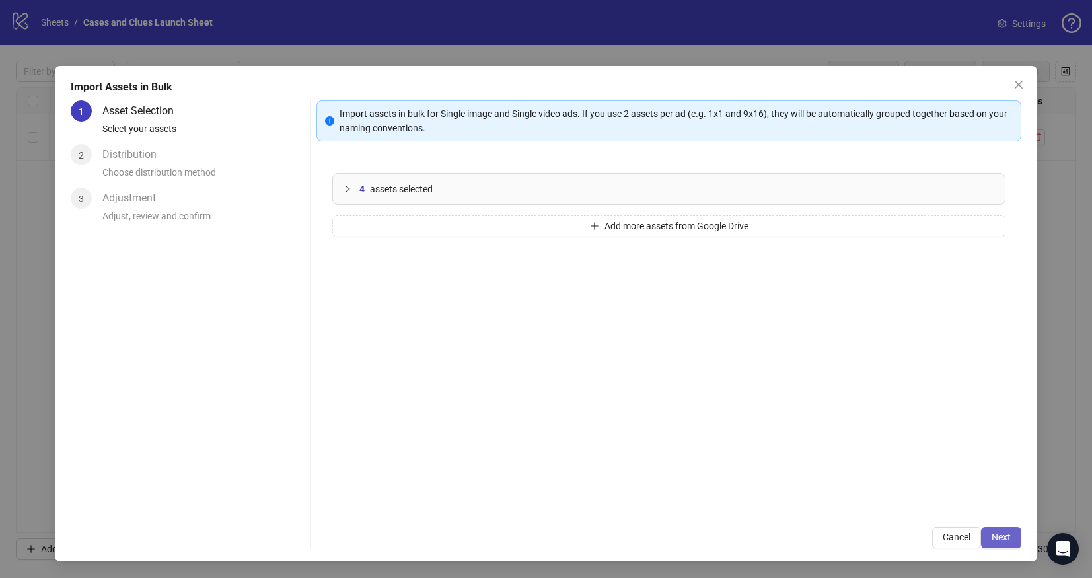
click at [1000, 535] on span "Next" at bounding box center [1001, 537] width 19 height 11
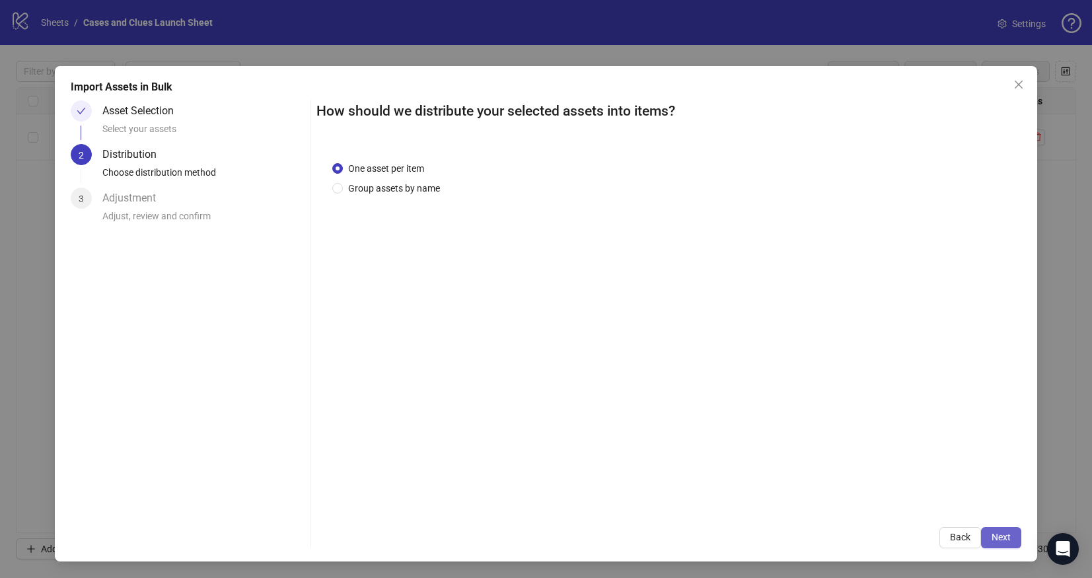
click at [1003, 541] on span "Next" at bounding box center [1001, 537] width 19 height 11
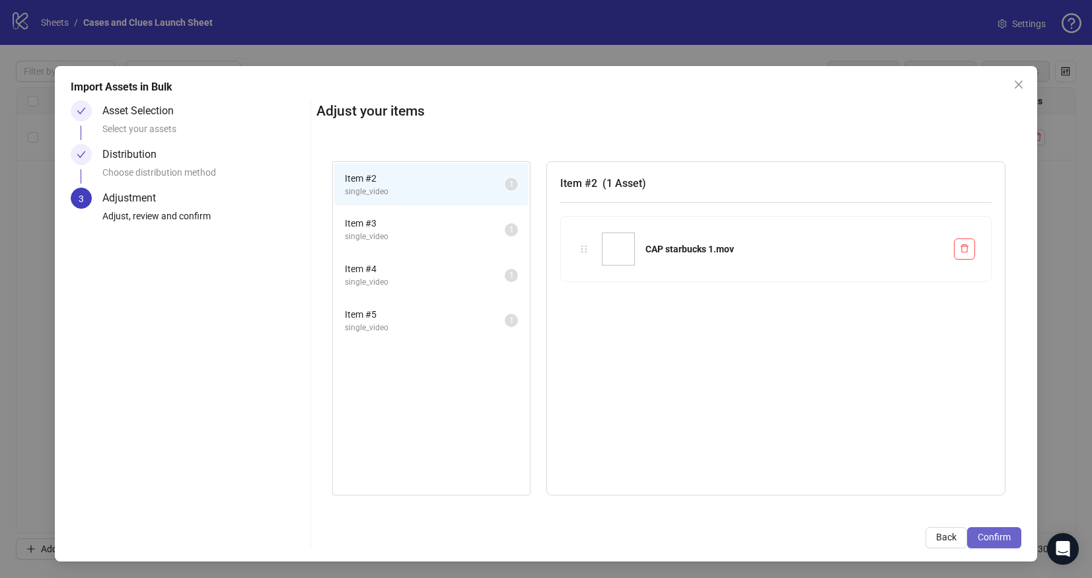
click at [999, 535] on span "Confirm" at bounding box center [994, 537] width 33 height 11
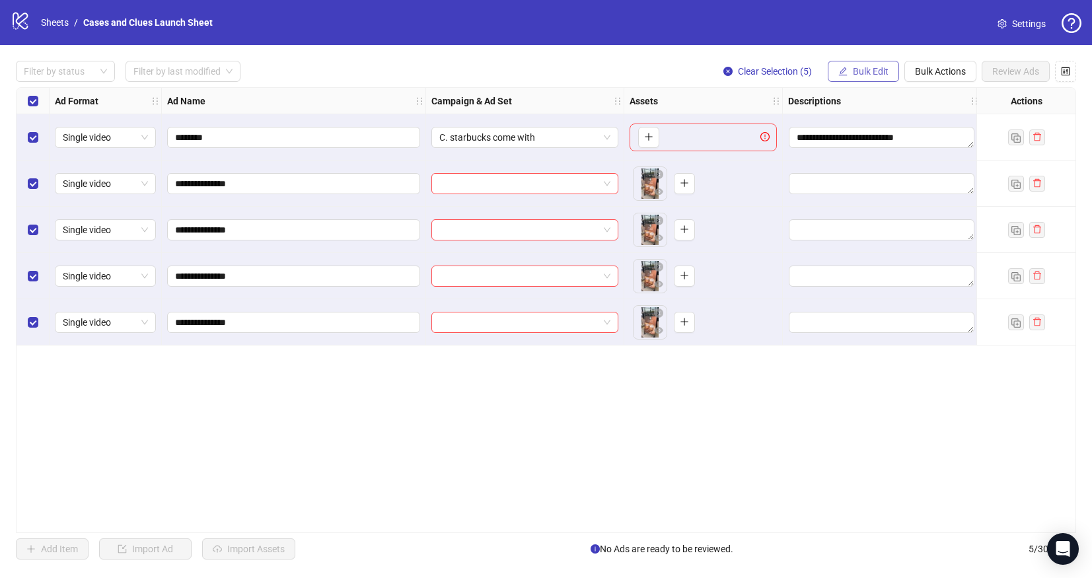
click at [853, 71] on span "Bulk Edit" at bounding box center [871, 71] width 36 height 11
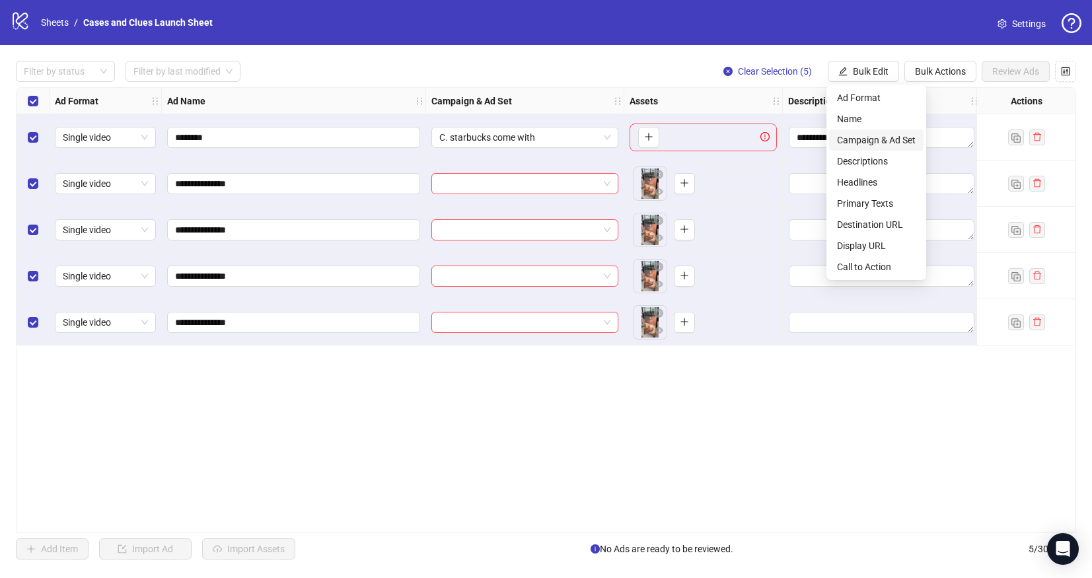
click at [868, 138] on span "Campaign & Ad Set" at bounding box center [876, 140] width 79 height 15
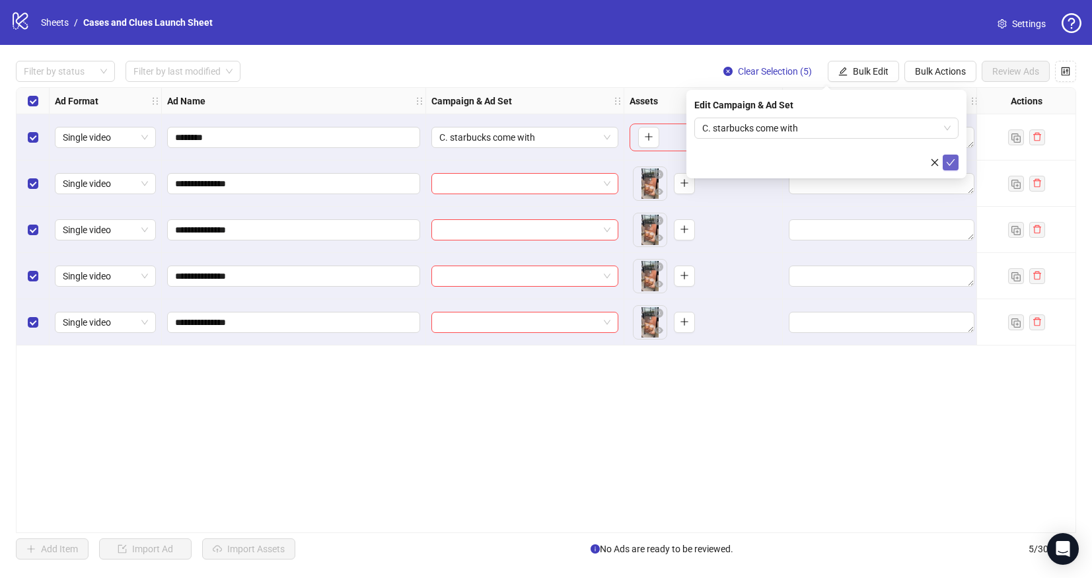
click at [954, 163] on icon "check" at bounding box center [950, 162] width 9 height 9
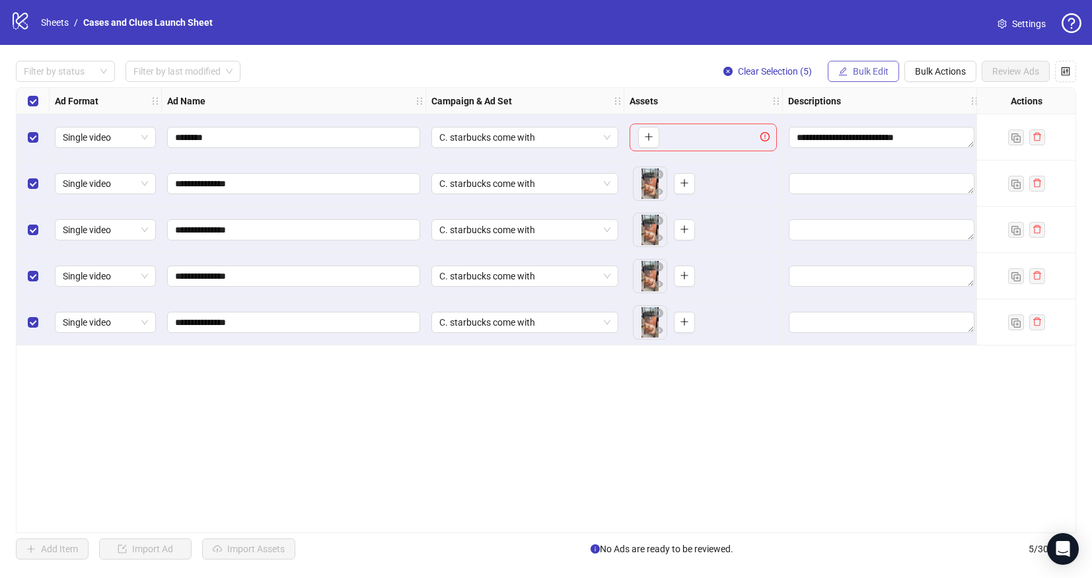
click at [866, 68] on span "Bulk Edit" at bounding box center [871, 71] width 36 height 11
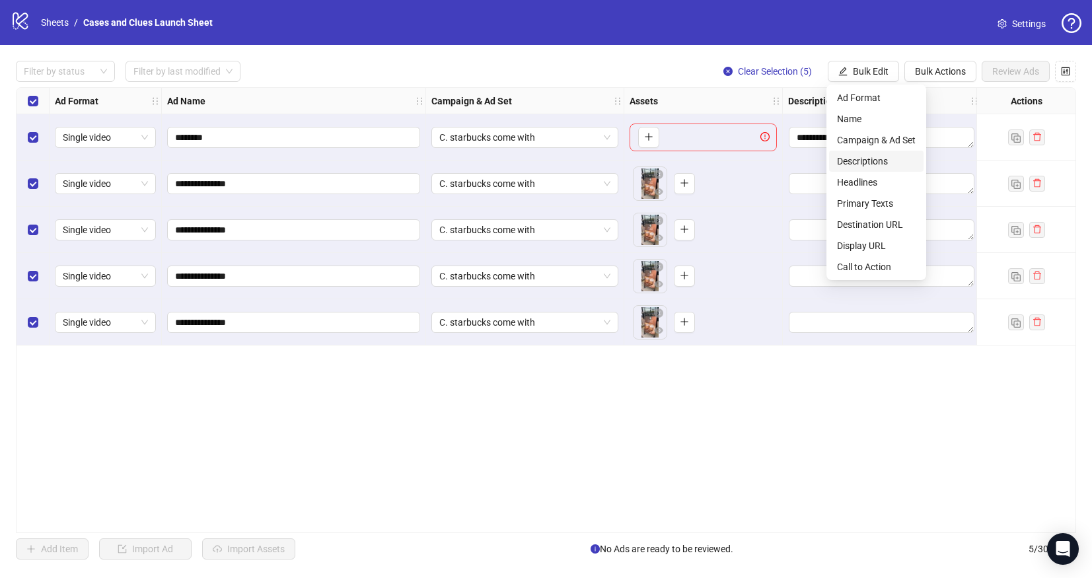
click at [872, 165] on span "Descriptions" at bounding box center [876, 161] width 79 height 15
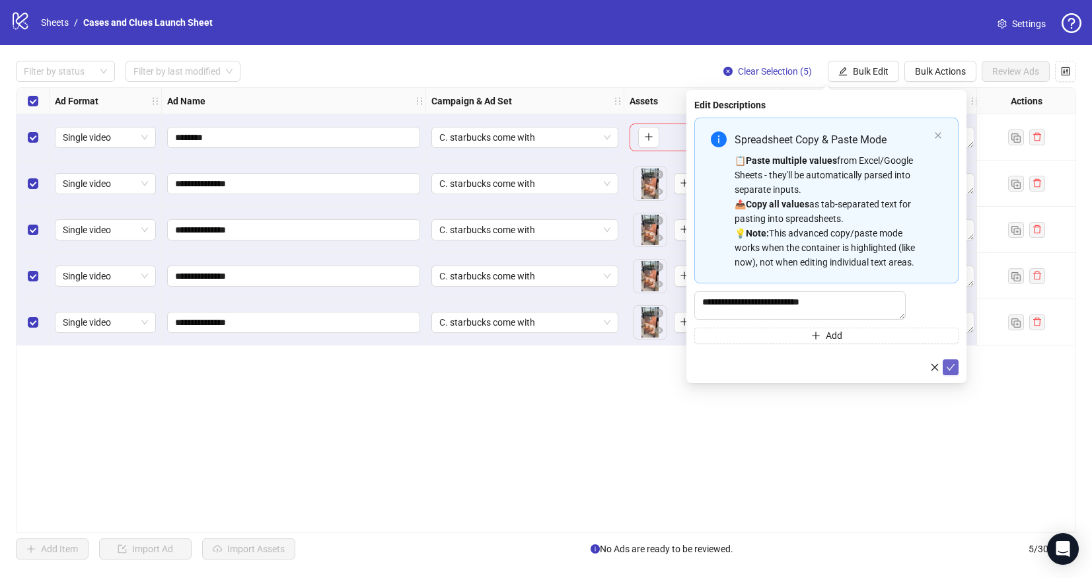
click at [952, 371] on icon "check" at bounding box center [950, 367] width 9 height 9
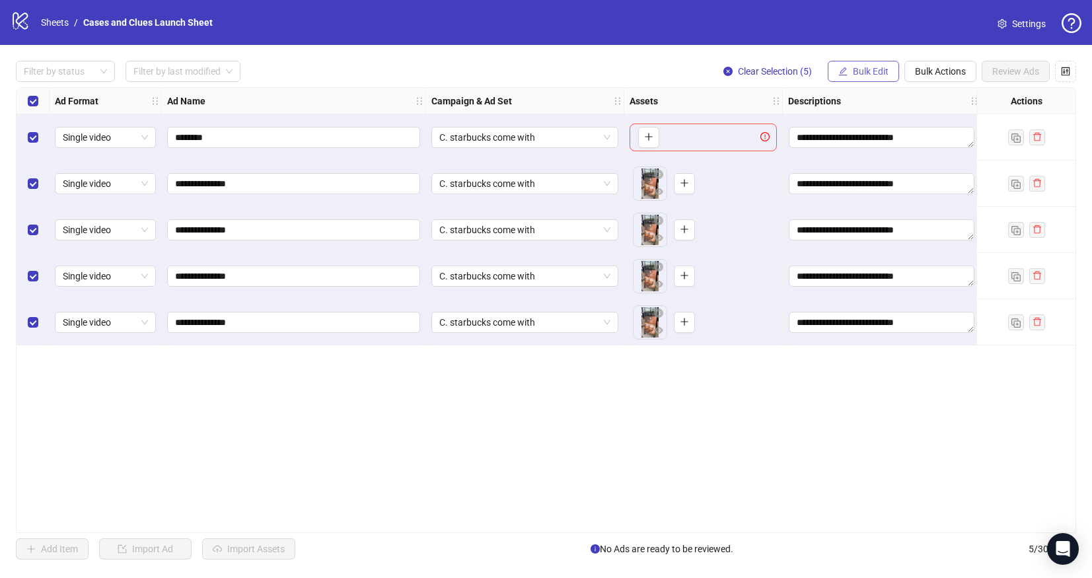
click at [864, 69] on span "Bulk Edit" at bounding box center [871, 71] width 36 height 11
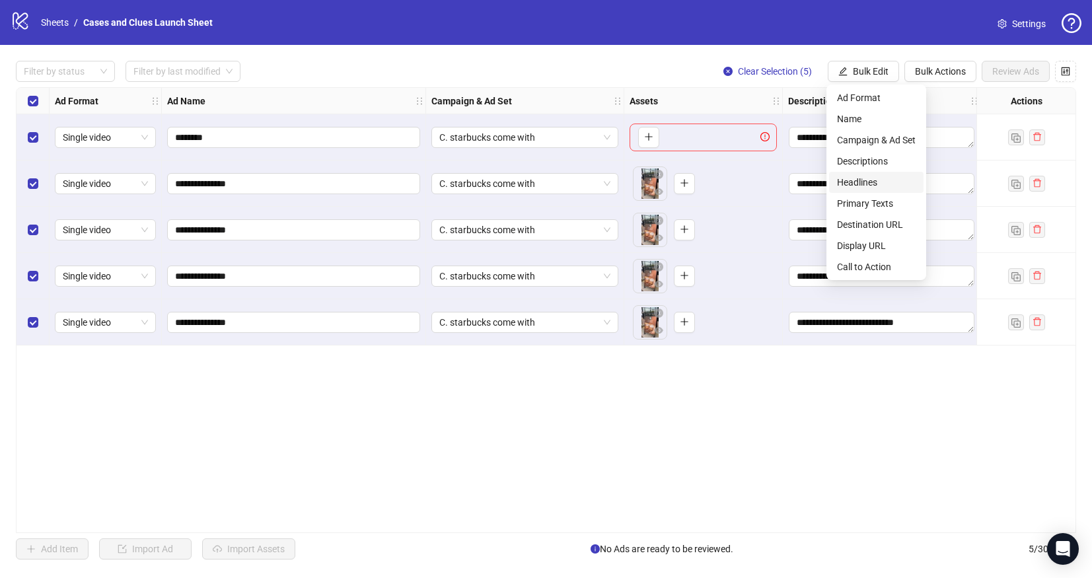
click at [862, 184] on span "Headlines" at bounding box center [876, 182] width 79 height 15
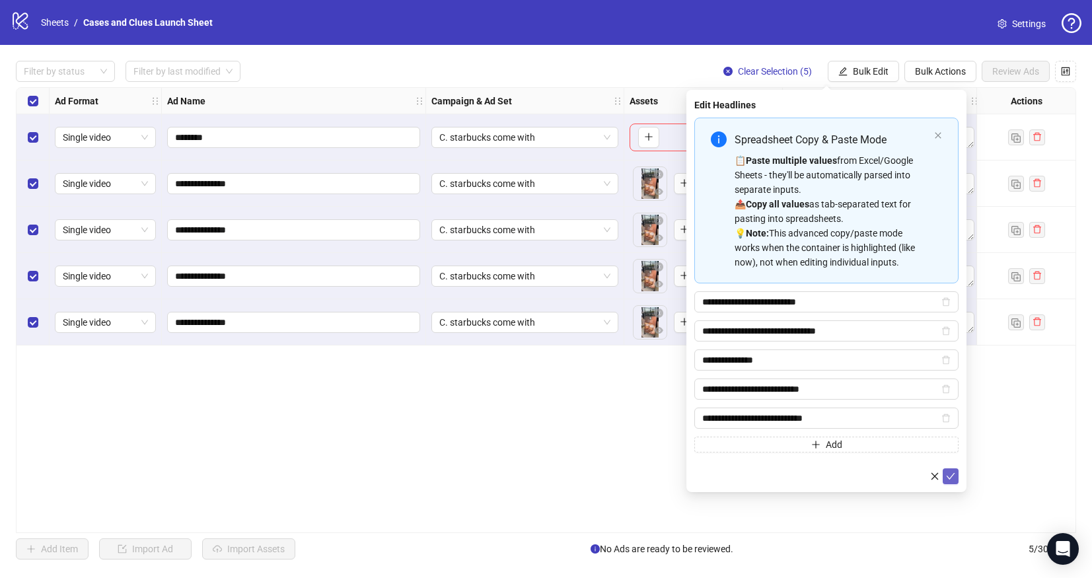
click at [953, 480] on icon "check" at bounding box center [950, 476] width 9 height 9
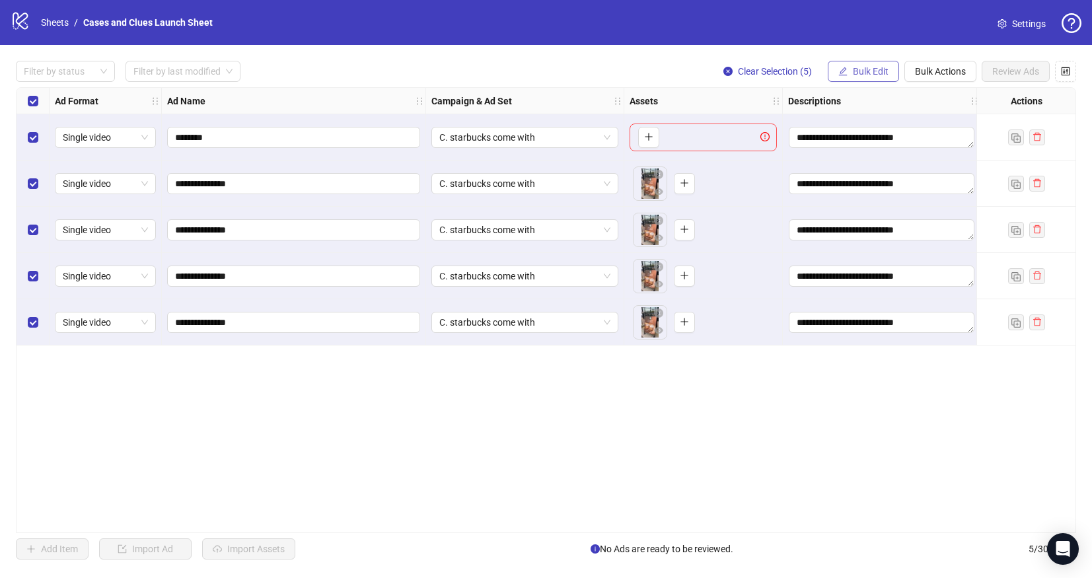
click at [854, 72] on span "Bulk Edit" at bounding box center [871, 71] width 36 height 11
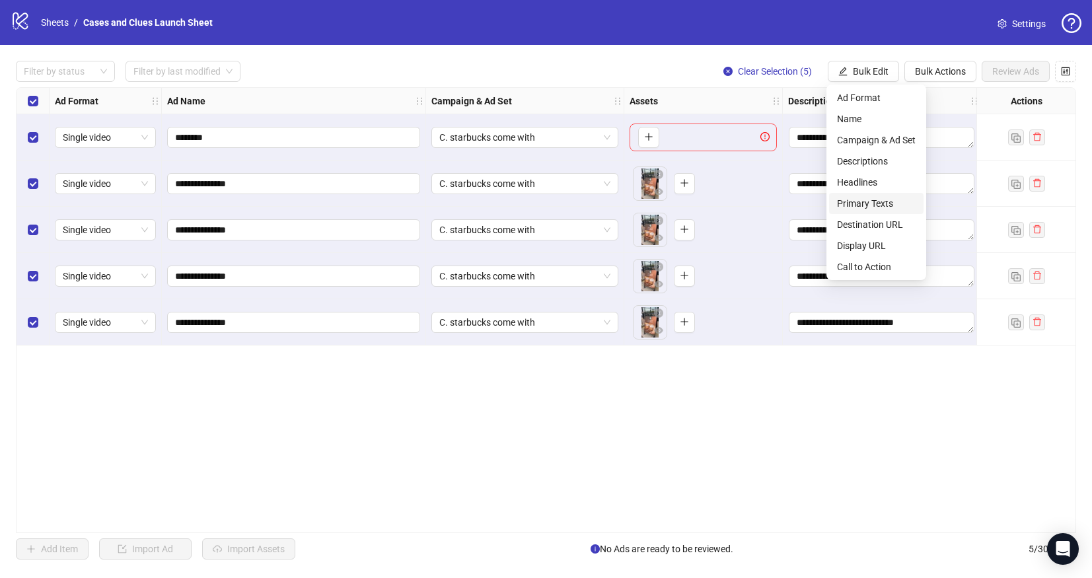
click at [864, 198] on span "Primary Texts" at bounding box center [876, 203] width 79 height 15
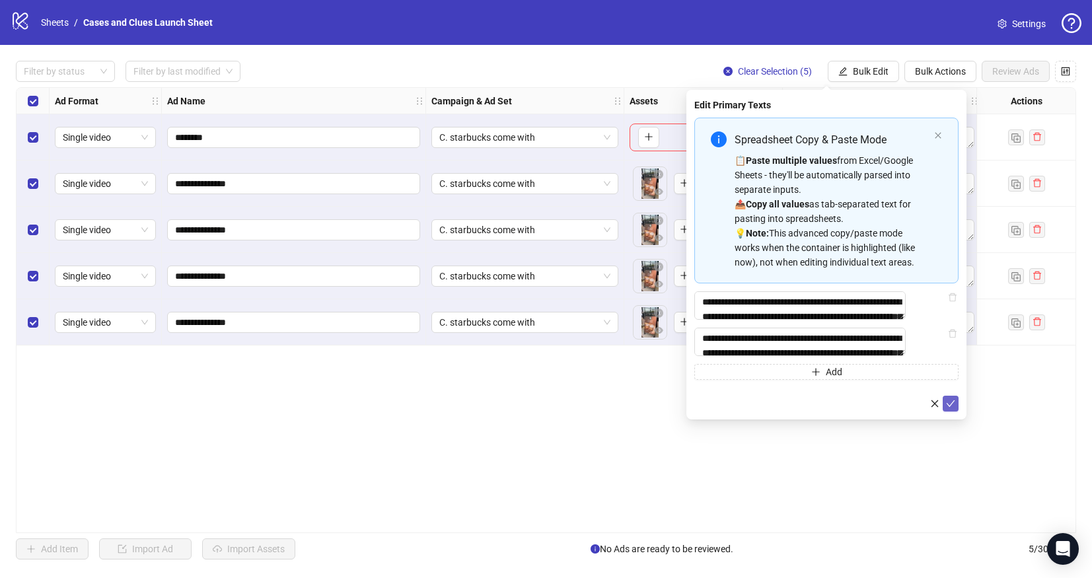
click at [949, 408] on icon "check" at bounding box center [950, 403] width 9 height 9
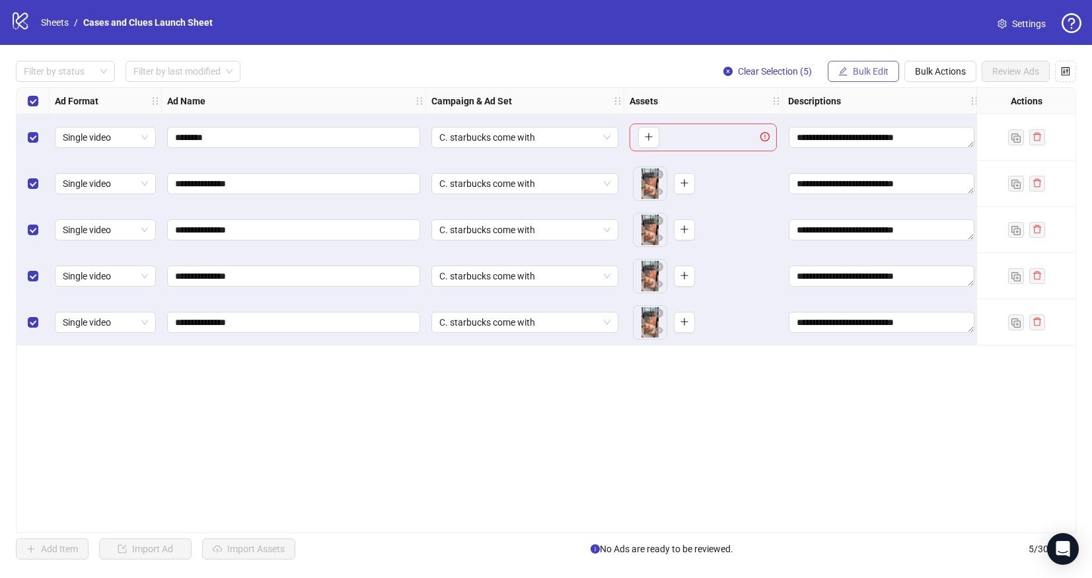
click at [858, 74] on span "Bulk Edit" at bounding box center [871, 71] width 36 height 11
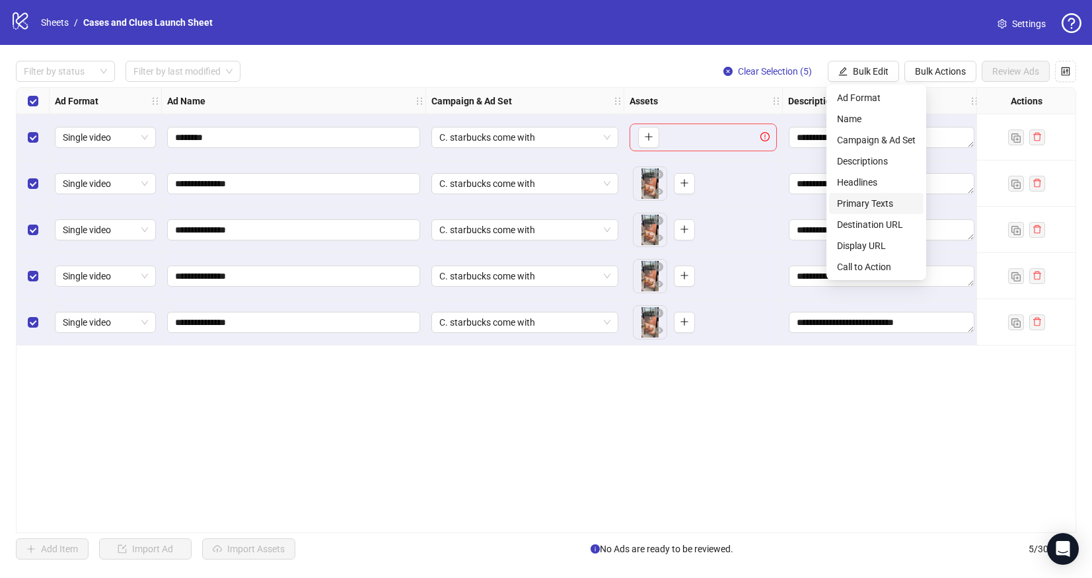
click at [861, 201] on span "Primary Texts" at bounding box center [876, 203] width 79 height 15
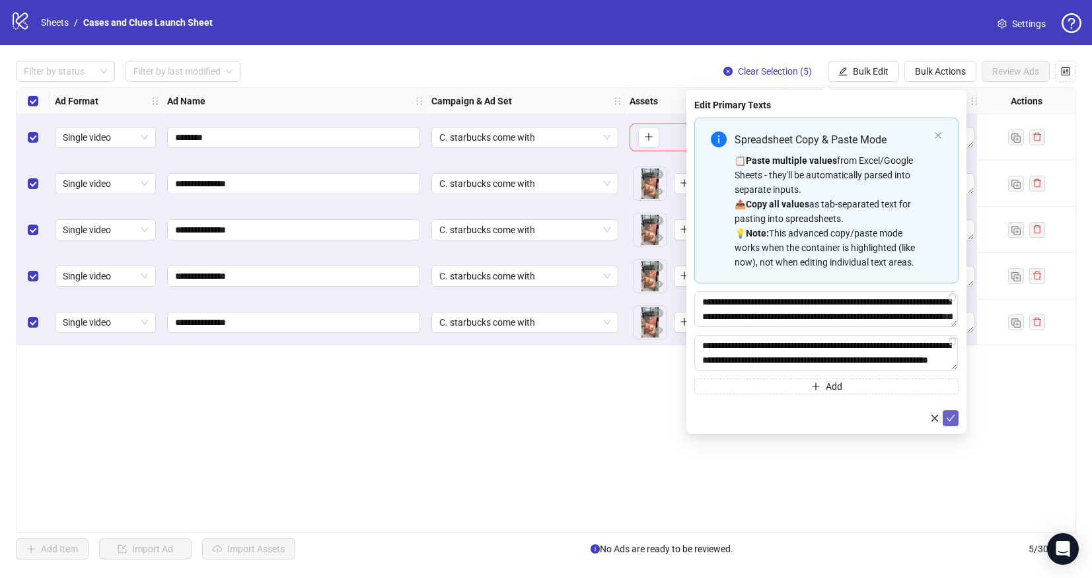
click at [952, 420] on icon "check" at bounding box center [950, 418] width 9 height 9
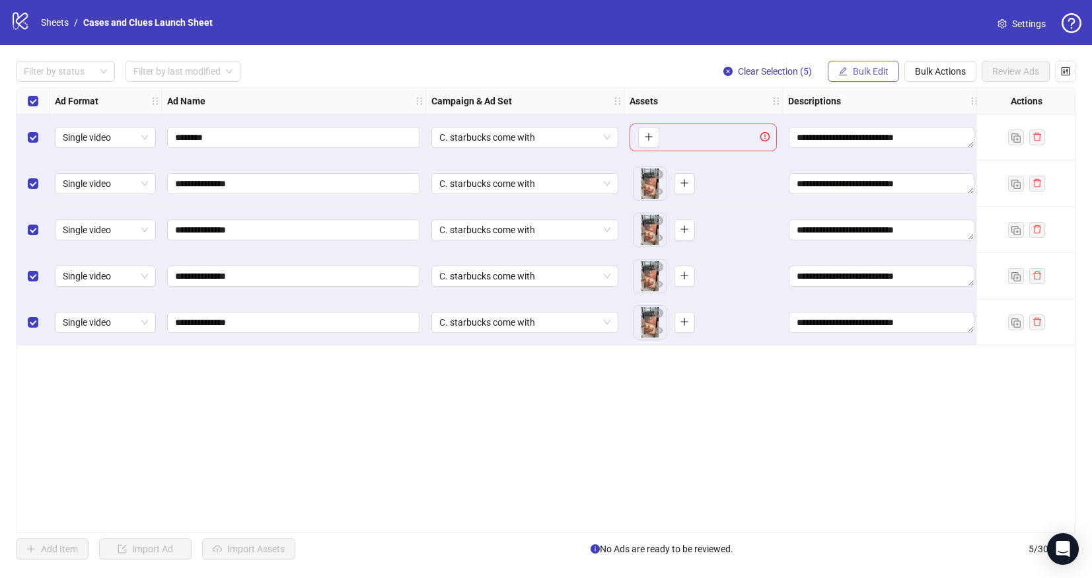
click at [867, 73] on span "Bulk Edit" at bounding box center [871, 71] width 36 height 11
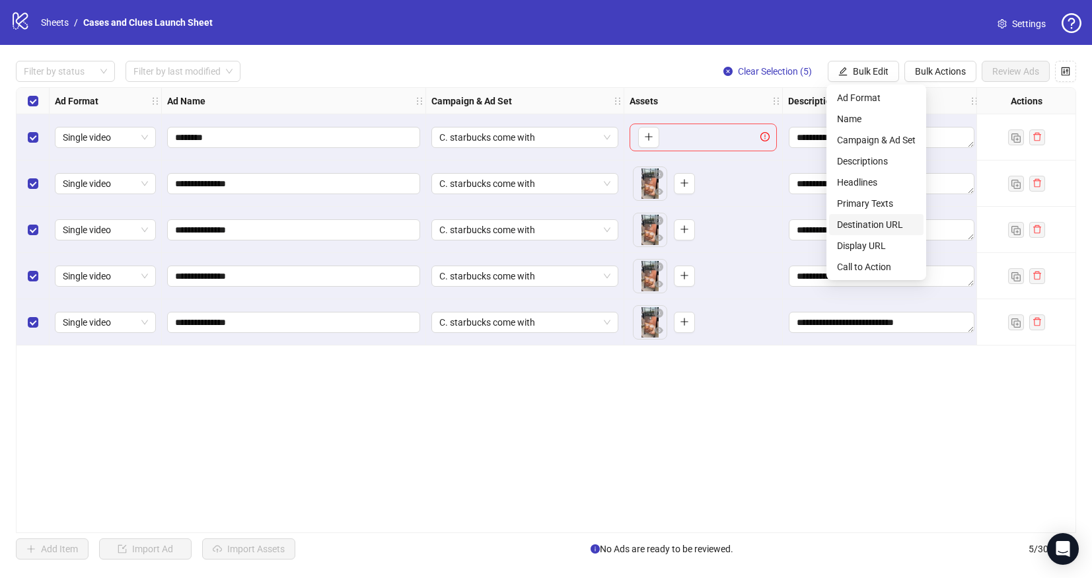
click at [862, 223] on span "Destination URL" at bounding box center [876, 224] width 79 height 15
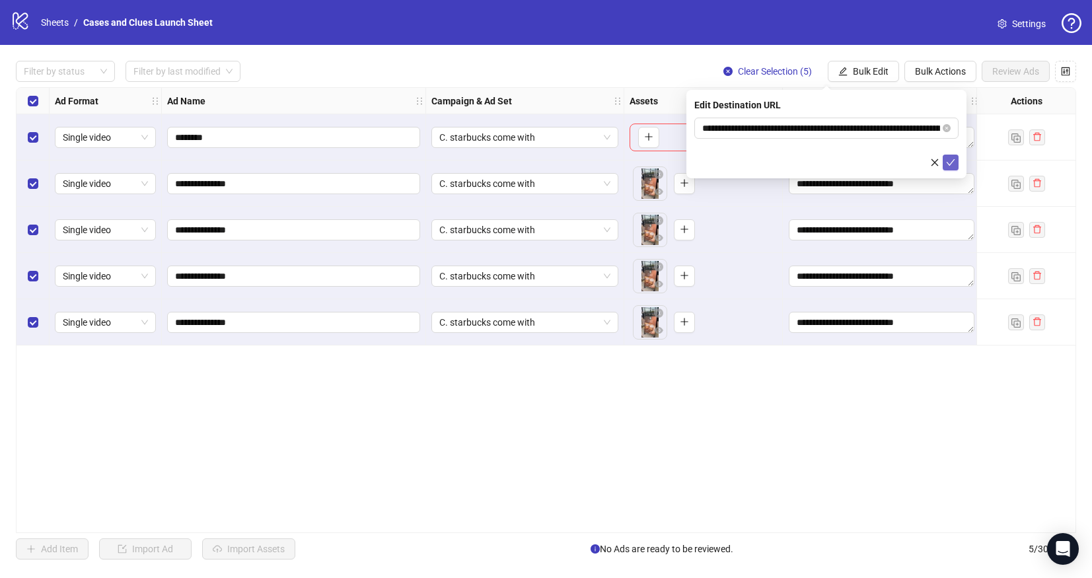
click at [950, 165] on icon "check" at bounding box center [951, 162] width 9 height 7
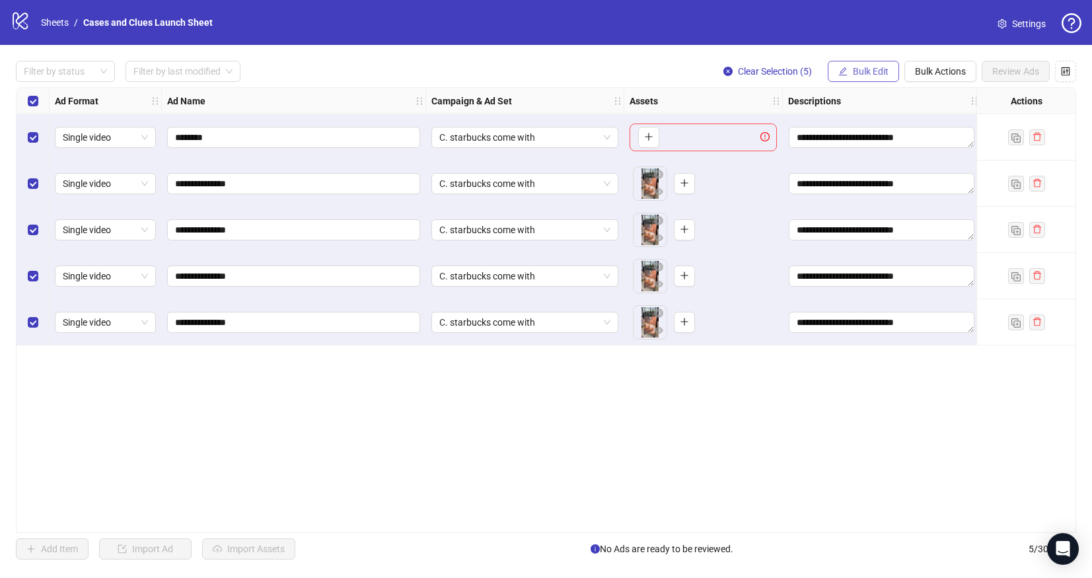
click at [870, 66] on span "Bulk Edit" at bounding box center [871, 71] width 36 height 11
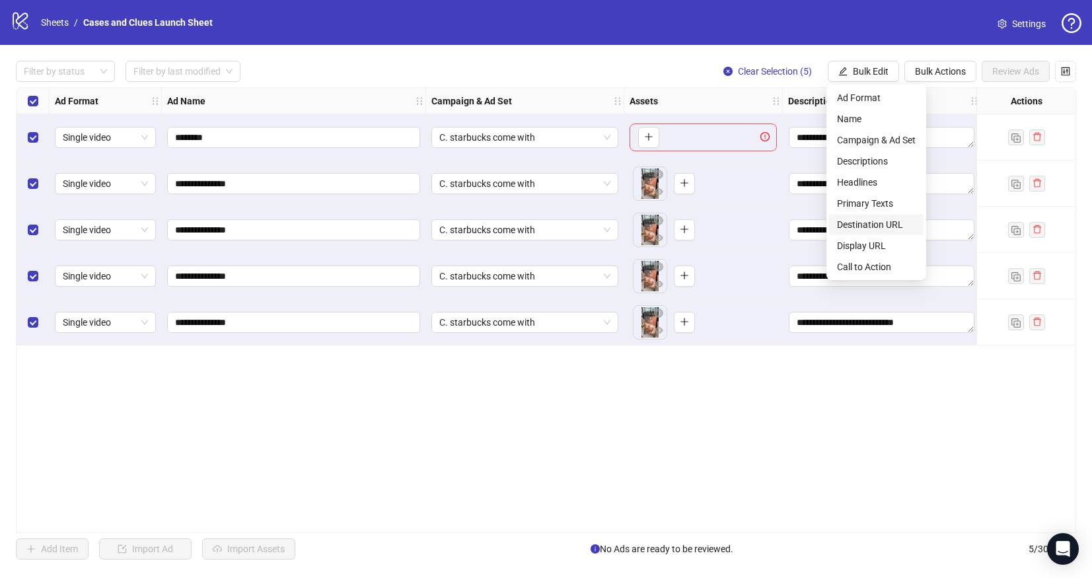
click at [870, 225] on span "Destination URL" at bounding box center [876, 224] width 79 height 15
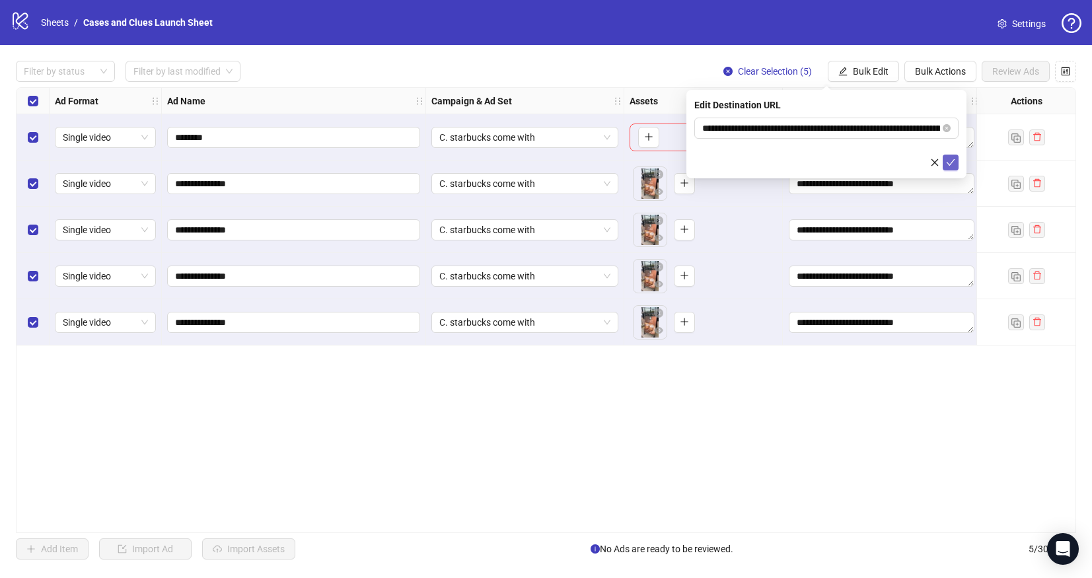
click at [953, 159] on icon "check" at bounding box center [950, 162] width 9 height 9
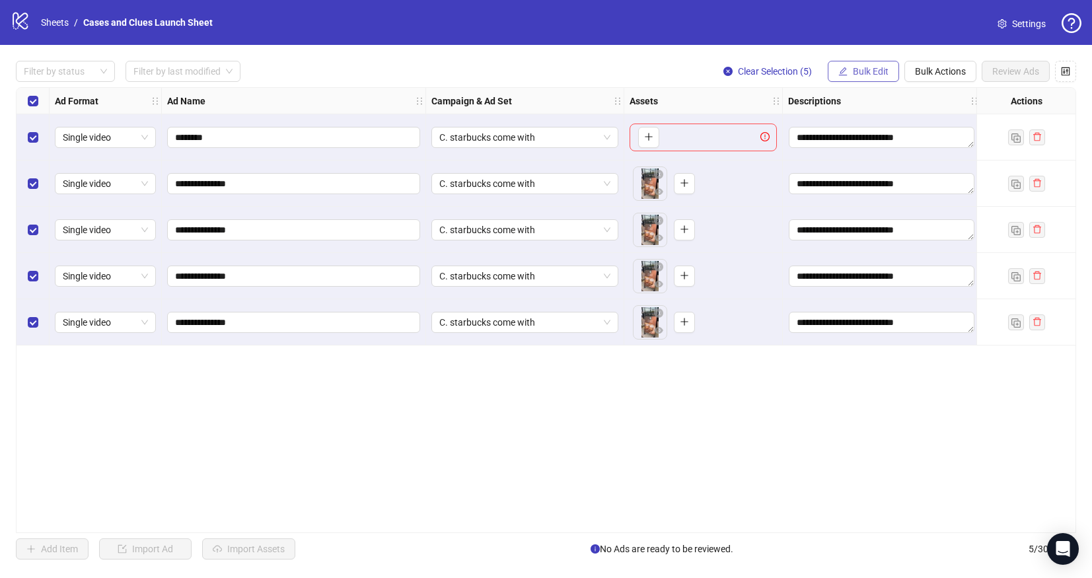
click at [872, 66] on span "Bulk Edit" at bounding box center [871, 71] width 36 height 11
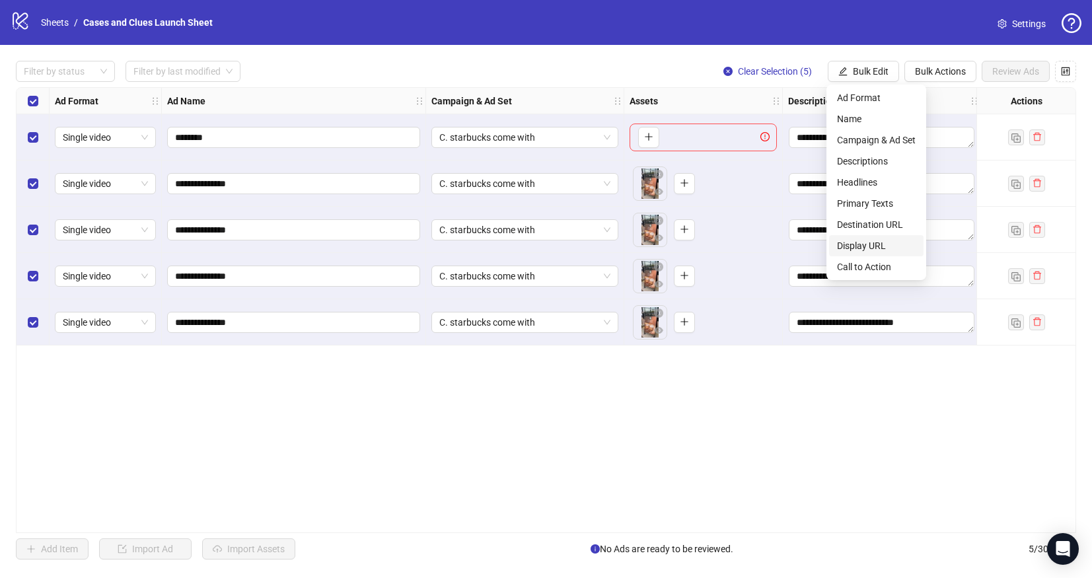
click at [874, 246] on span "Display URL" at bounding box center [876, 246] width 79 height 15
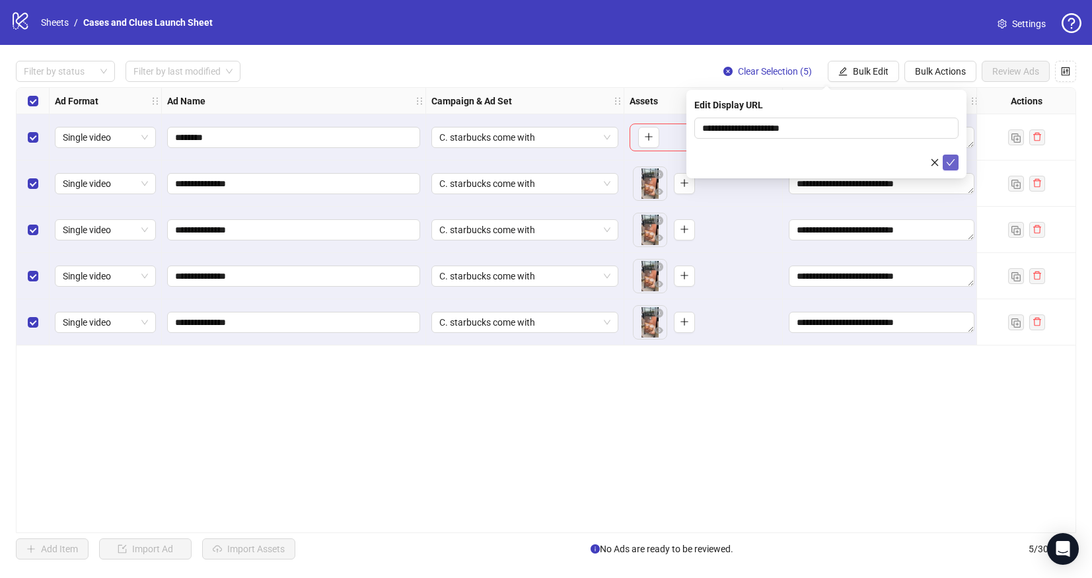
click at [951, 159] on icon "check" at bounding box center [950, 162] width 9 height 9
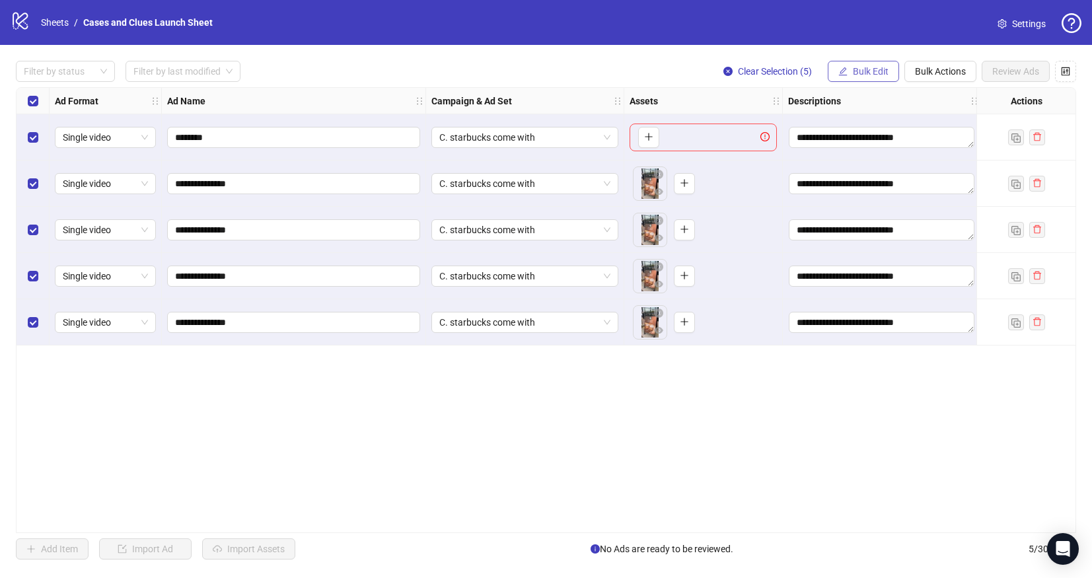
click at [854, 62] on button "Bulk Edit" at bounding box center [863, 71] width 71 height 21
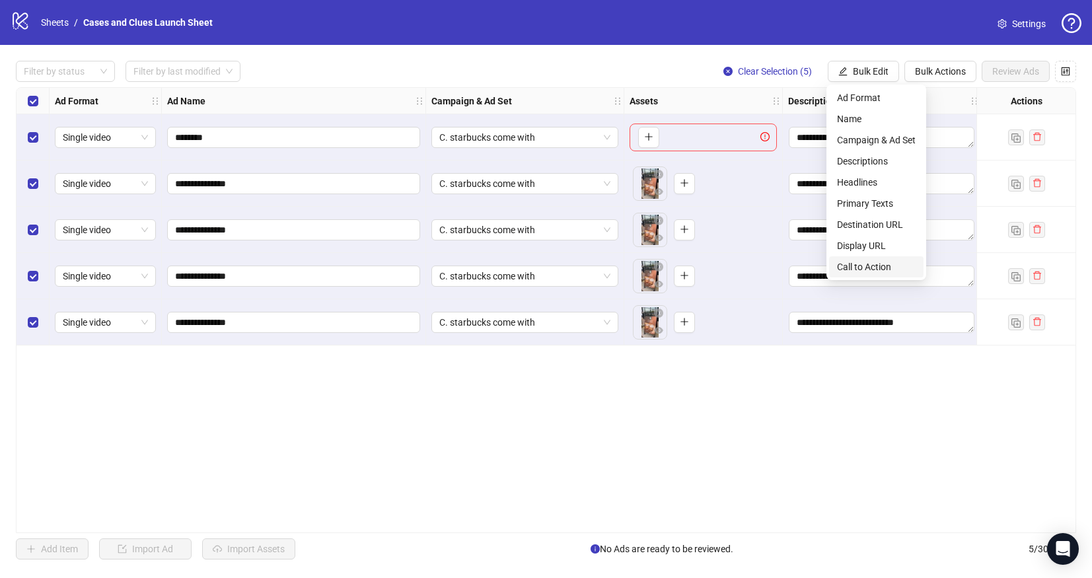
click at [874, 267] on span "Call to Action" at bounding box center [876, 267] width 79 height 15
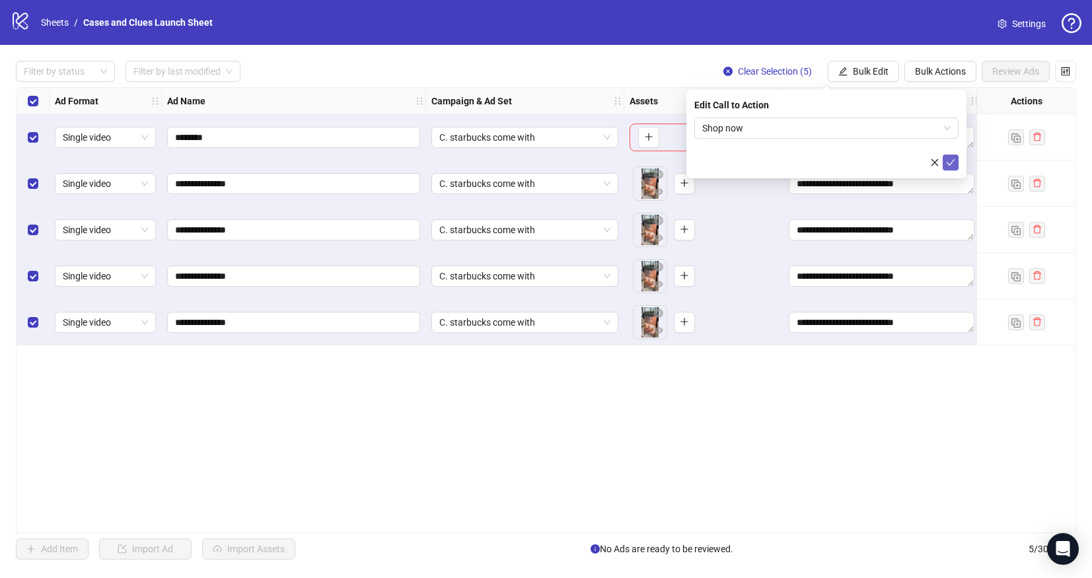
click at [950, 155] on button "submit" at bounding box center [951, 163] width 16 height 16
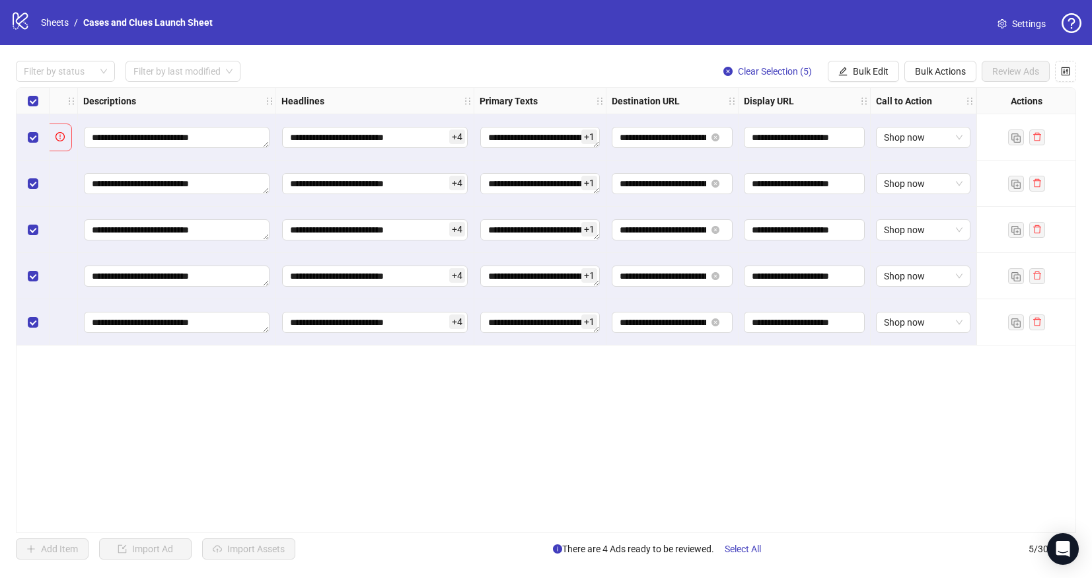
scroll to position [0, 0]
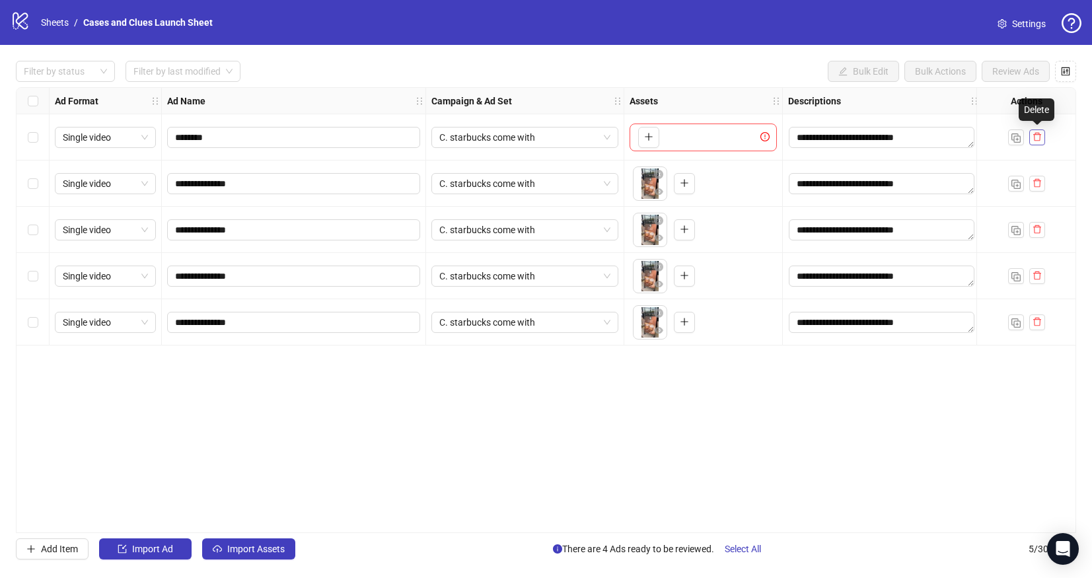
click at [1038, 135] on icon "delete" at bounding box center [1037, 136] width 9 height 9
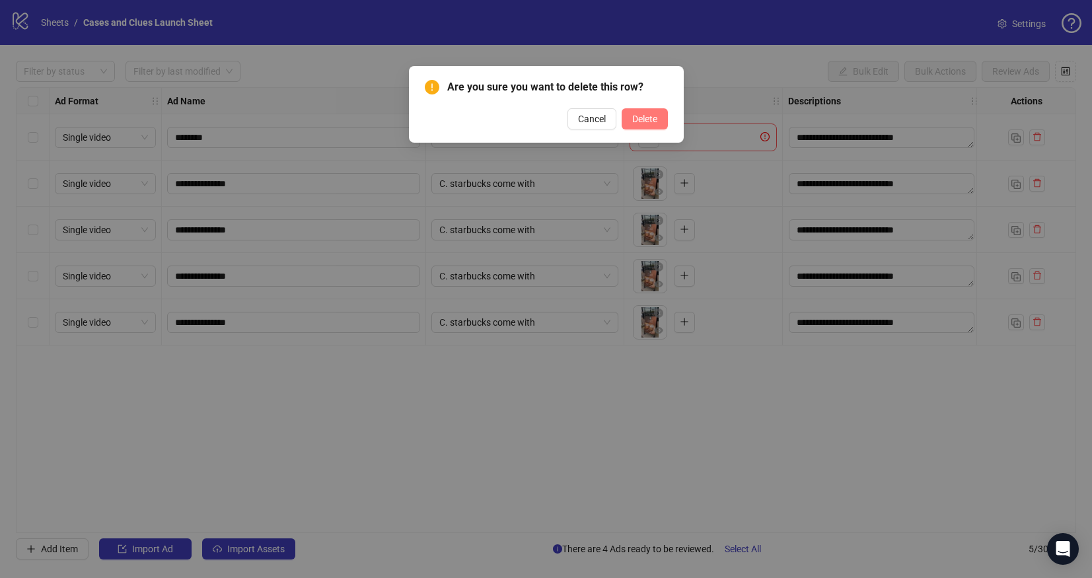
click at [638, 116] on span "Delete" at bounding box center [644, 119] width 25 height 11
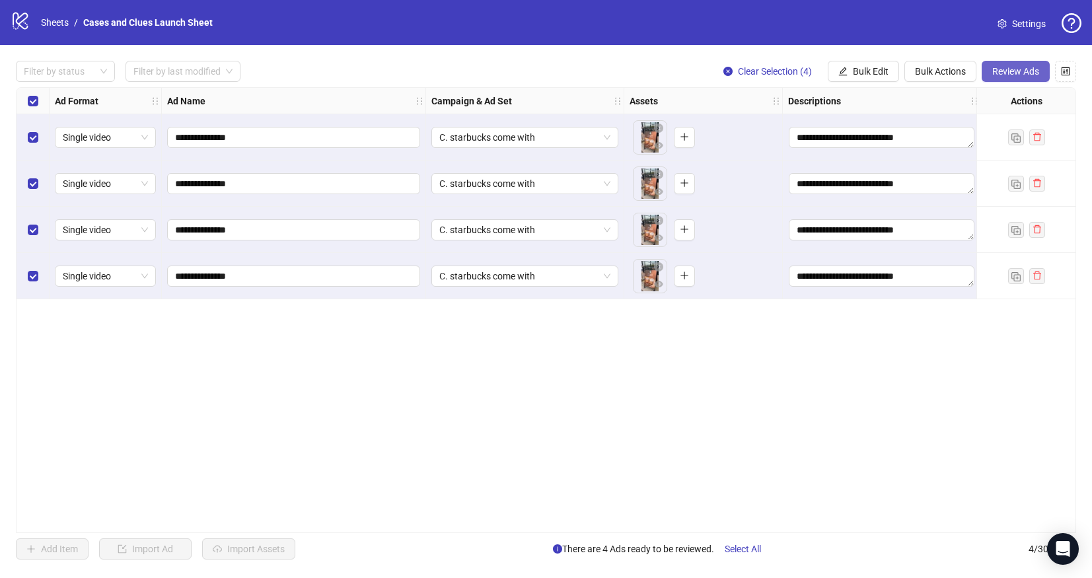
click at [1005, 71] on span "Review Ads" at bounding box center [1016, 71] width 47 height 11
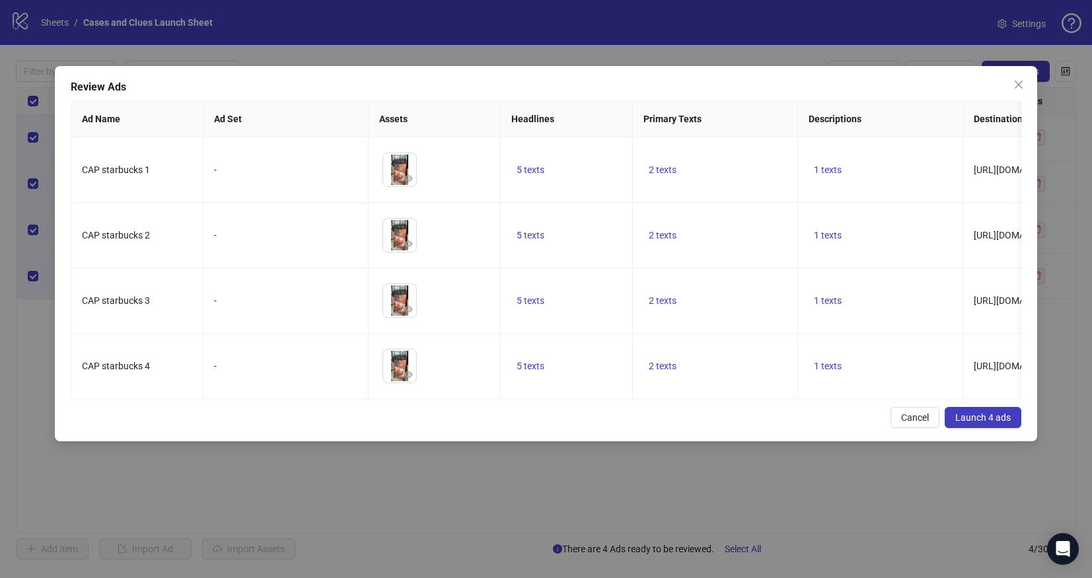
click at [983, 423] on span "Launch 4 ads" at bounding box center [984, 417] width 56 height 11
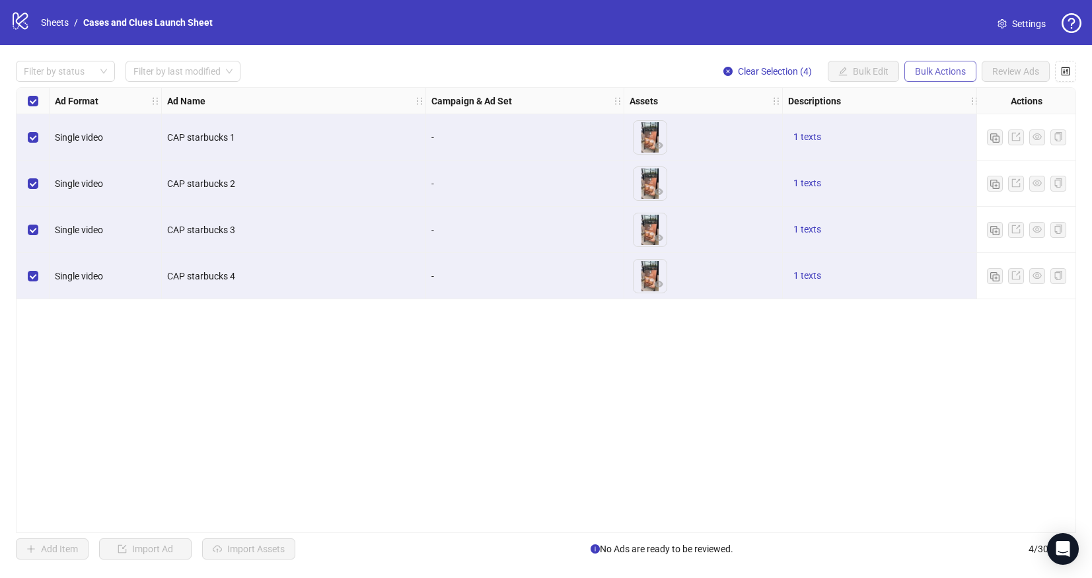
click at [935, 71] on span "Bulk Actions" at bounding box center [940, 71] width 51 height 11
click at [936, 93] on span "Delete" at bounding box center [959, 98] width 91 height 15
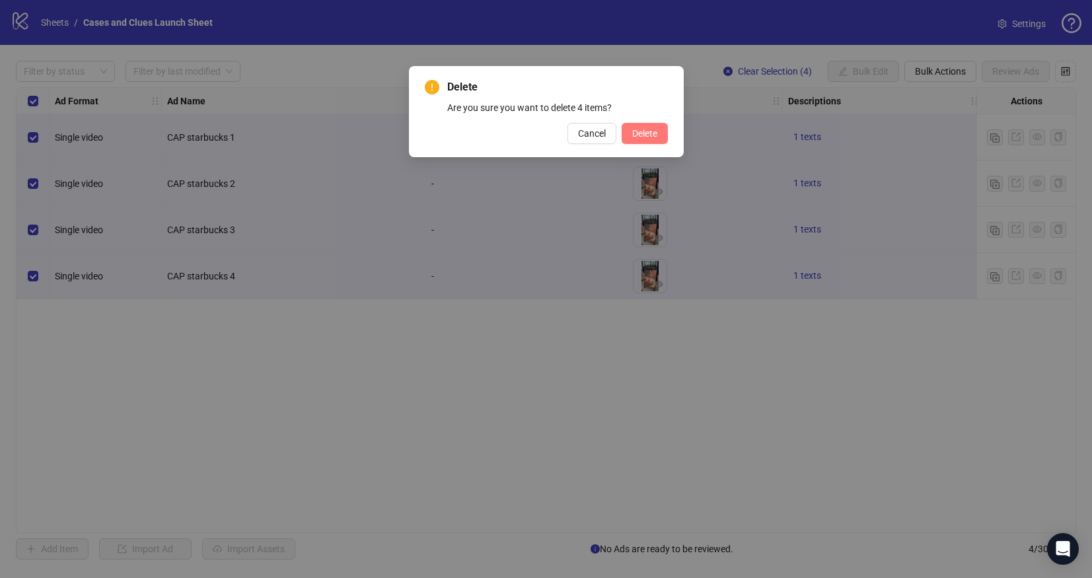
click at [638, 126] on button "Delete" at bounding box center [645, 133] width 46 height 21
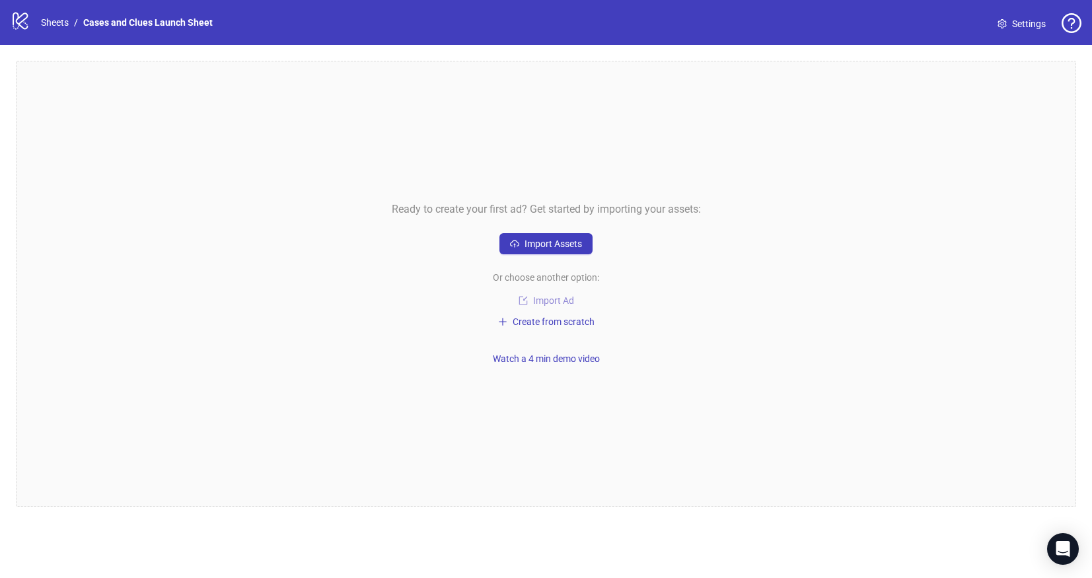
click at [550, 298] on span "Import Ad" at bounding box center [553, 300] width 41 height 11
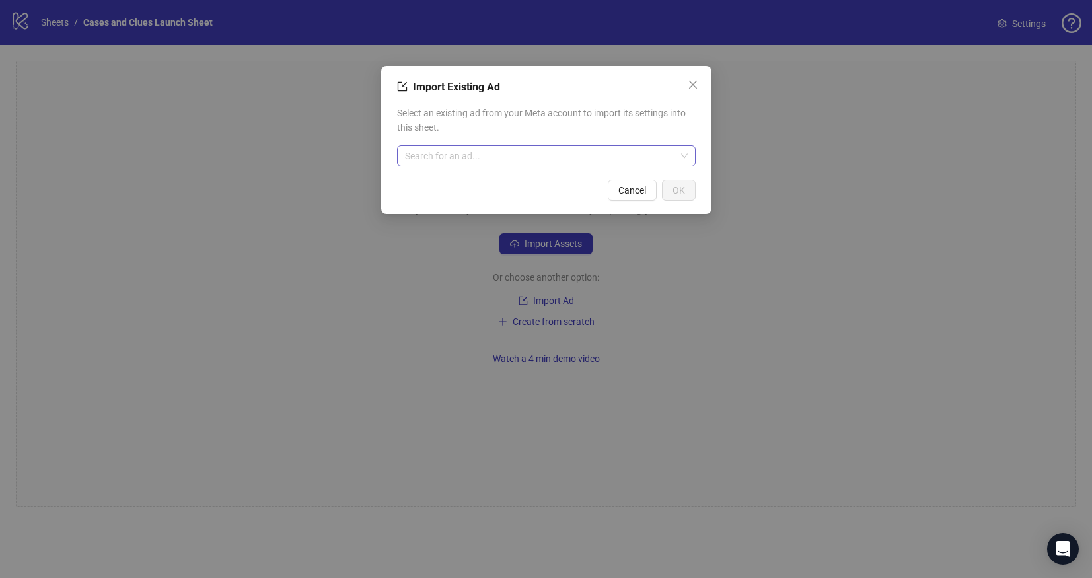
click at [451, 156] on input "search" at bounding box center [540, 156] width 271 height 20
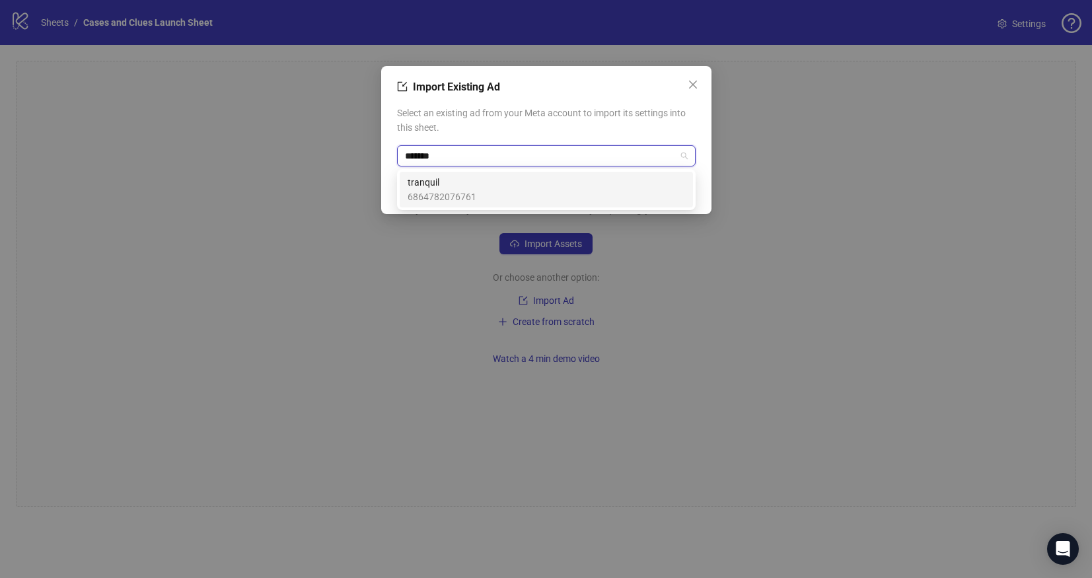
type input "********"
click at [511, 197] on div "tranquil 6864782076761" at bounding box center [547, 189] width 278 height 29
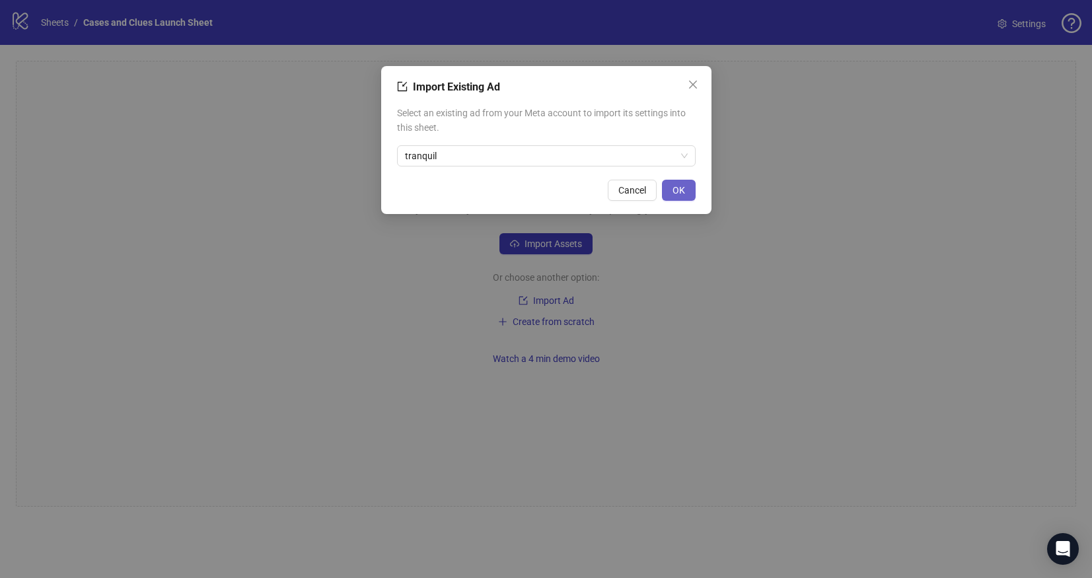
click at [683, 185] on span "OK" at bounding box center [679, 190] width 13 height 11
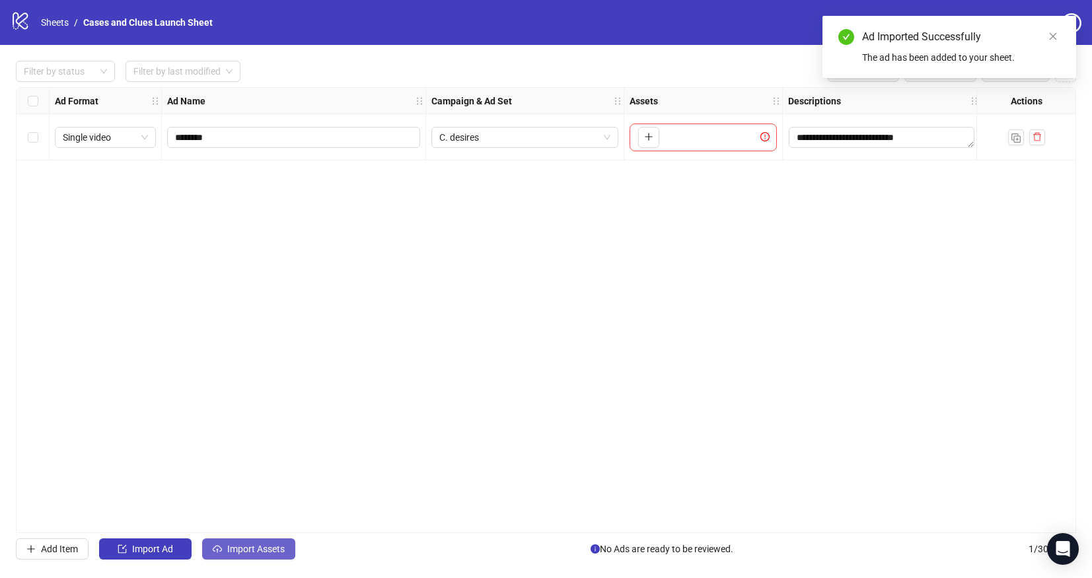
click at [239, 542] on button "Import Assets" at bounding box center [248, 549] width 93 height 21
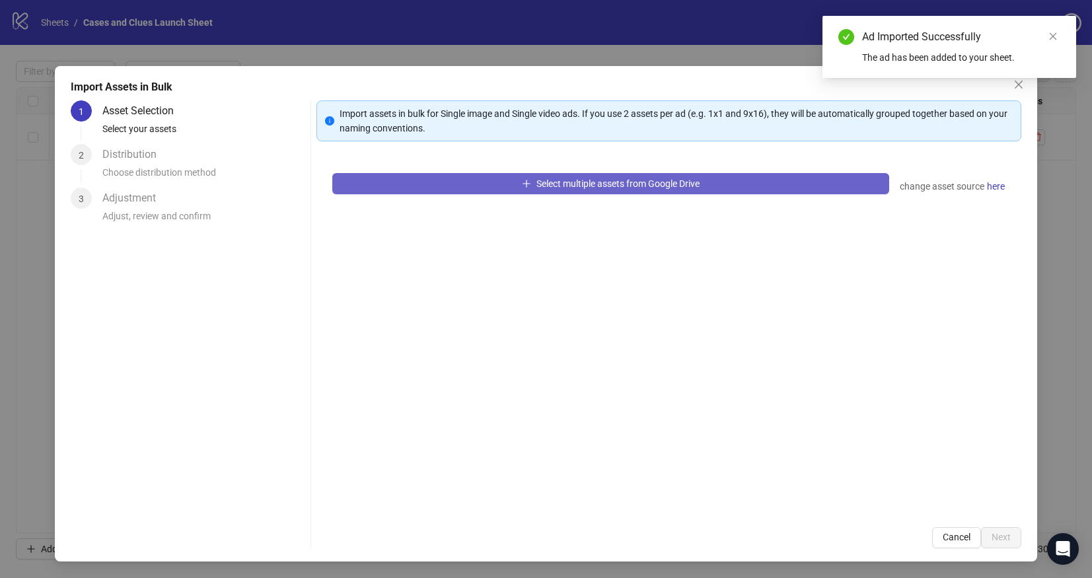
click at [476, 190] on button "Select multiple assets from Google Drive" at bounding box center [610, 183] width 557 height 21
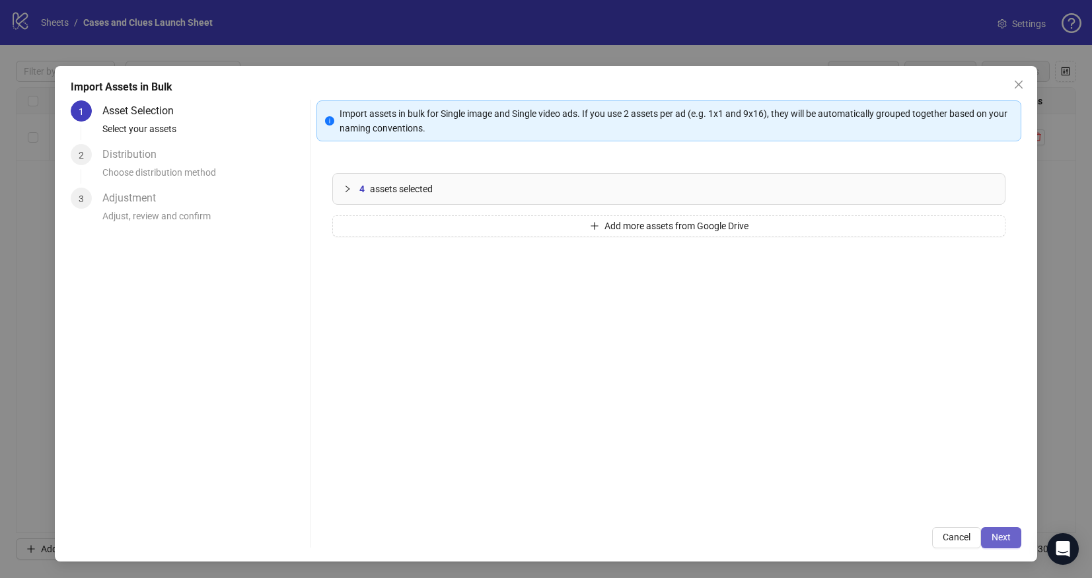
click at [1007, 536] on span "Next" at bounding box center [1001, 537] width 19 height 11
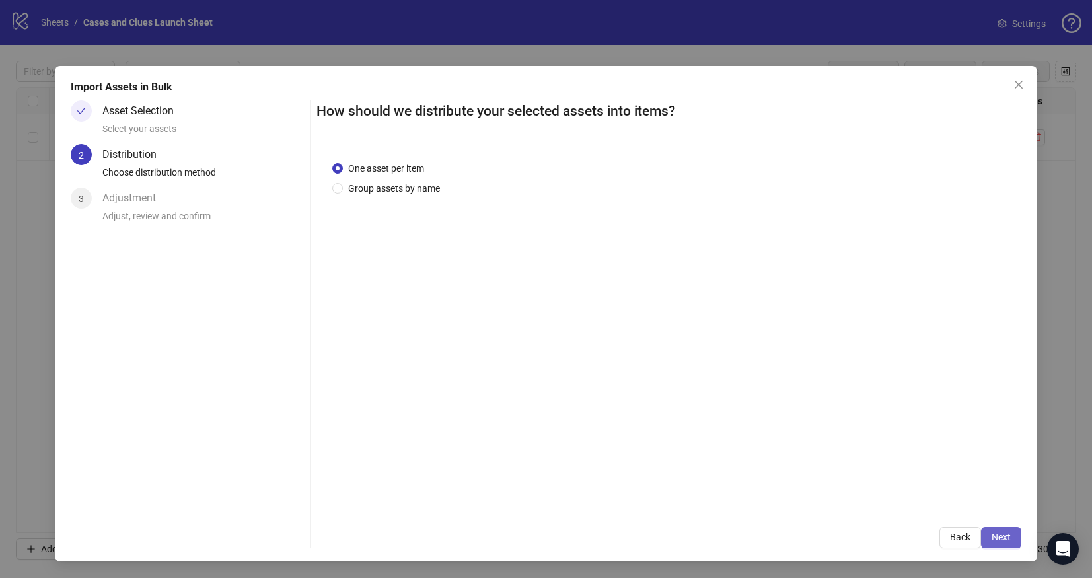
click at [1004, 540] on span "Next" at bounding box center [1001, 537] width 19 height 11
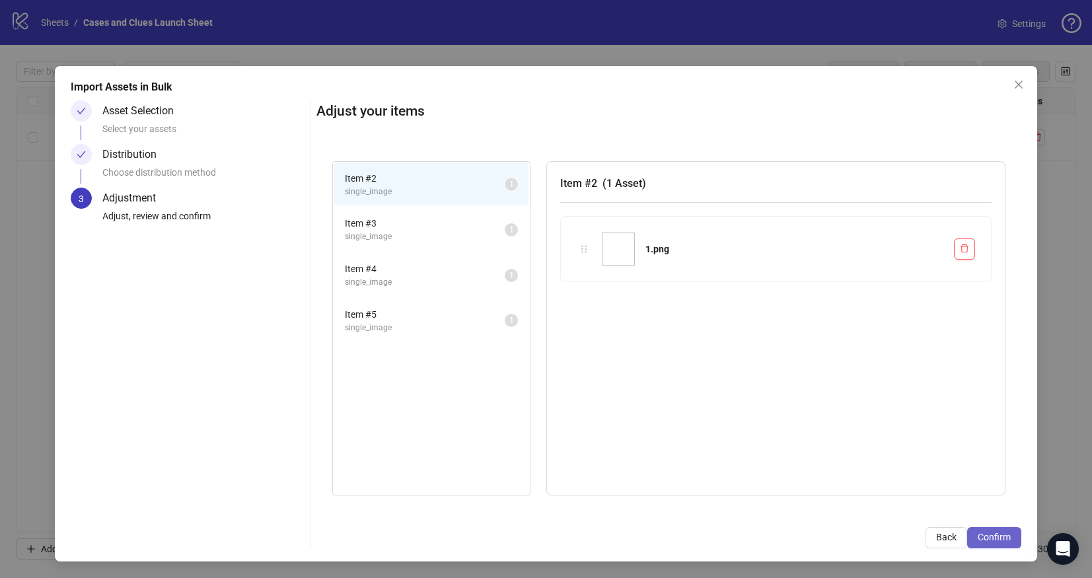
click at [999, 531] on button "Confirm" at bounding box center [994, 537] width 54 height 21
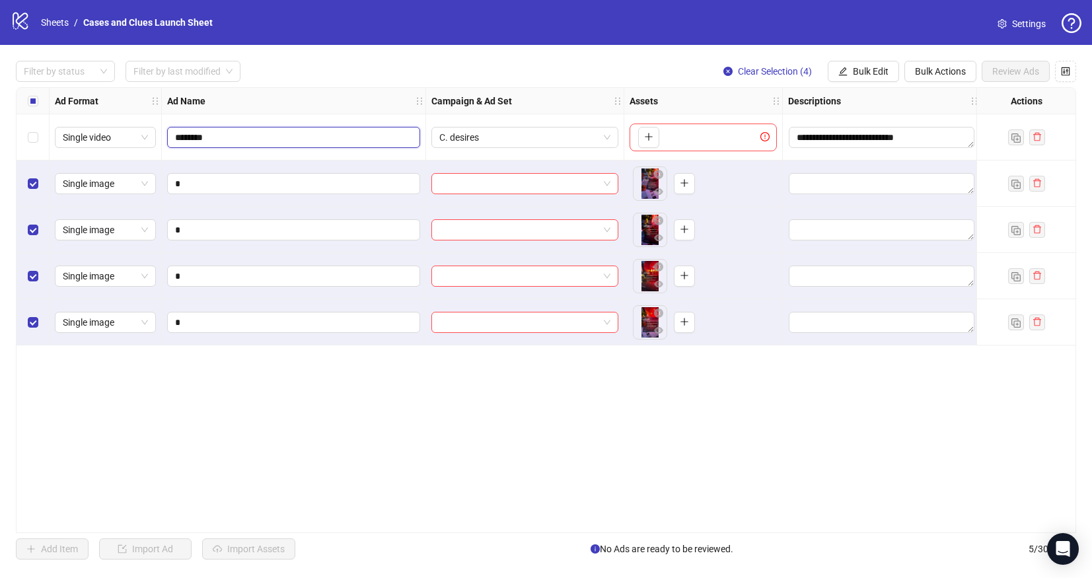
click at [404, 135] on input "********" at bounding box center [292, 137] width 235 height 15
click at [413, 135] on span "********" at bounding box center [293, 137] width 253 height 21
click at [609, 137] on span "C. desires" at bounding box center [524, 138] width 171 height 20
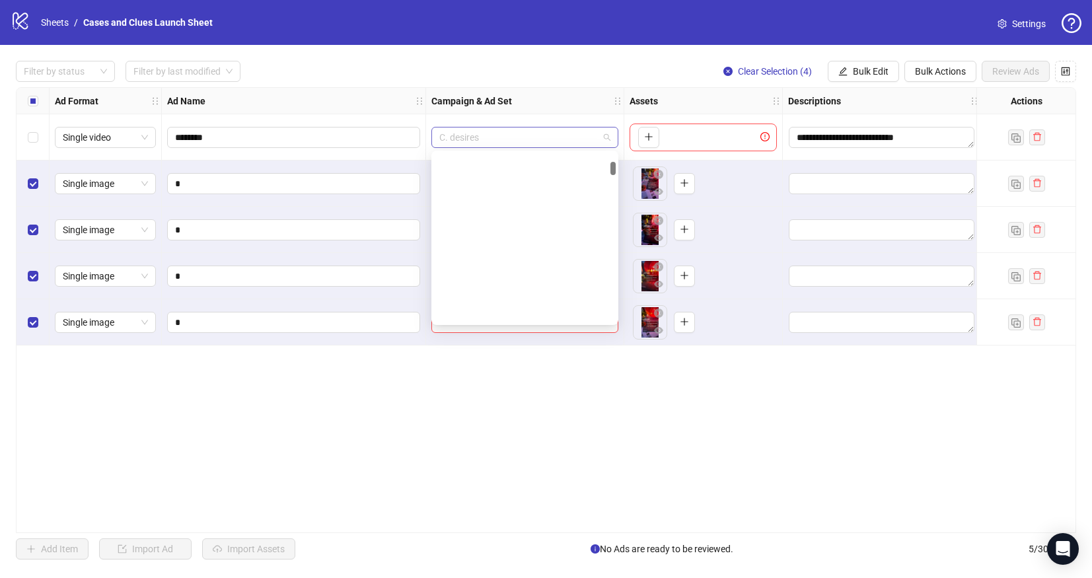
scroll to position [471, 0]
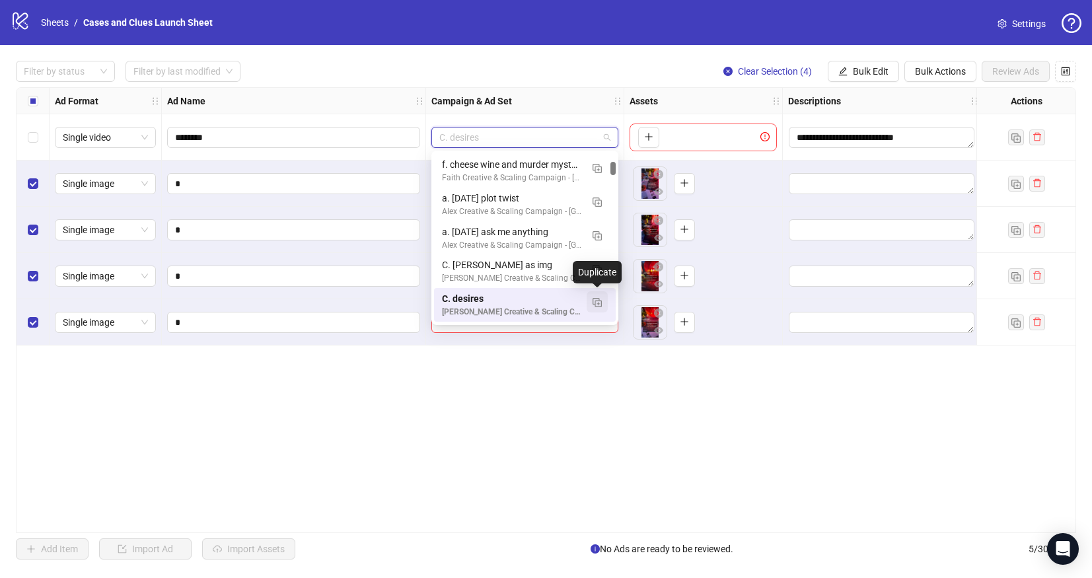
click at [597, 302] on img "button" at bounding box center [597, 302] width 9 height 9
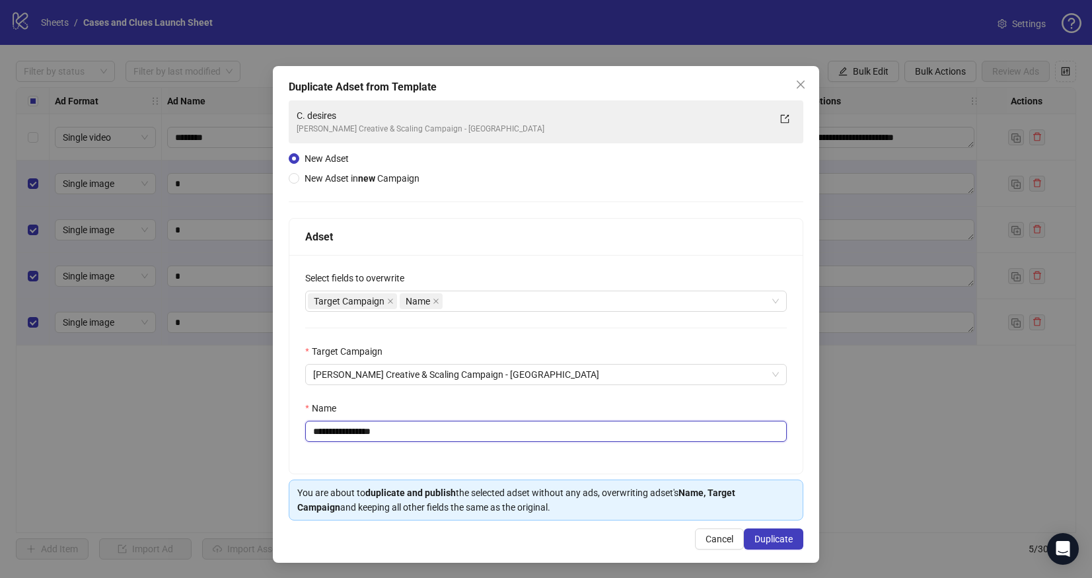
drag, startPoint x: 398, startPoint y: 436, endPoint x: 322, endPoint y: 433, distance: 76.1
click at [322, 433] on input "**********" at bounding box center [546, 431] width 482 height 21
type input "**********"
click at [757, 538] on span "Duplicate" at bounding box center [774, 539] width 38 height 11
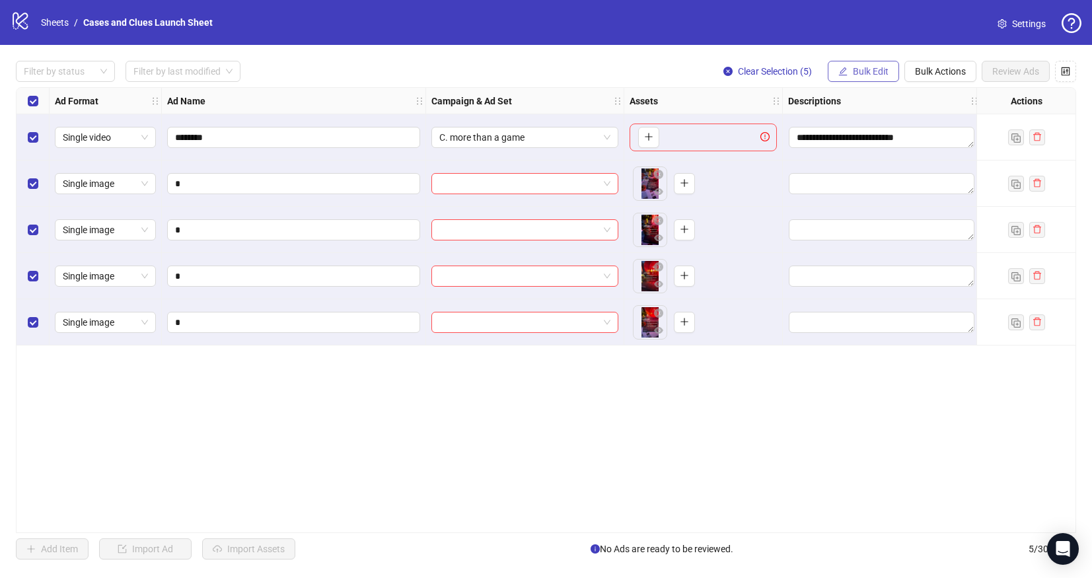
click at [868, 71] on span "Bulk Edit" at bounding box center [871, 71] width 36 height 11
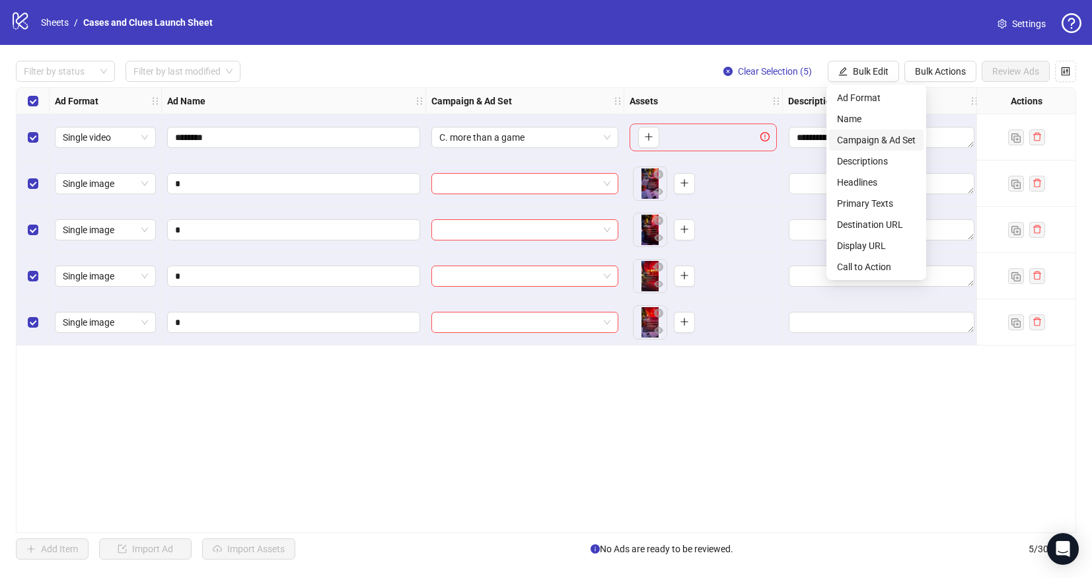
click at [848, 138] on span "Campaign & Ad Set" at bounding box center [876, 140] width 79 height 15
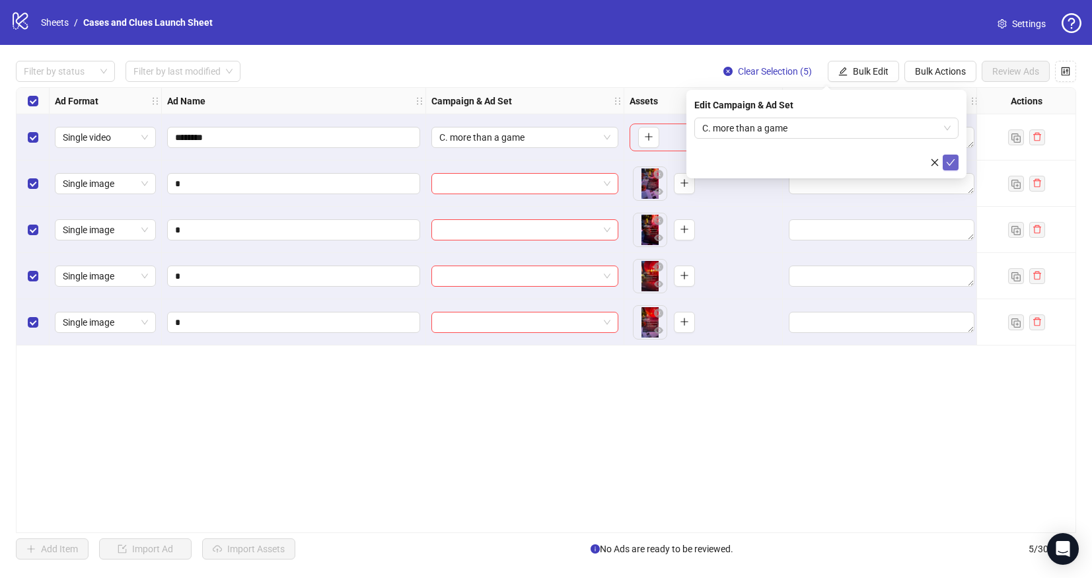
click at [954, 161] on icon "check" at bounding box center [950, 162] width 9 height 9
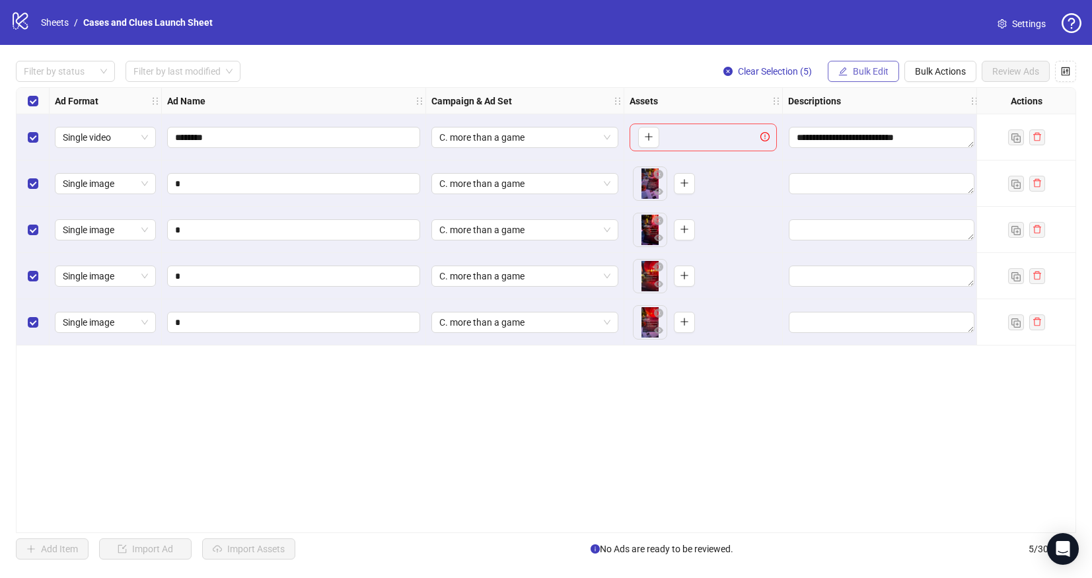
click at [864, 72] on span "Bulk Edit" at bounding box center [871, 71] width 36 height 11
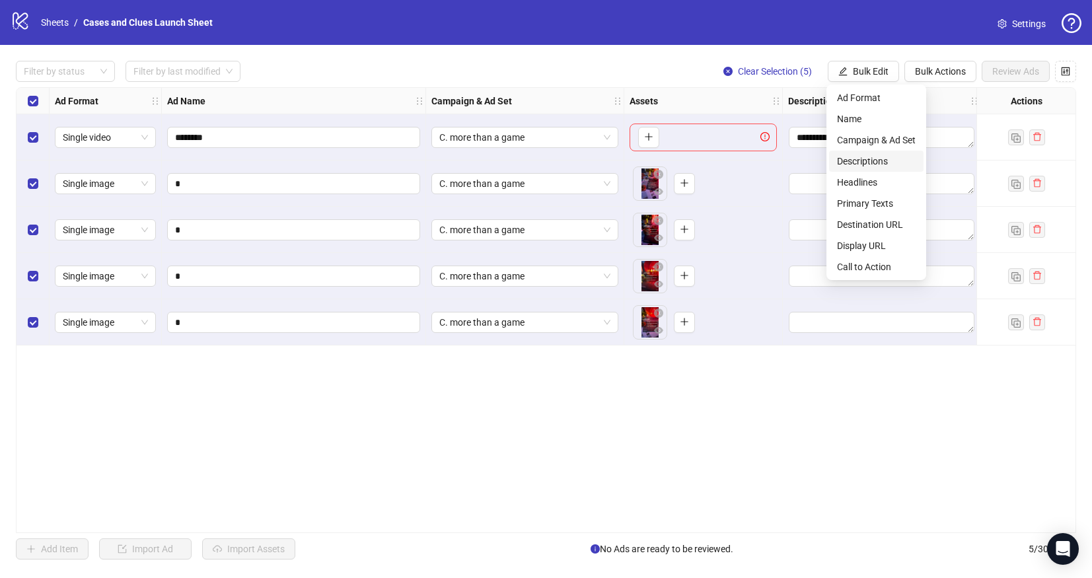
click at [863, 155] on span "Descriptions" at bounding box center [876, 161] width 79 height 15
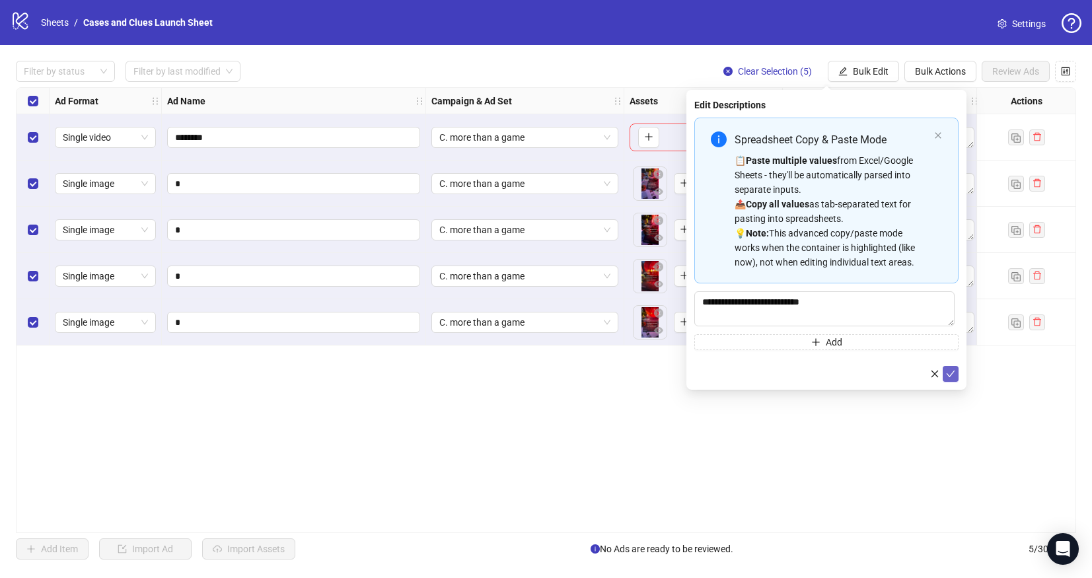
click at [952, 373] on icon "check" at bounding box center [950, 373] width 9 height 9
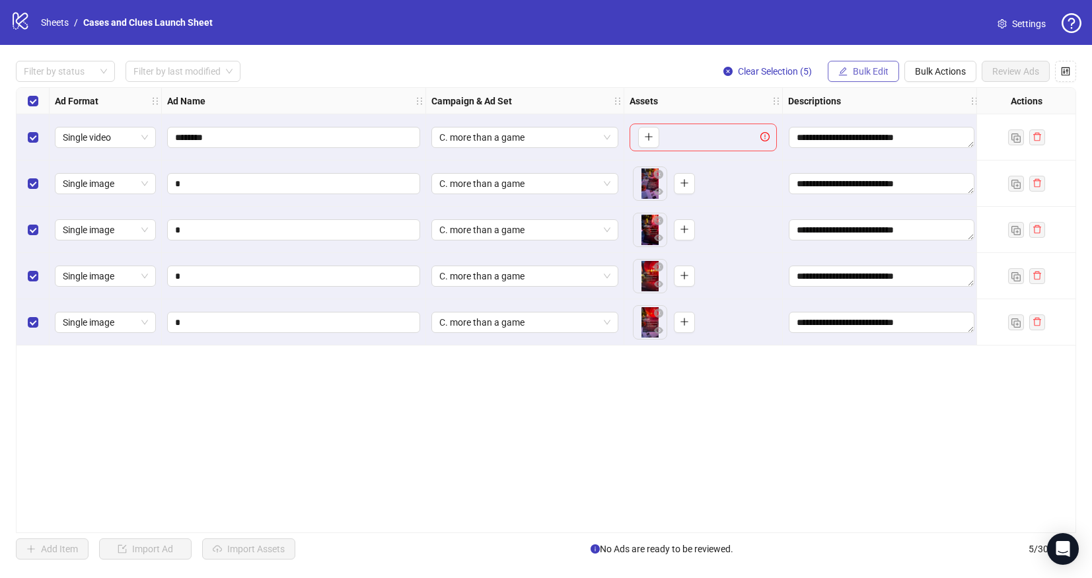
click at [847, 71] on button "Bulk Edit" at bounding box center [863, 71] width 71 height 21
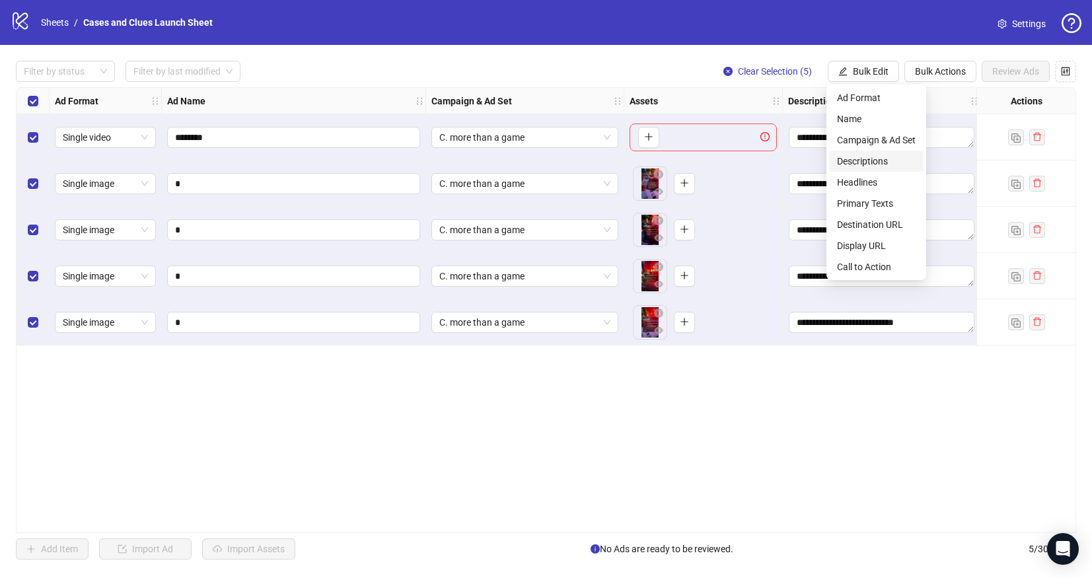
click at [849, 164] on span "Descriptions" at bounding box center [876, 161] width 79 height 15
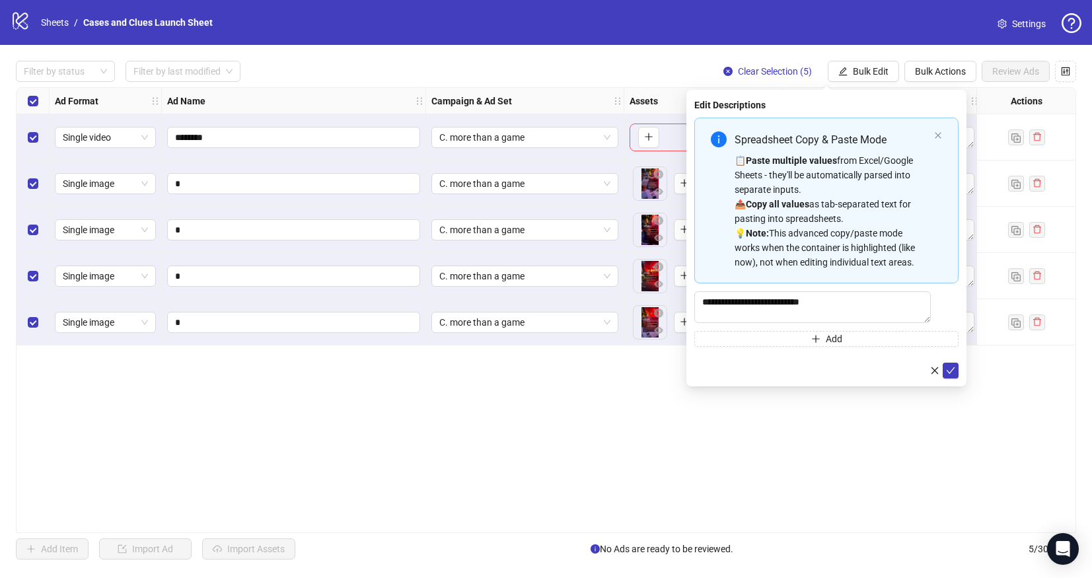
drag, startPoint x: 950, startPoint y: 374, endPoint x: 950, endPoint y: 359, distance: 15.2
click at [951, 374] on icon "check" at bounding box center [950, 370] width 9 height 9
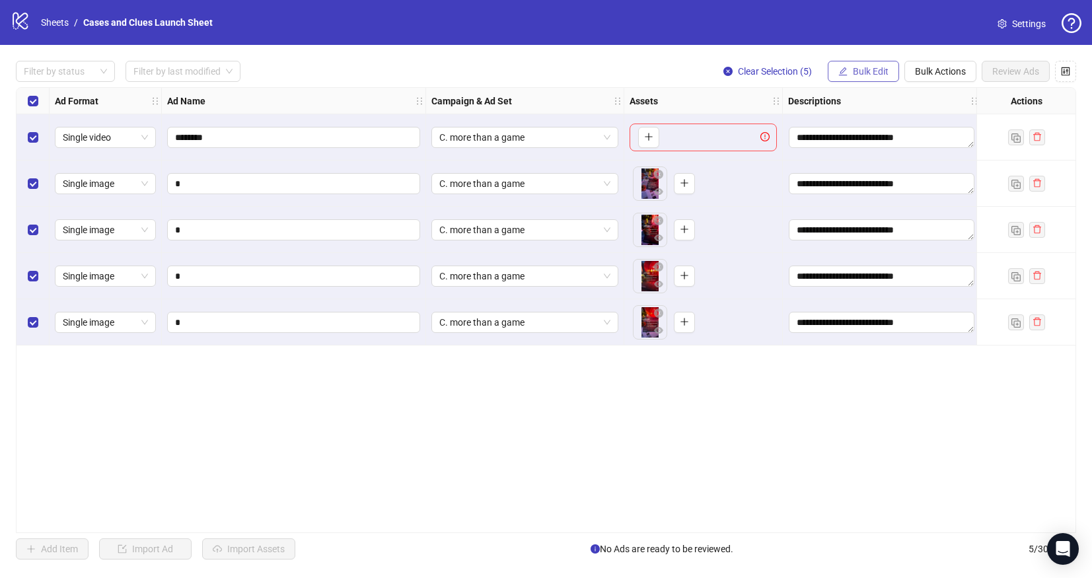
click at [860, 69] on span "Bulk Edit" at bounding box center [871, 71] width 36 height 11
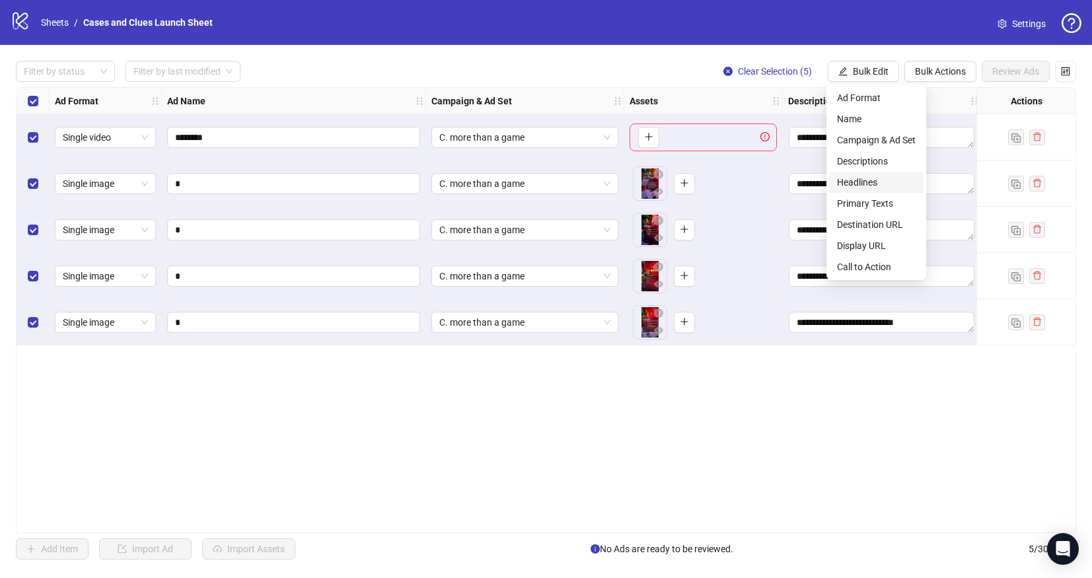
click at [848, 178] on span "Headlines" at bounding box center [876, 182] width 79 height 15
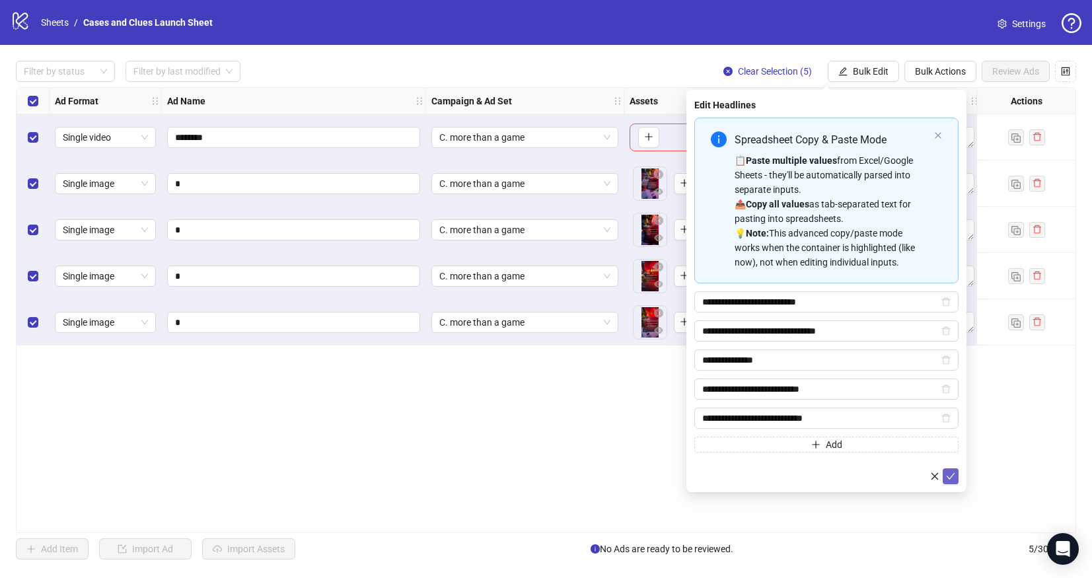
click at [954, 480] on icon "check" at bounding box center [950, 476] width 9 height 9
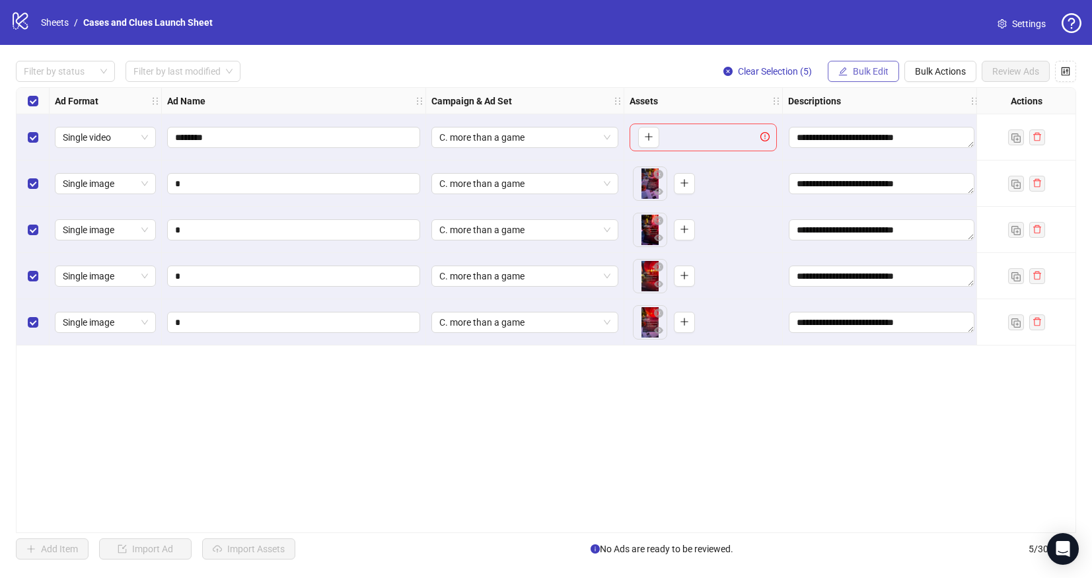
click at [862, 77] on button "Bulk Edit" at bounding box center [863, 71] width 71 height 21
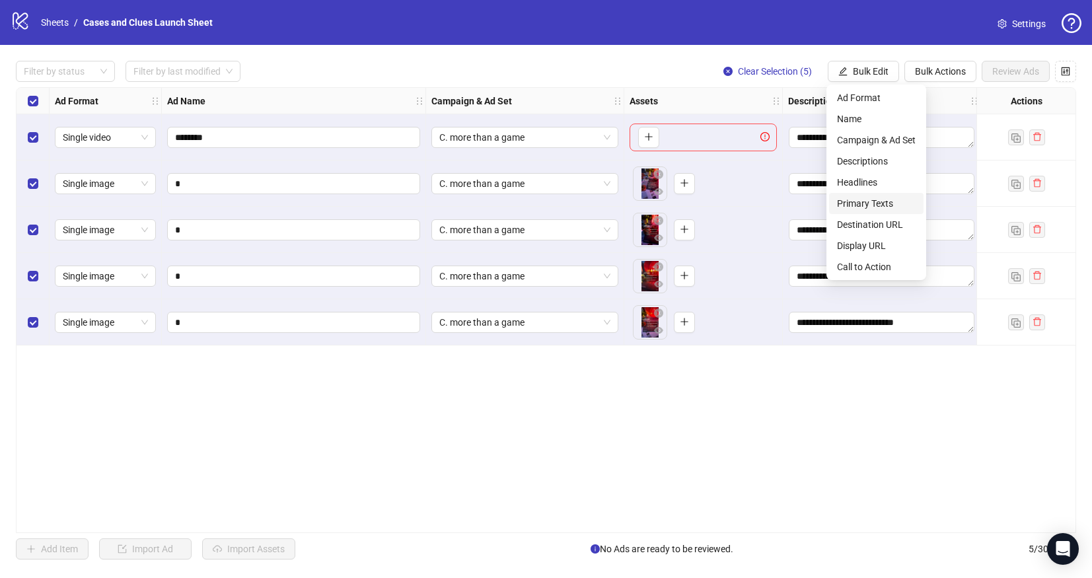
click at [870, 206] on span "Primary Texts" at bounding box center [876, 203] width 79 height 15
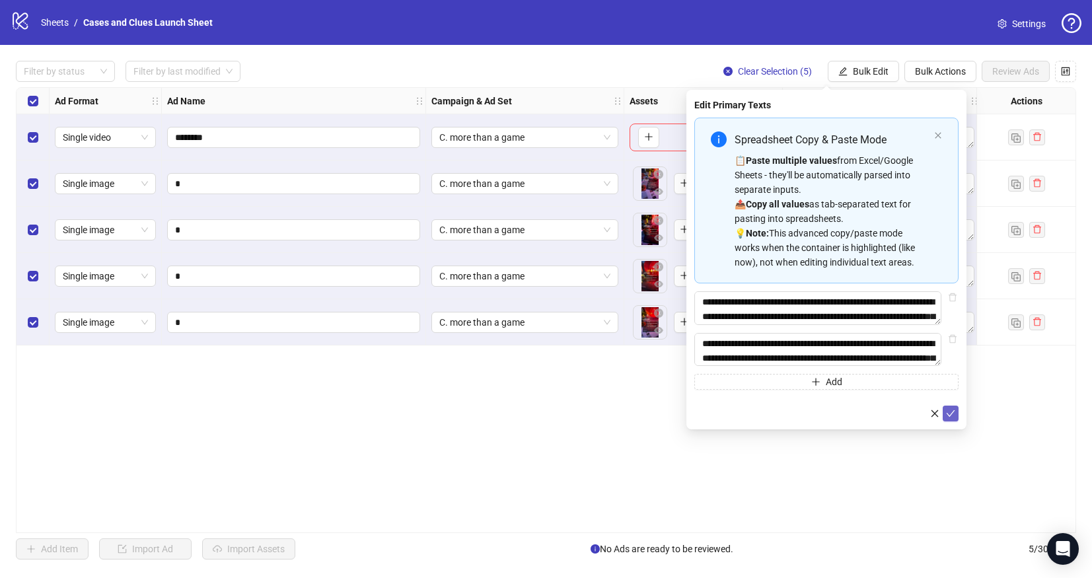
click at [953, 416] on icon "check" at bounding box center [951, 413] width 9 height 7
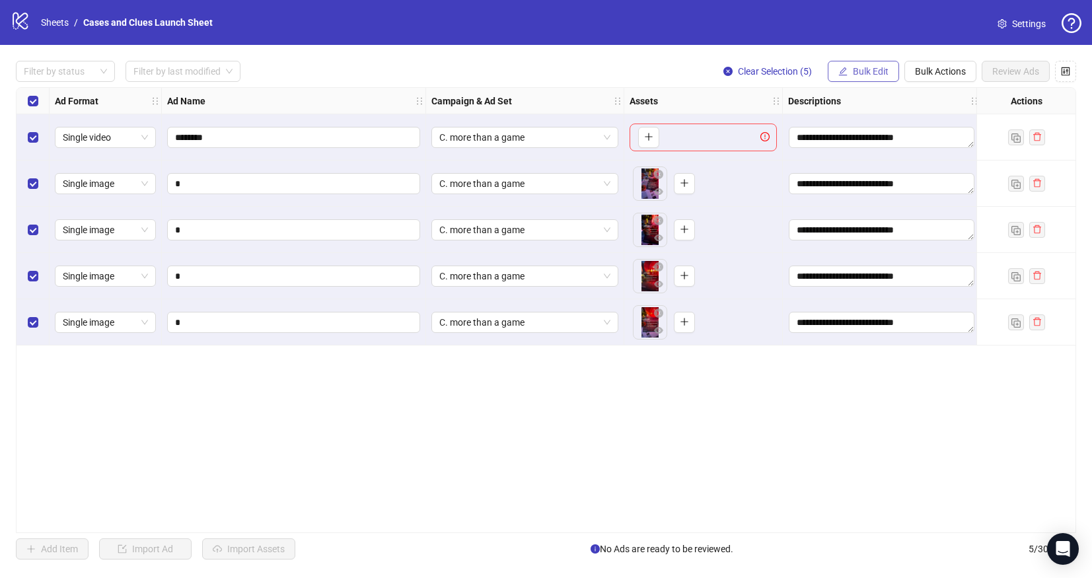
click at [855, 66] on span "Bulk Edit" at bounding box center [871, 71] width 36 height 11
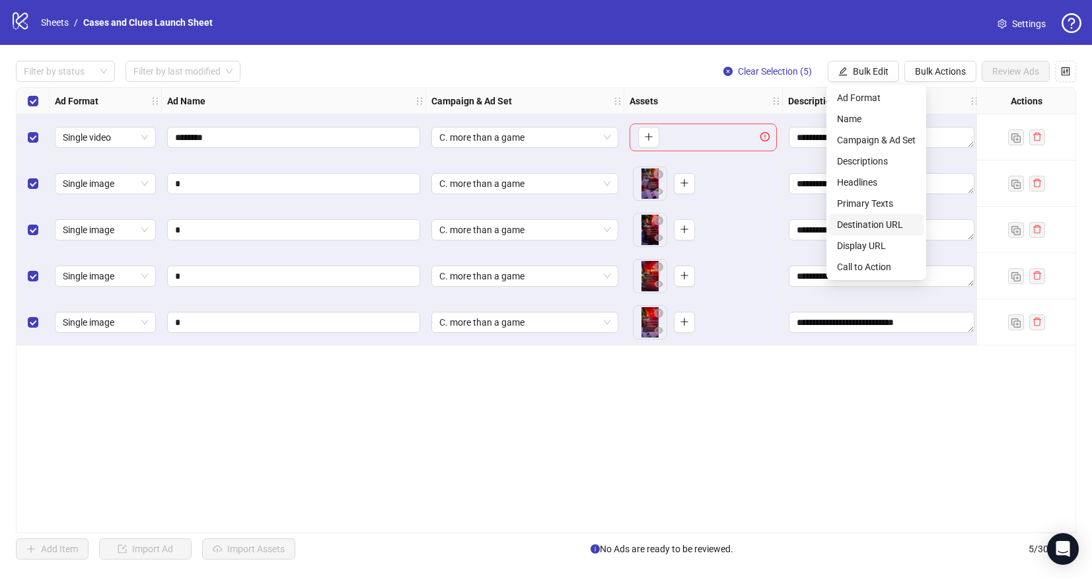
click at [878, 223] on span "Destination URL" at bounding box center [876, 224] width 79 height 15
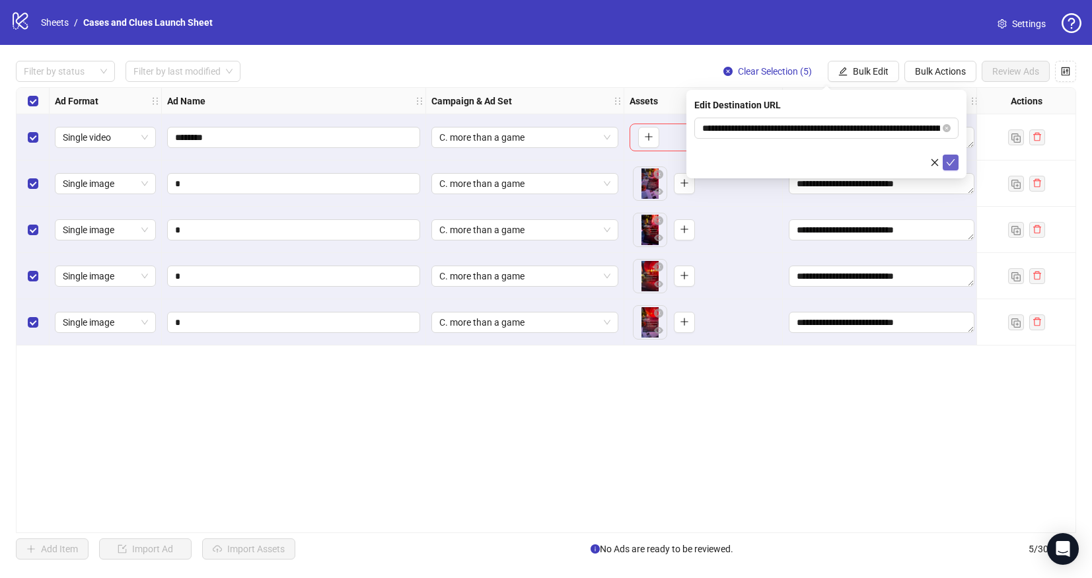
click at [954, 159] on icon "check" at bounding box center [950, 162] width 9 height 9
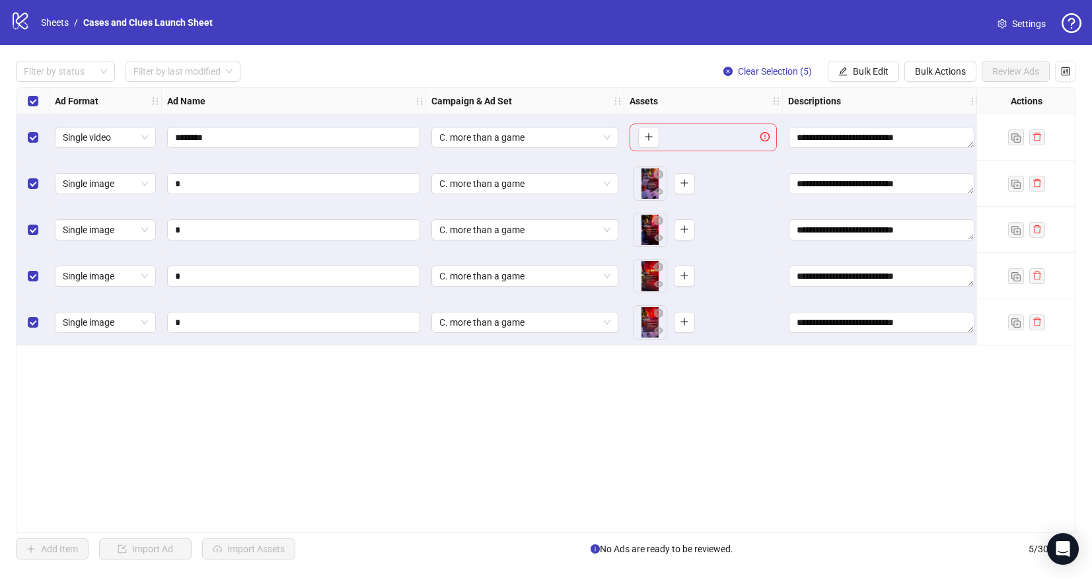
click at [883, 59] on div "**********" at bounding box center [546, 310] width 1092 height 531
drag, startPoint x: 855, startPoint y: 62, endPoint x: 867, endPoint y: 87, distance: 27.8
click at [855, 62] on button "Bulk Edit" at bounding box center [863, 71] width 71 height 21
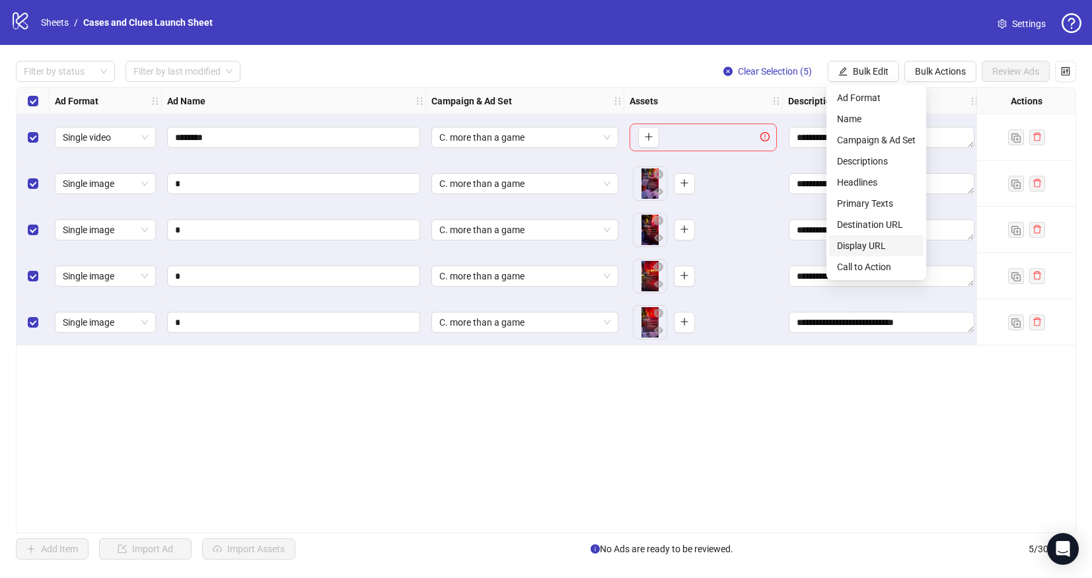
click at [874, 241] on span "Display URL" at bounding box center [876, 246] width 79 height 15
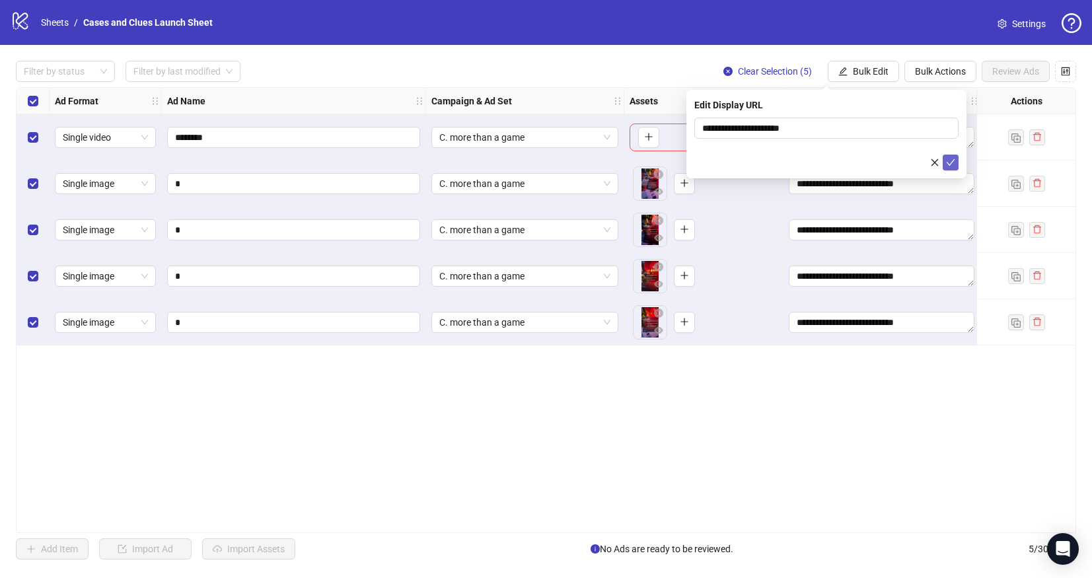
click at [951, 161] on icon "check" at bounding box center [950, 162] width 9 height 9
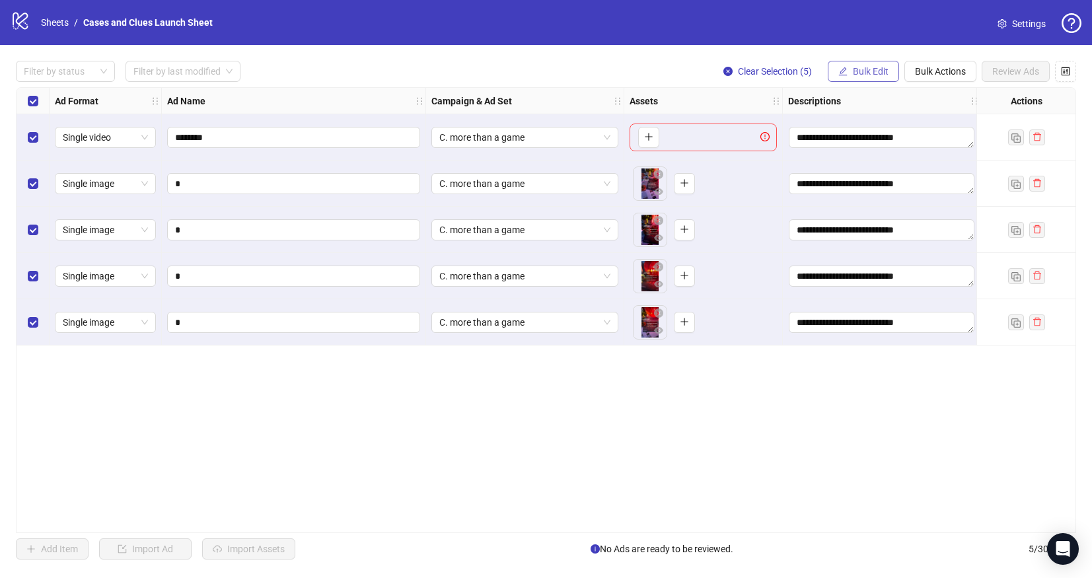
click at [853, 69] on span "Bulk Edit" at bounding box center [871, 71] width 36 height 11
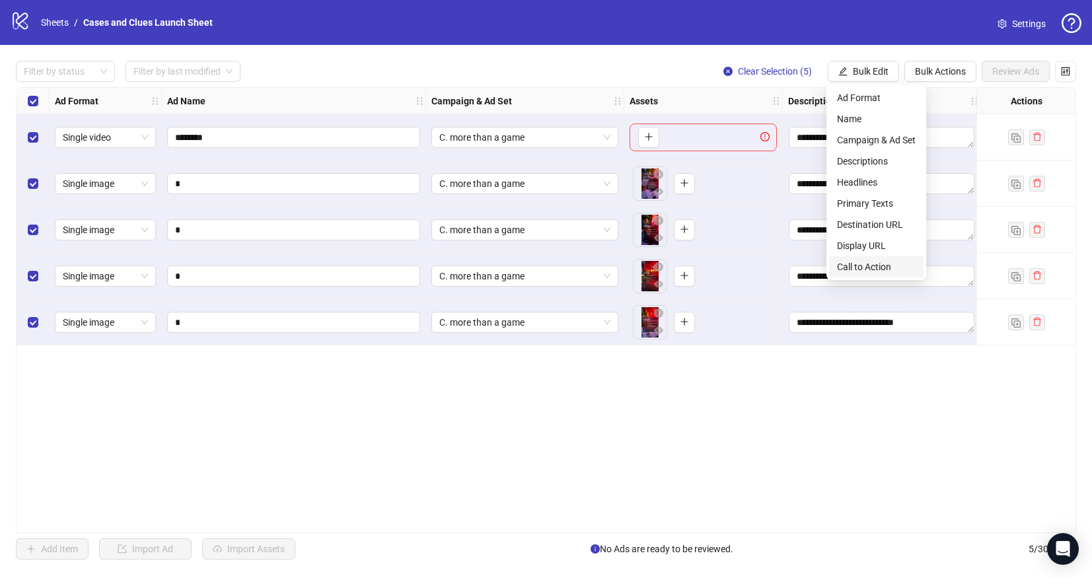
click at [859, 264] on span "Call to Action" at bounding box center [876, 267] width 79 height 15
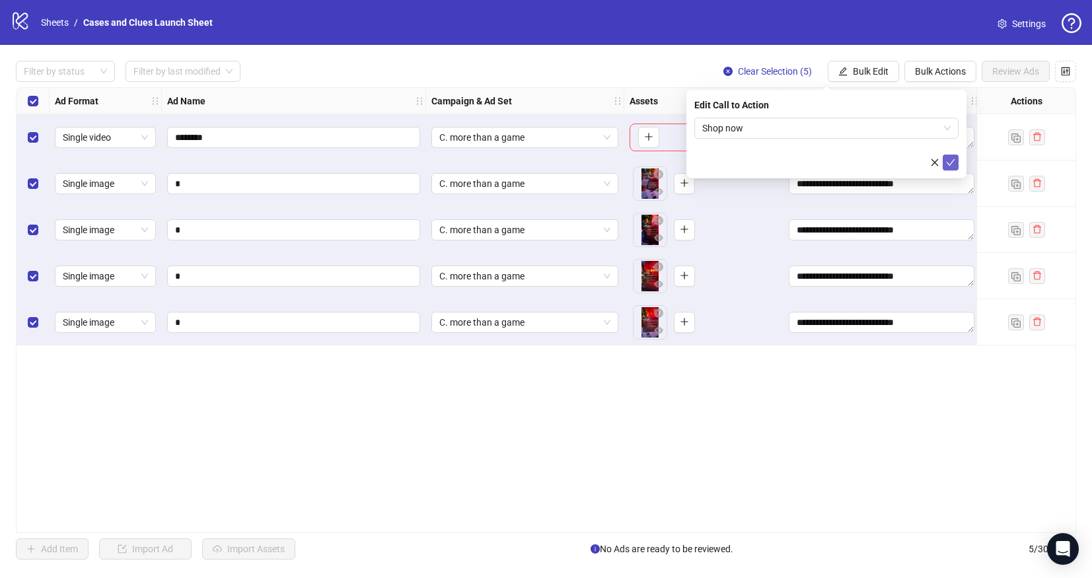
click at [954, 162] on icon "check" at bounding box center [950, 162] width 9 height 9
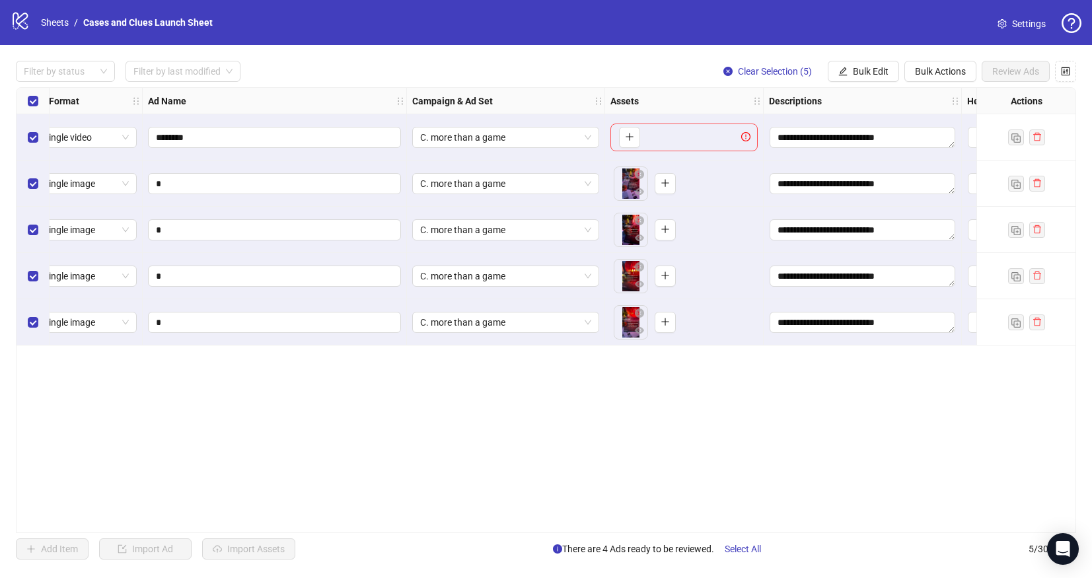
scroll to position [0, 0]
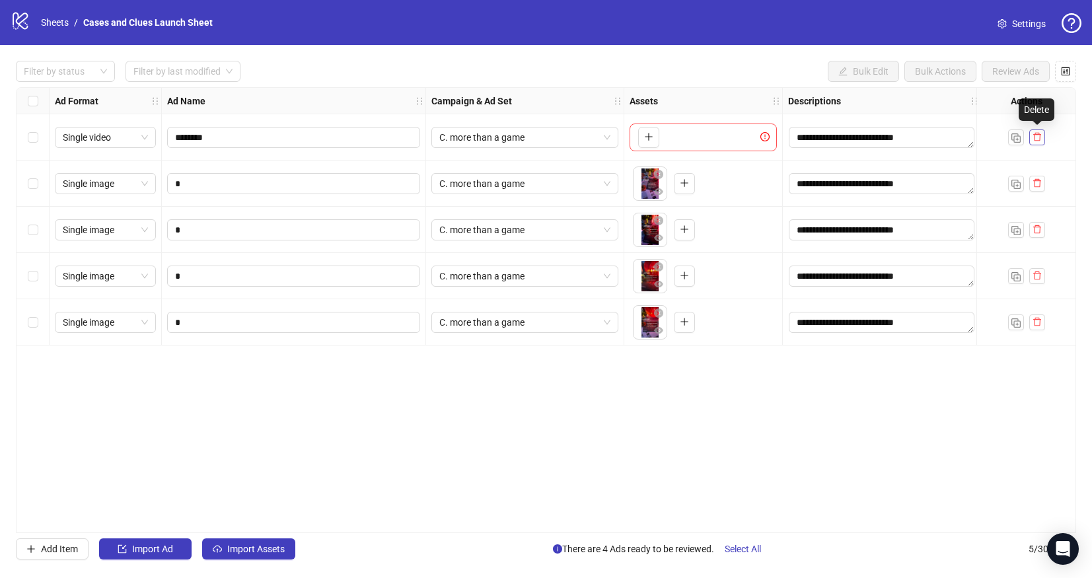
click at [1040, 135] on icon "delete" at bounding box center [1037, 136] width 9 height 9
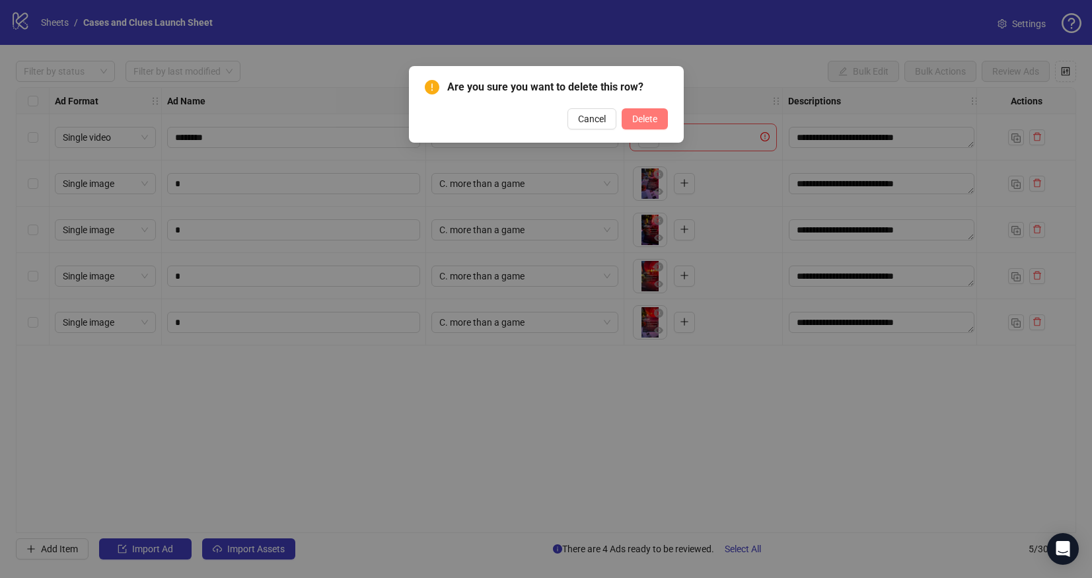
click at [654, 118] on span "Delete" at bounding box center [644, 119] width 25 height 11
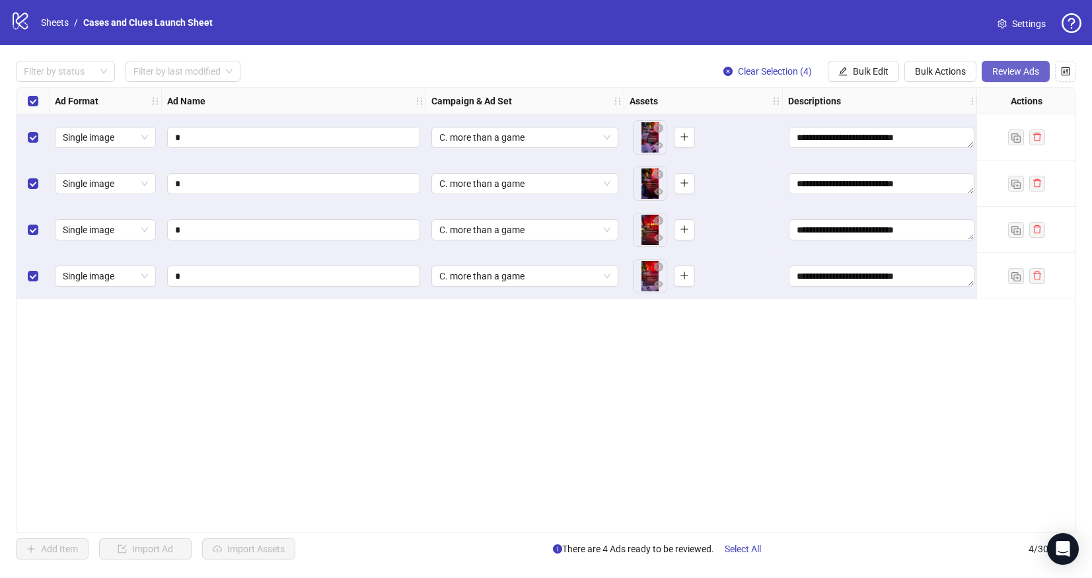
click at [1015, 67] on span "Review Ads" at bounding box center [1016, 71] width 47 height 11
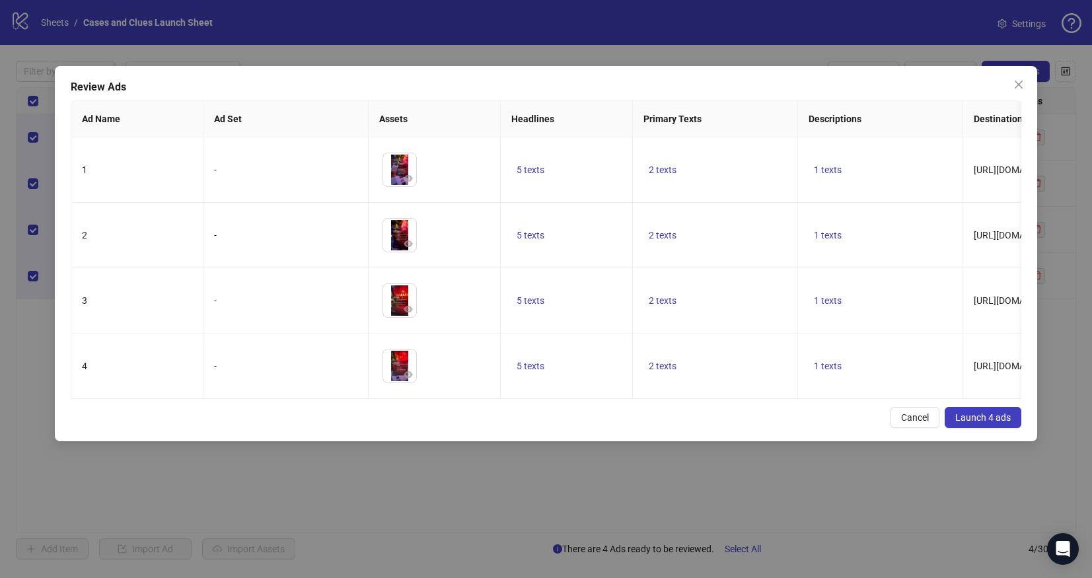
click at [975, 423] on span "Launch 4 ads" at bounding box center [984, 417] width 56 height 11
